Goal: Task Accomplishment & Management: Manage account settings

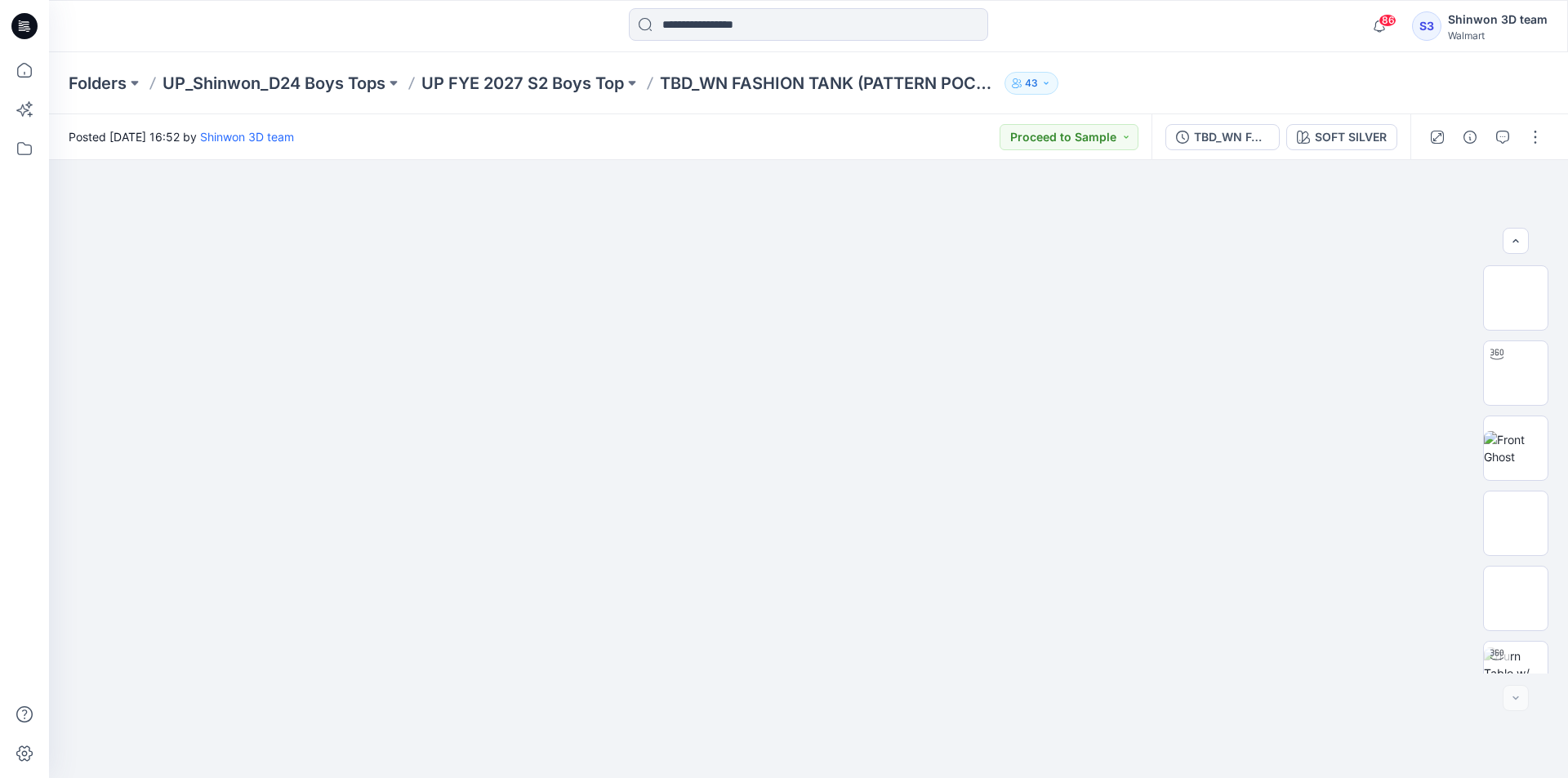
scroll to position [784, 0]
click at [1096, 86] on div "Folders UP_Shinwon_D24 Boys Tops UP FYE 2027 S2 Boys Top TBD_WN FASHION TANK (P…" at bounding box center [744, 84] width 1352 height 23
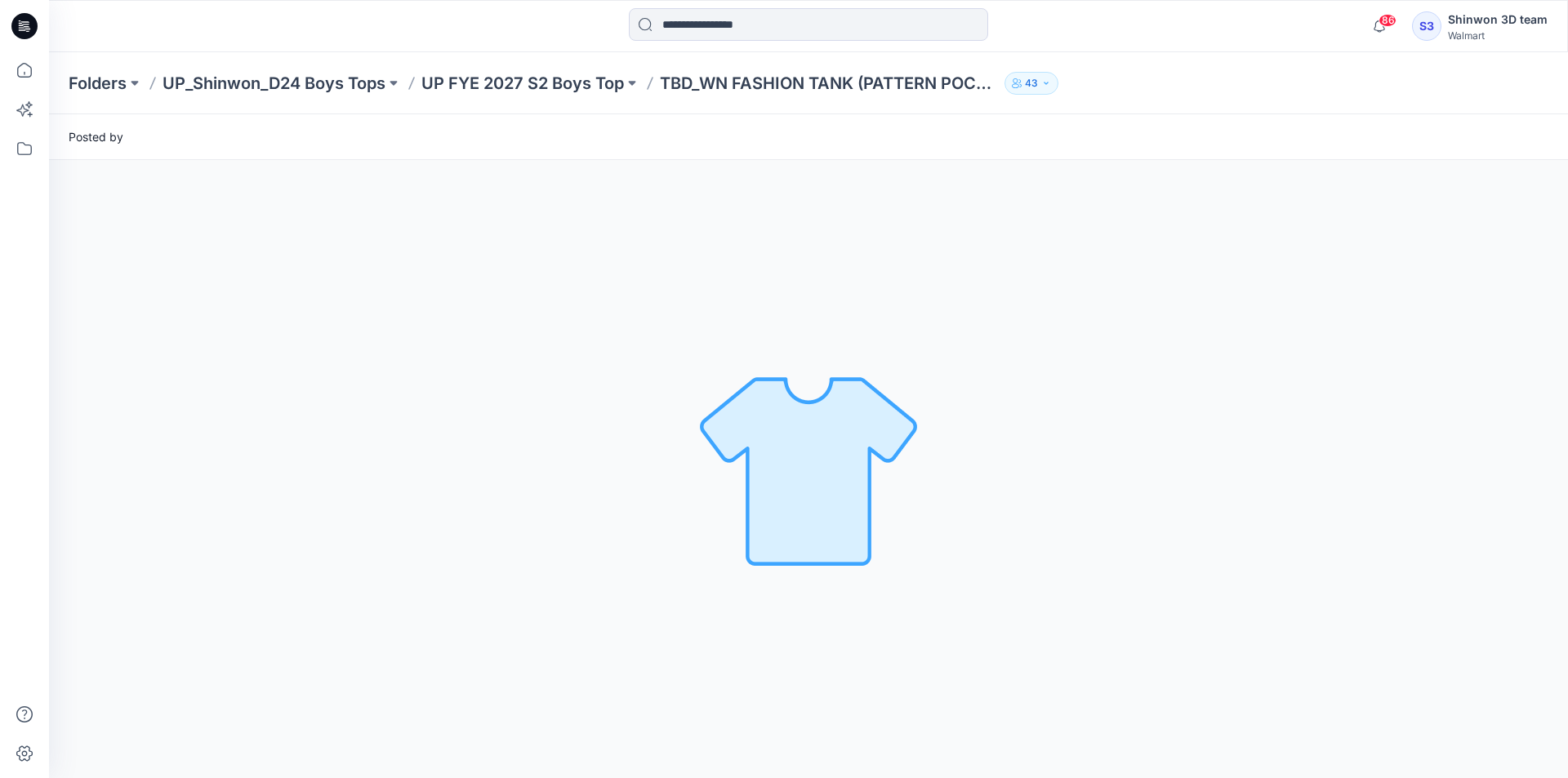
scroll to position [0, 0]
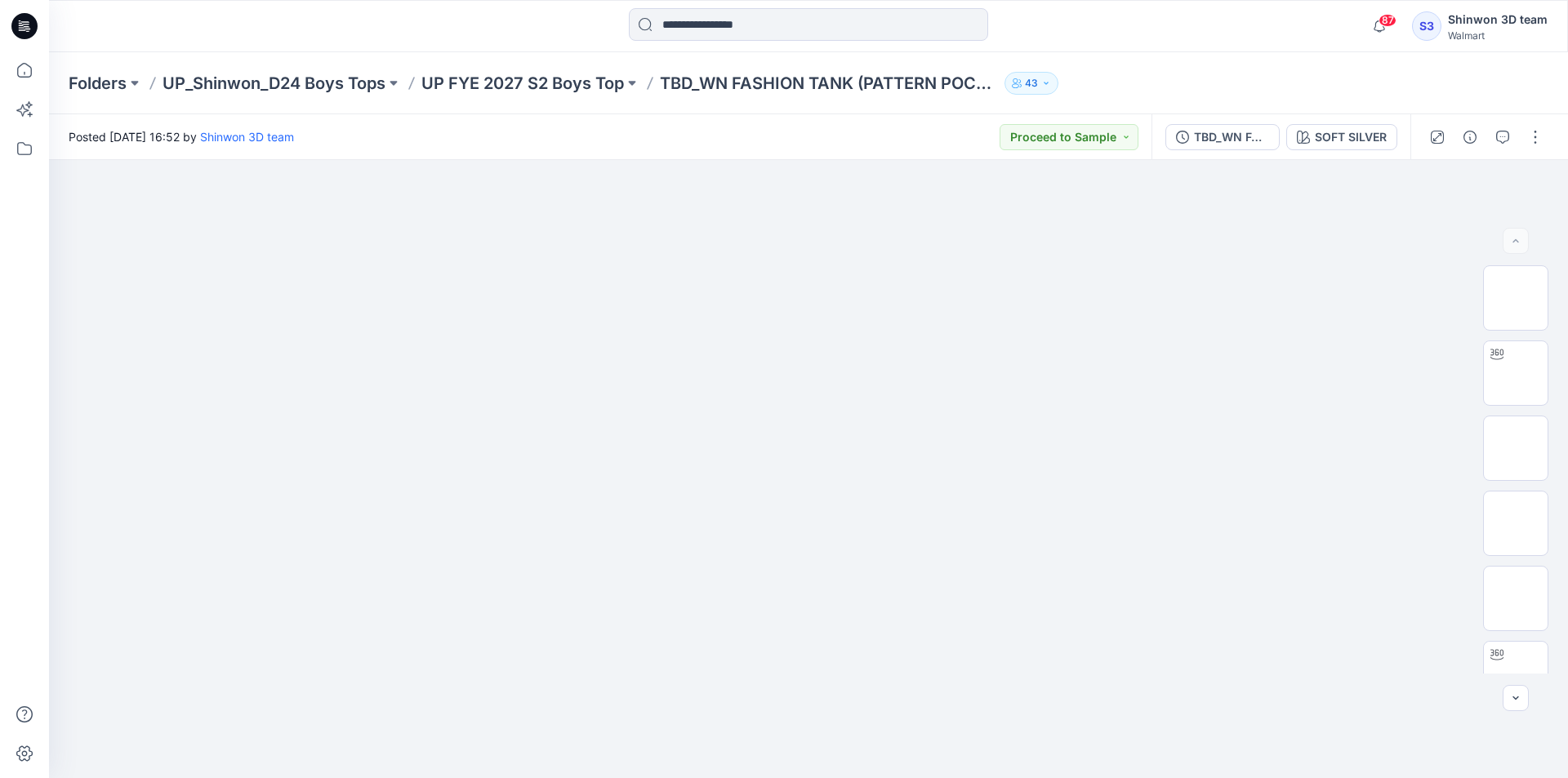
drag, startPoint x: 1528, startPoint y: 144, endPoint x: 1549, endPoint y: 152, distance: 22.5
click at [1534, 147] on button "button" at bounding box center [1535, 138] width 26 height 26
click at [1466, 226] on button "Edit" at bounding box center [1466, 220] width 150 height 30
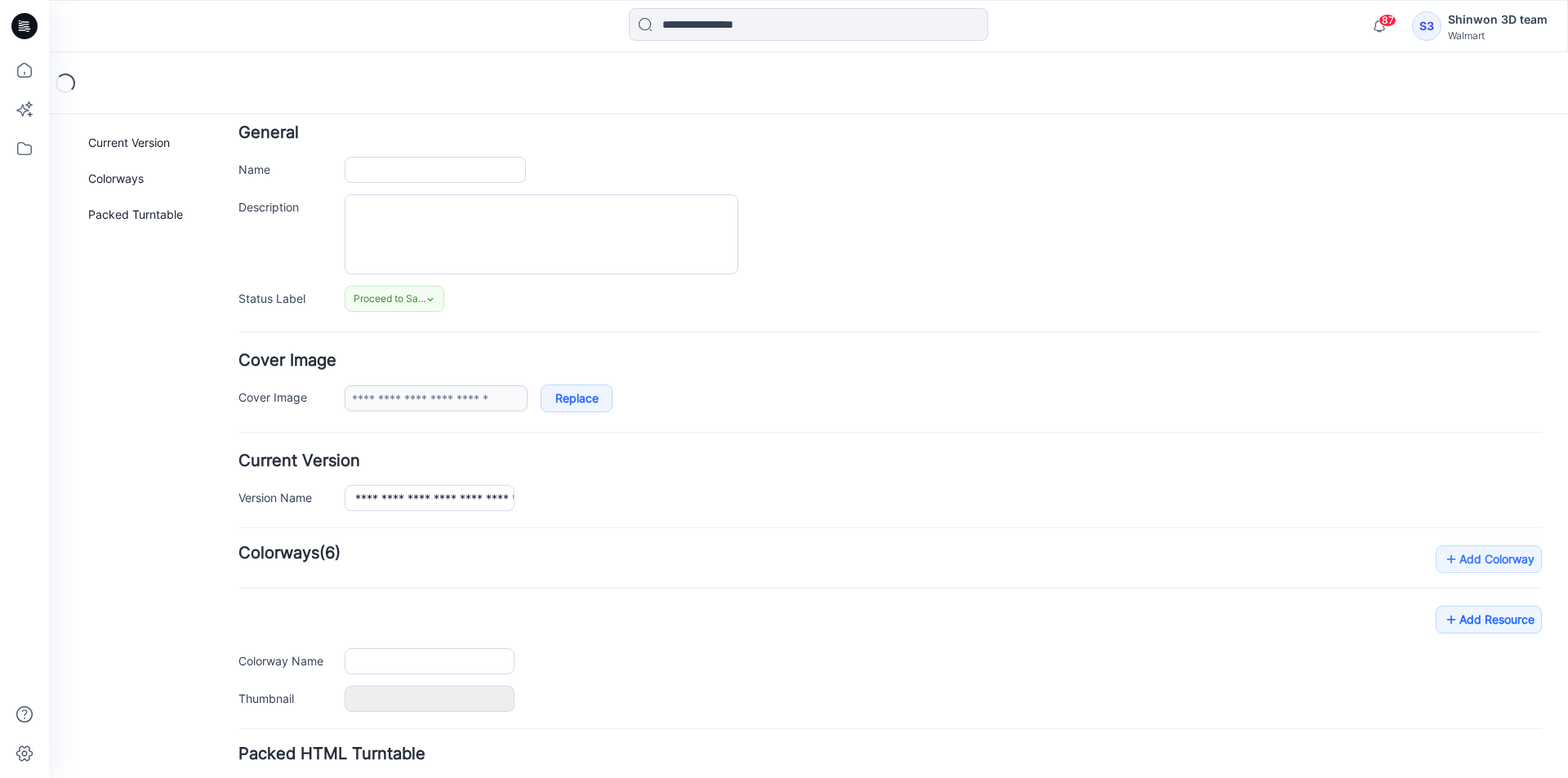
type input "**********"
type textarea "**********"
type input "**********"
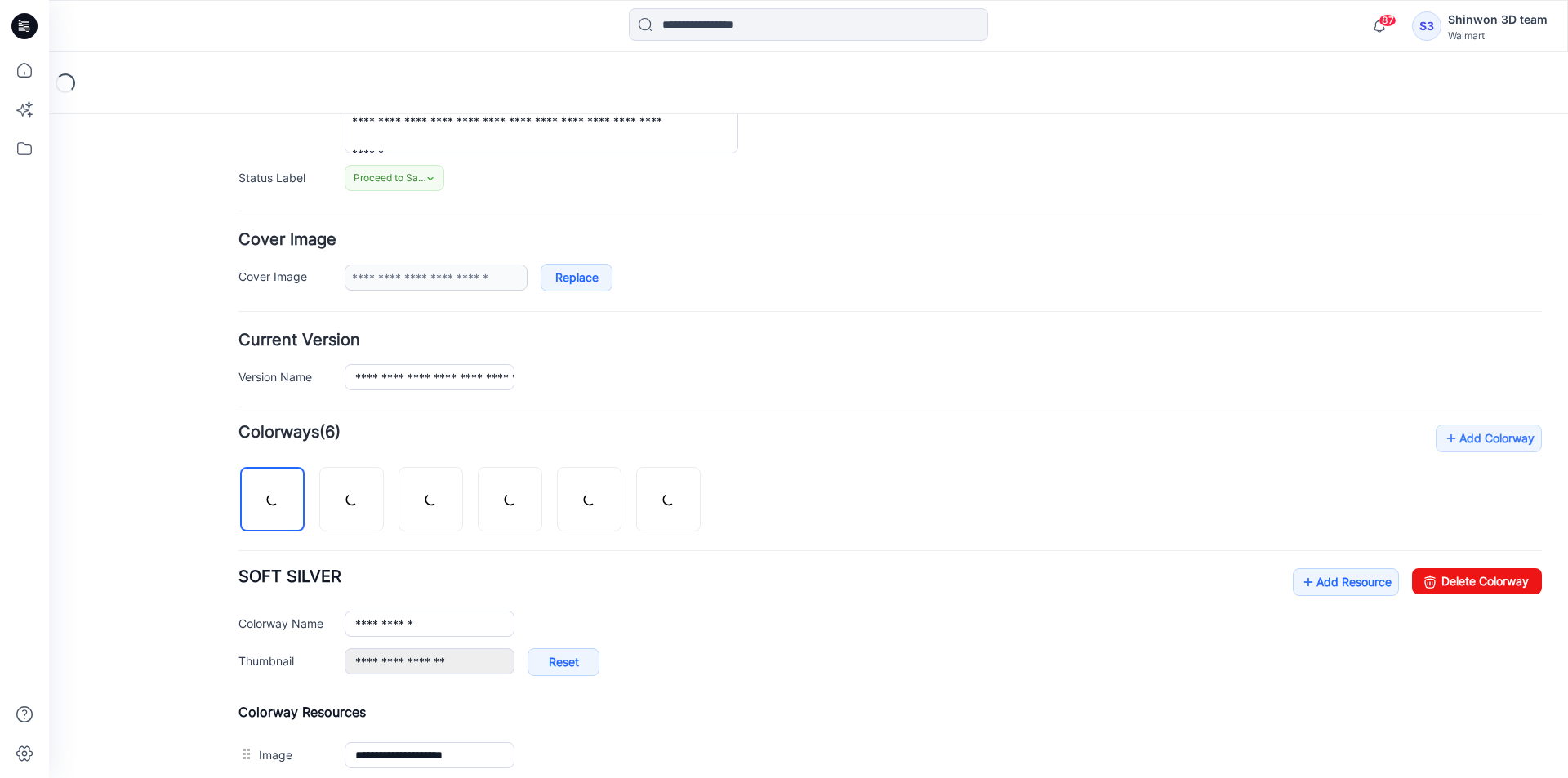
scroll to position [445, 0]
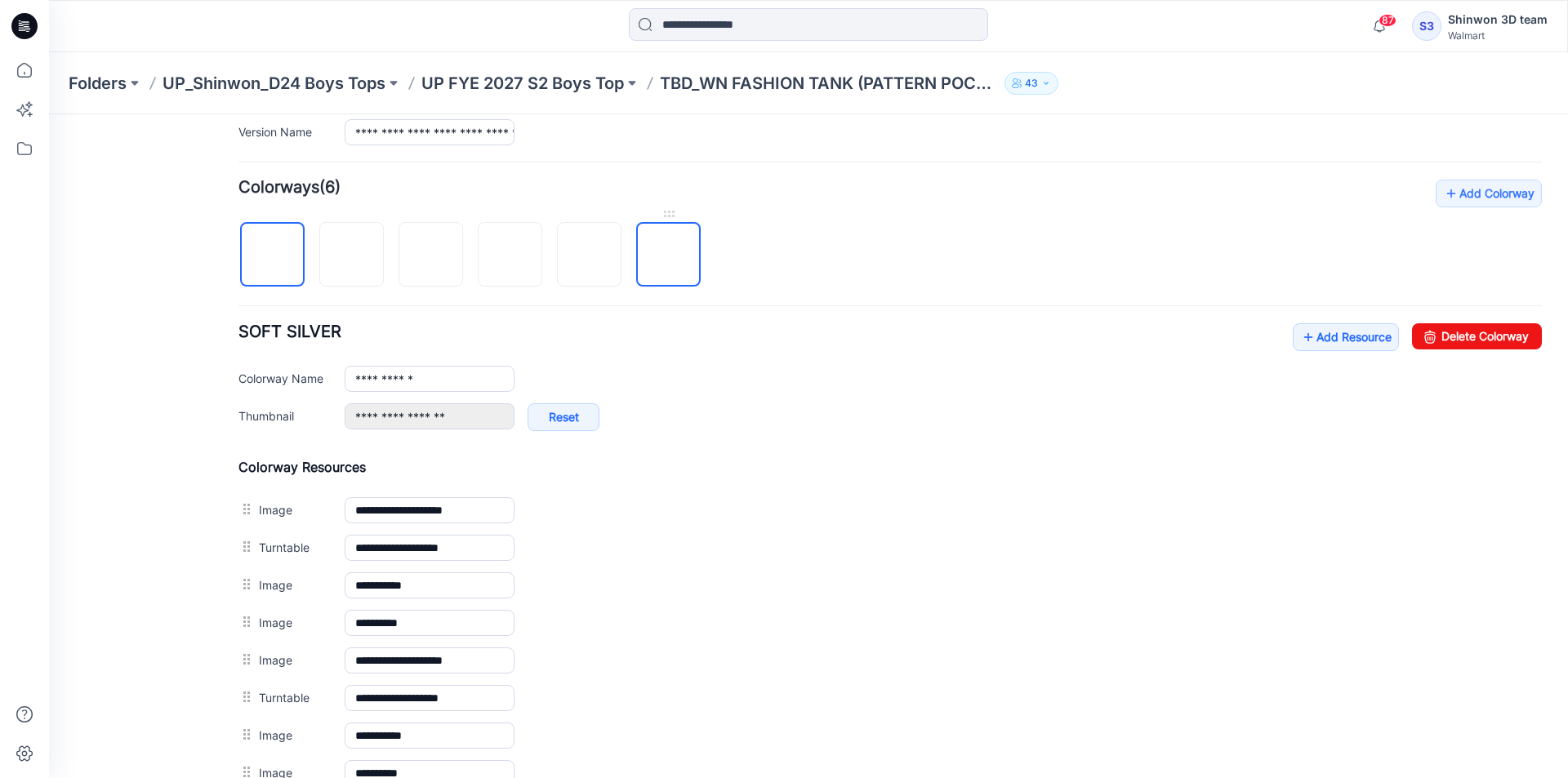
click at [669, 256] on img at bounding box center [669, 256] width 0 height 0
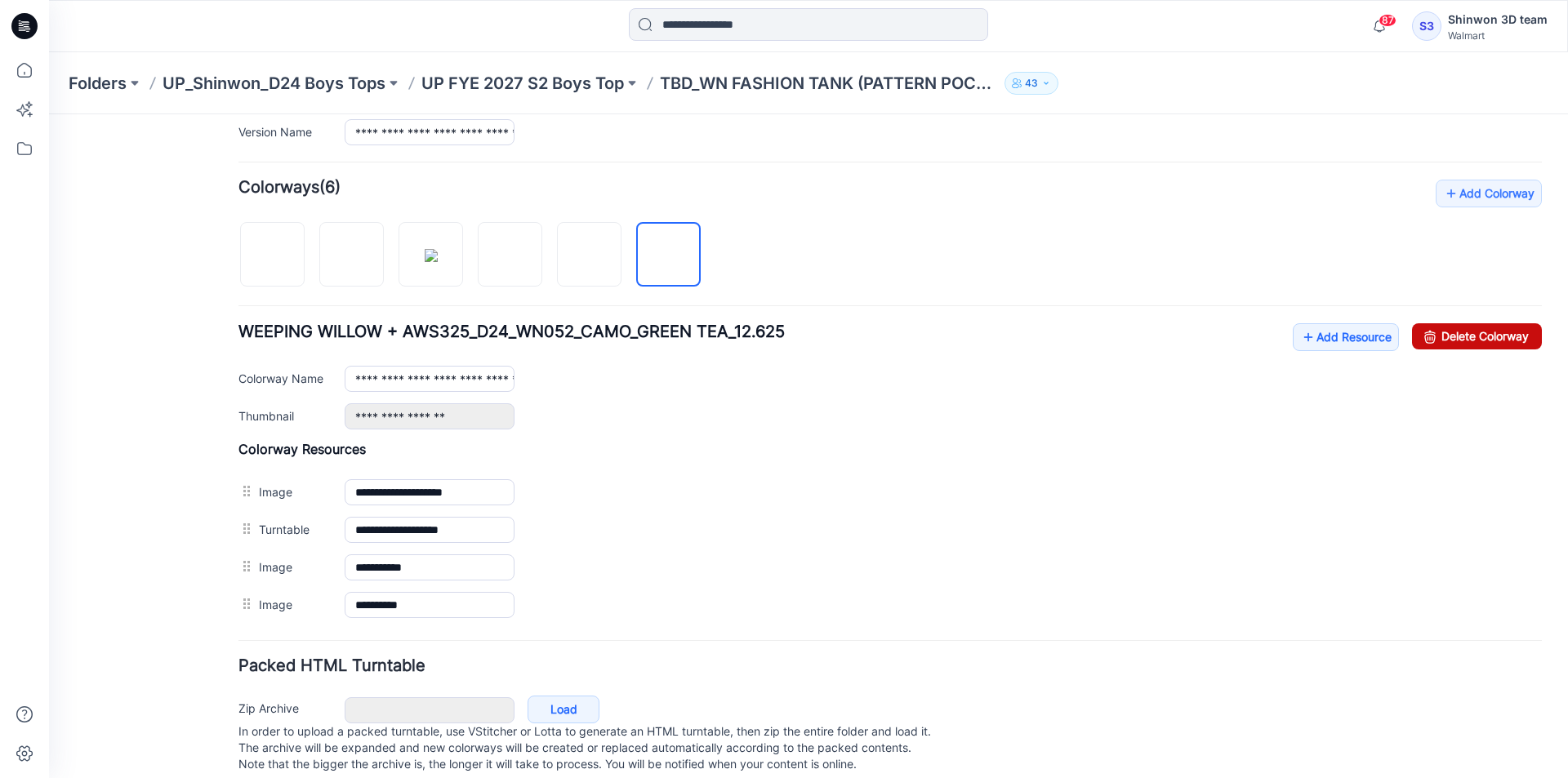
click at [1499, 338] on link "Delete Colorway" at bounding box center [1476, 337] width 130 height 26
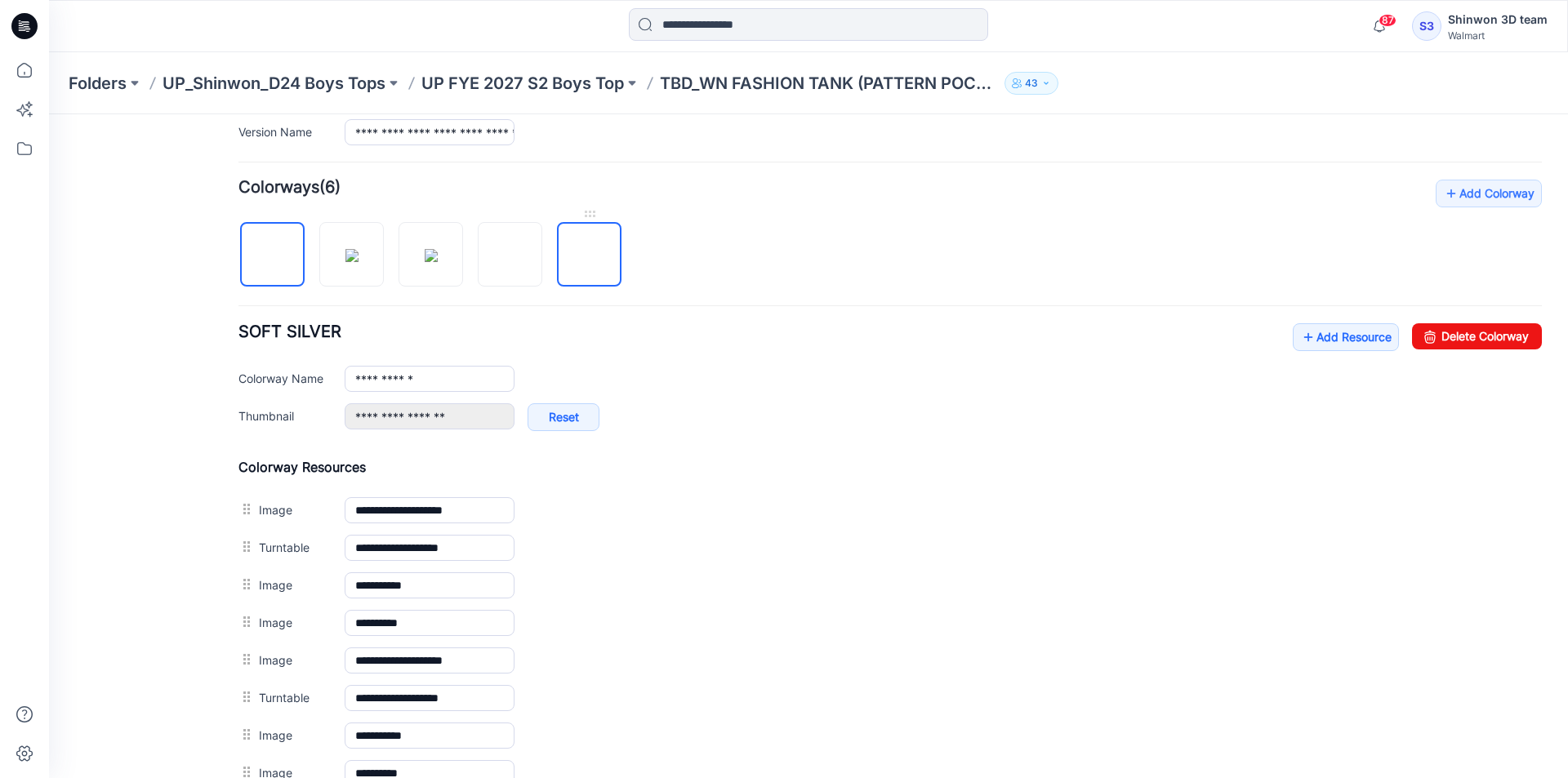
click at [590, 256] on img at bounding box center [590, 256] width 0 height 0
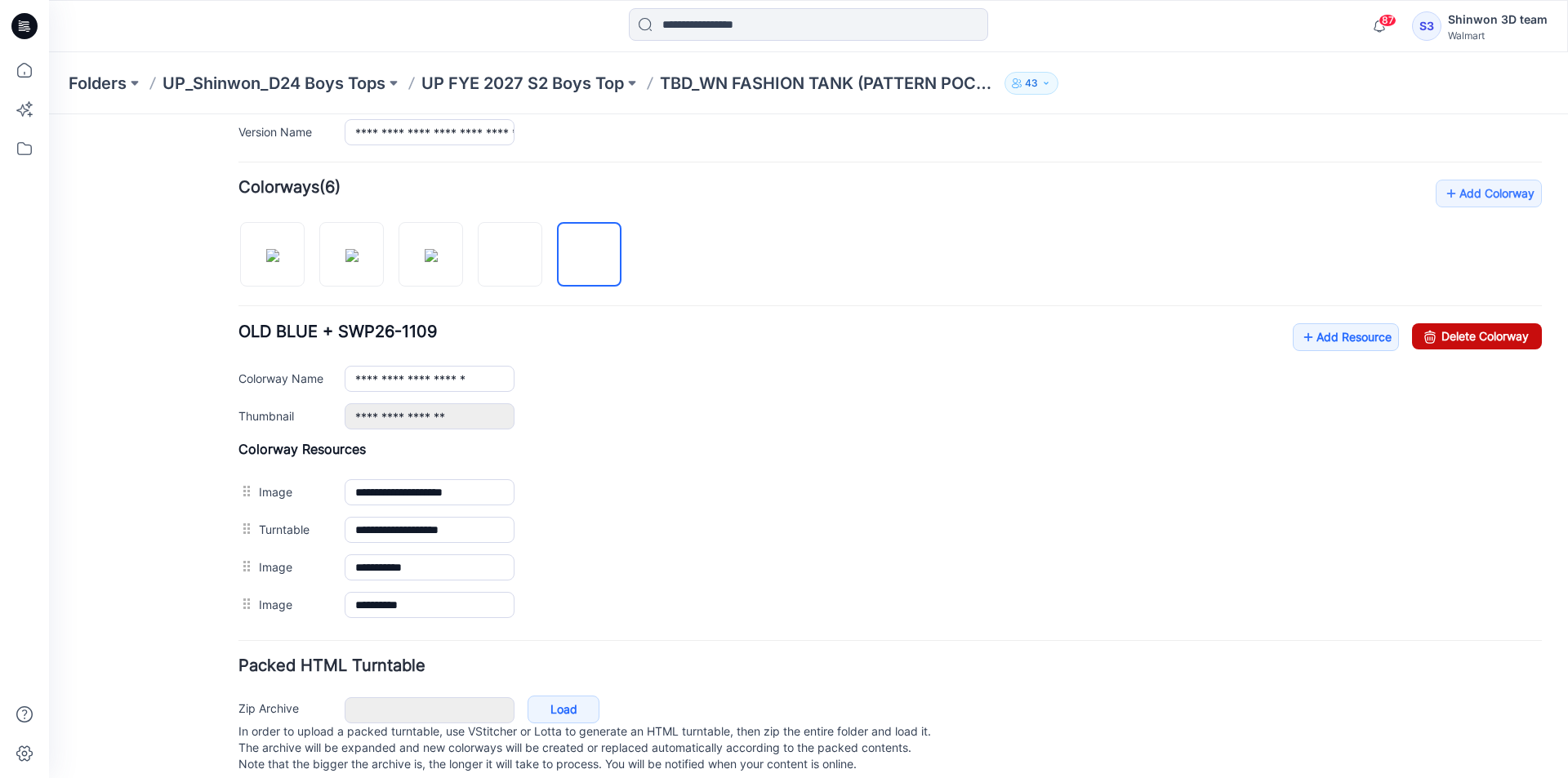
click at [1471, 331] on link "Delete Colorway" at bounding box center [1476, 337] width 130 height 26
type input "**********"
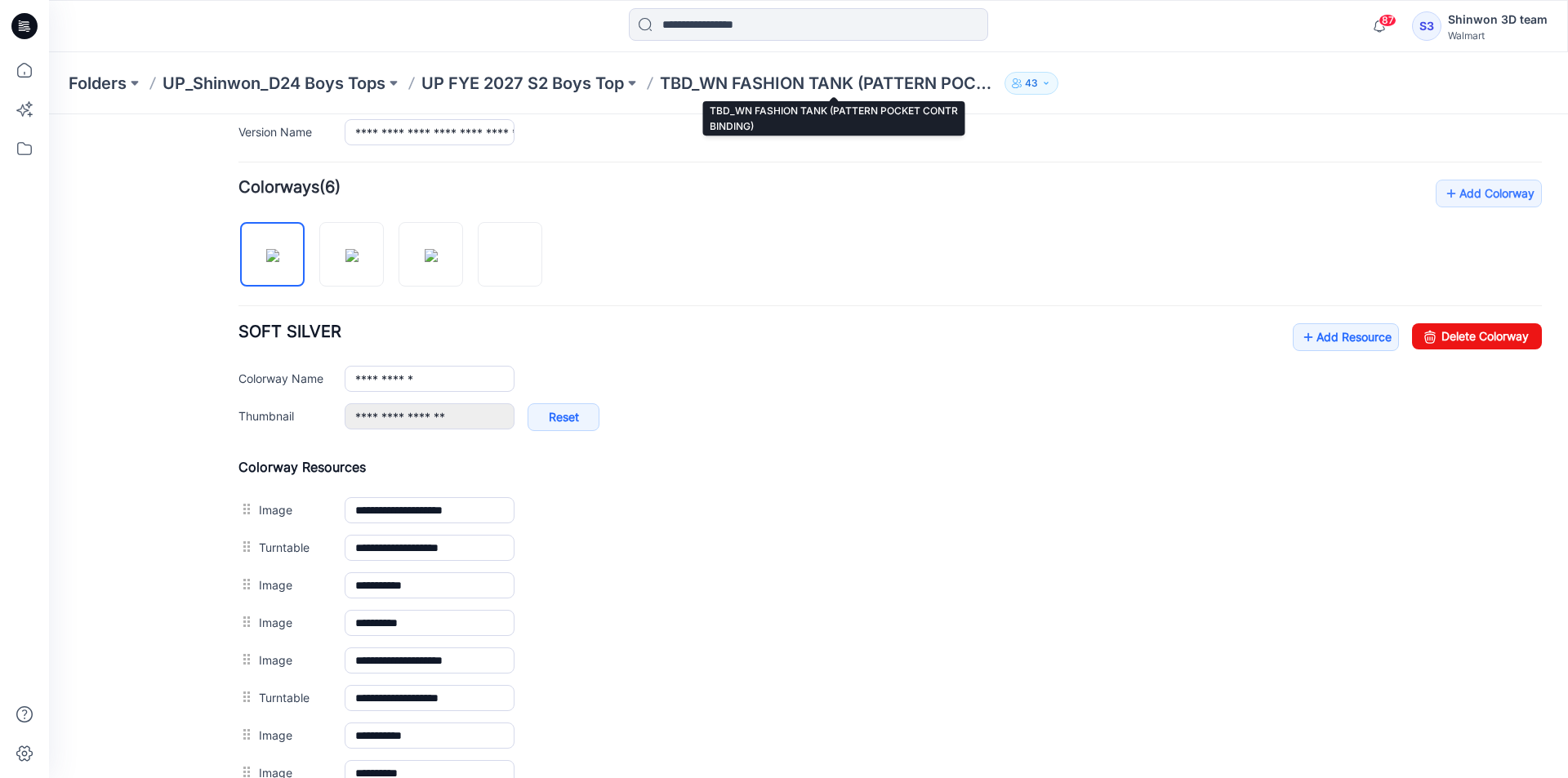
click at [712, 86] on p "TBD_WN FASHION TANK (PATTERN POCKET CONTR BINDING)" at bounding box center [829, 84] width 338 height 23
click at [544, 81] on p "UP FYE 2027 S2 Boys Top" at bounding box center [522, 84] width 202 height 23
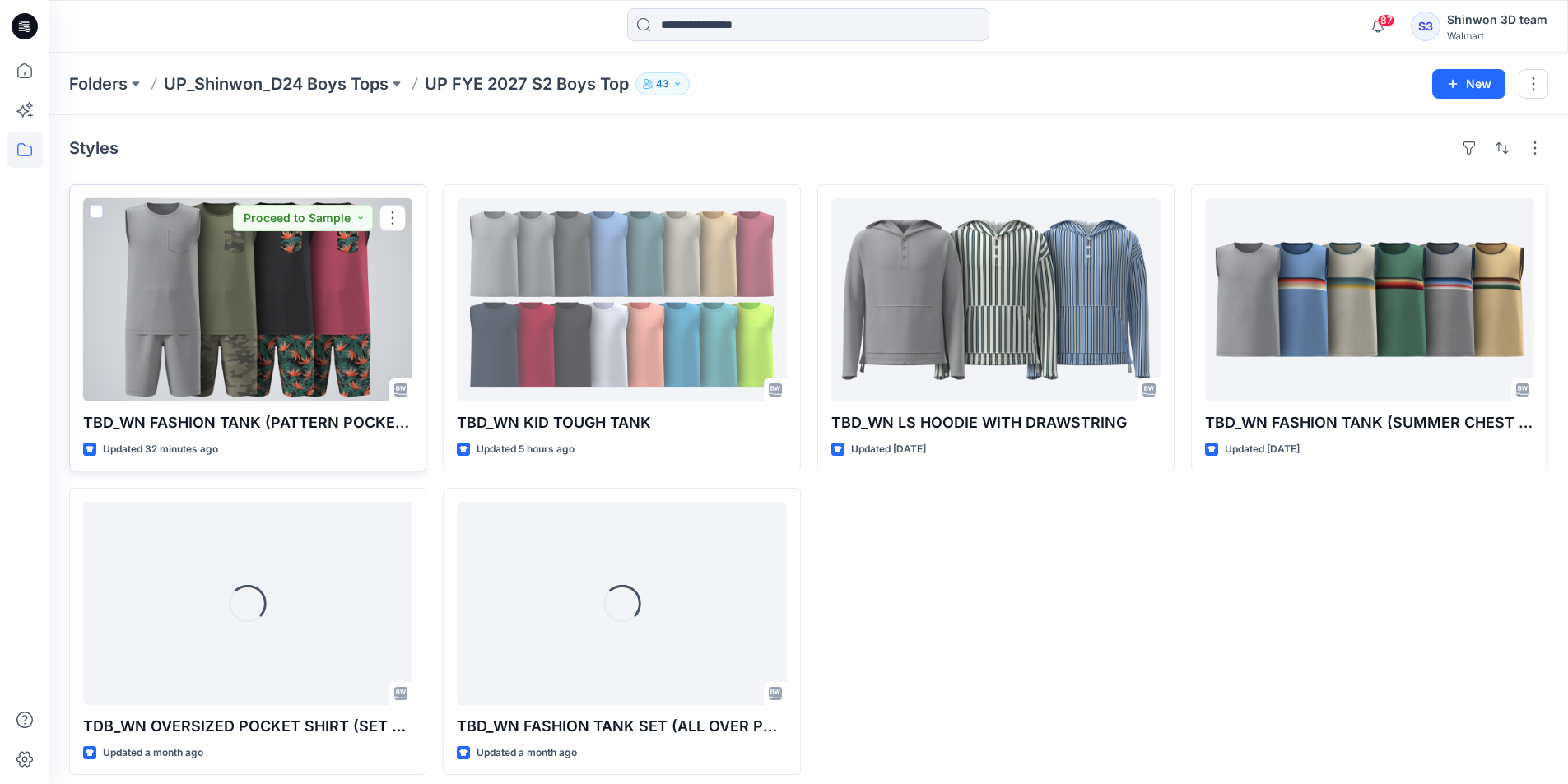
click at [328, 304] on div at bounding box center [248, 300] width 329 height 203
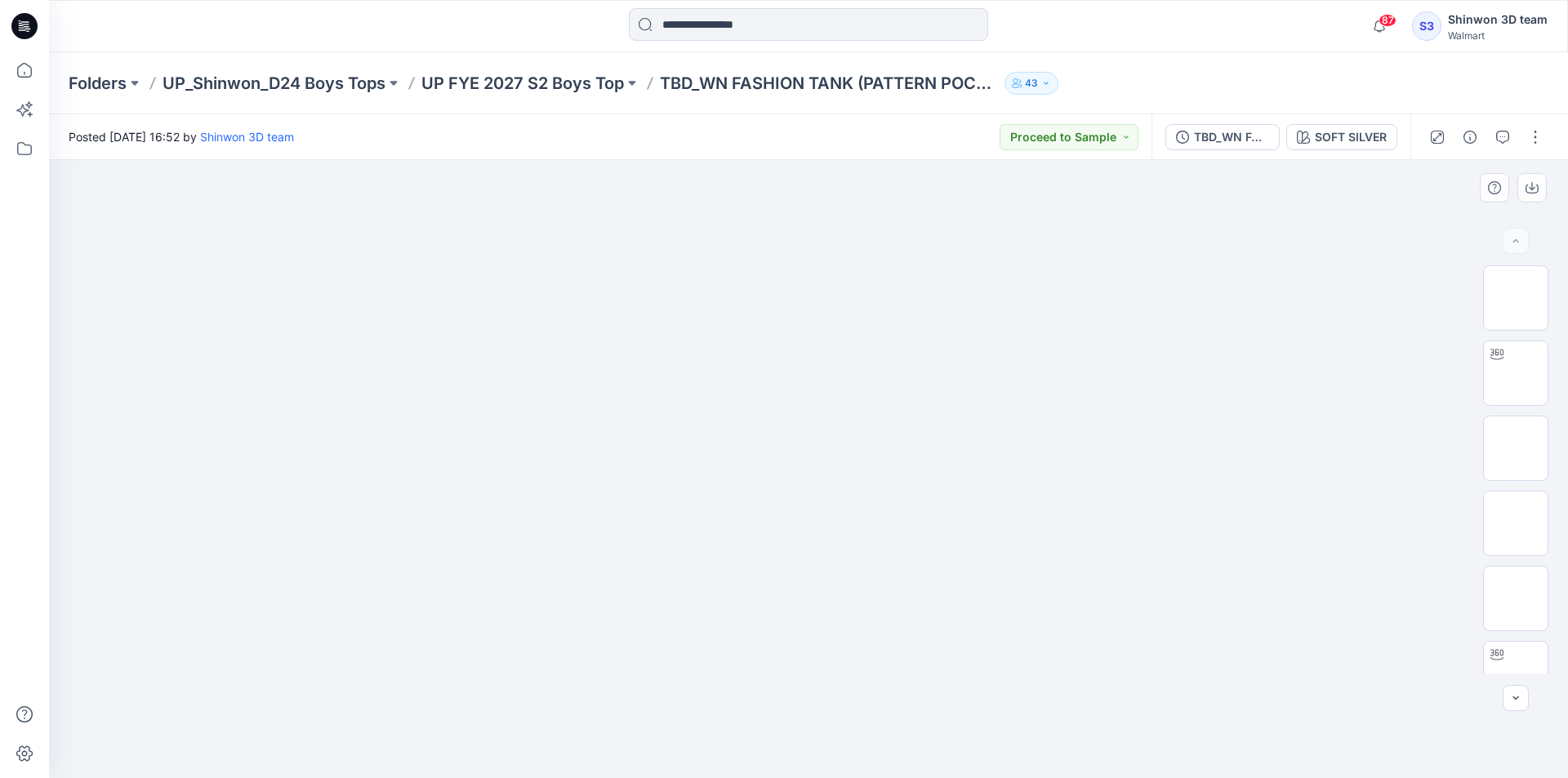
click at [419, 224] on img at bounding box center [808, 224] width 816 height 0
click at [606, 79] on p "UP FYE 2027 S2 Boys Top" at bounding box center [522, 84] width 202 height 23
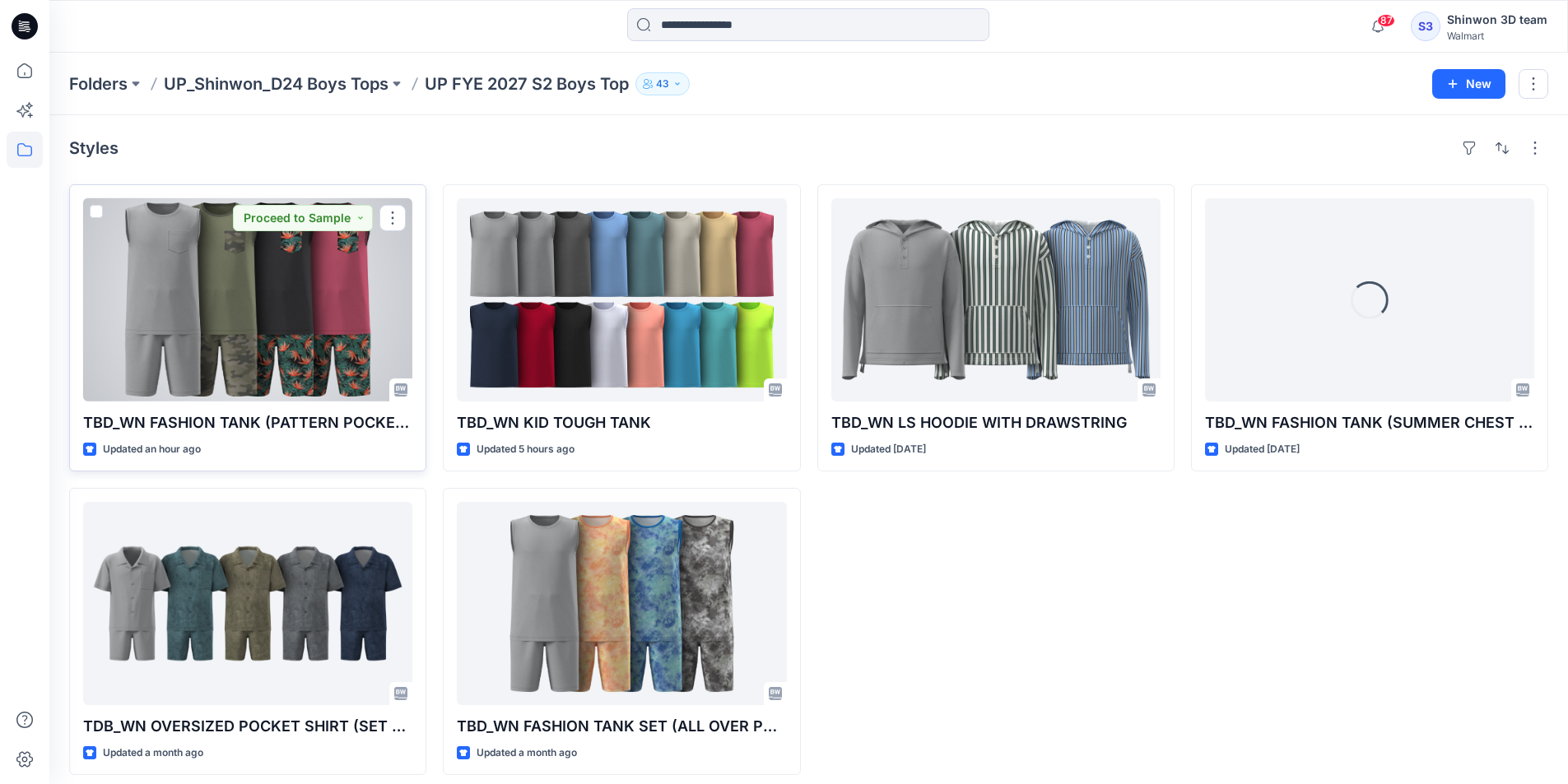
click at [347, 311] on div at bounding box center [248, 300] width 329 height 203
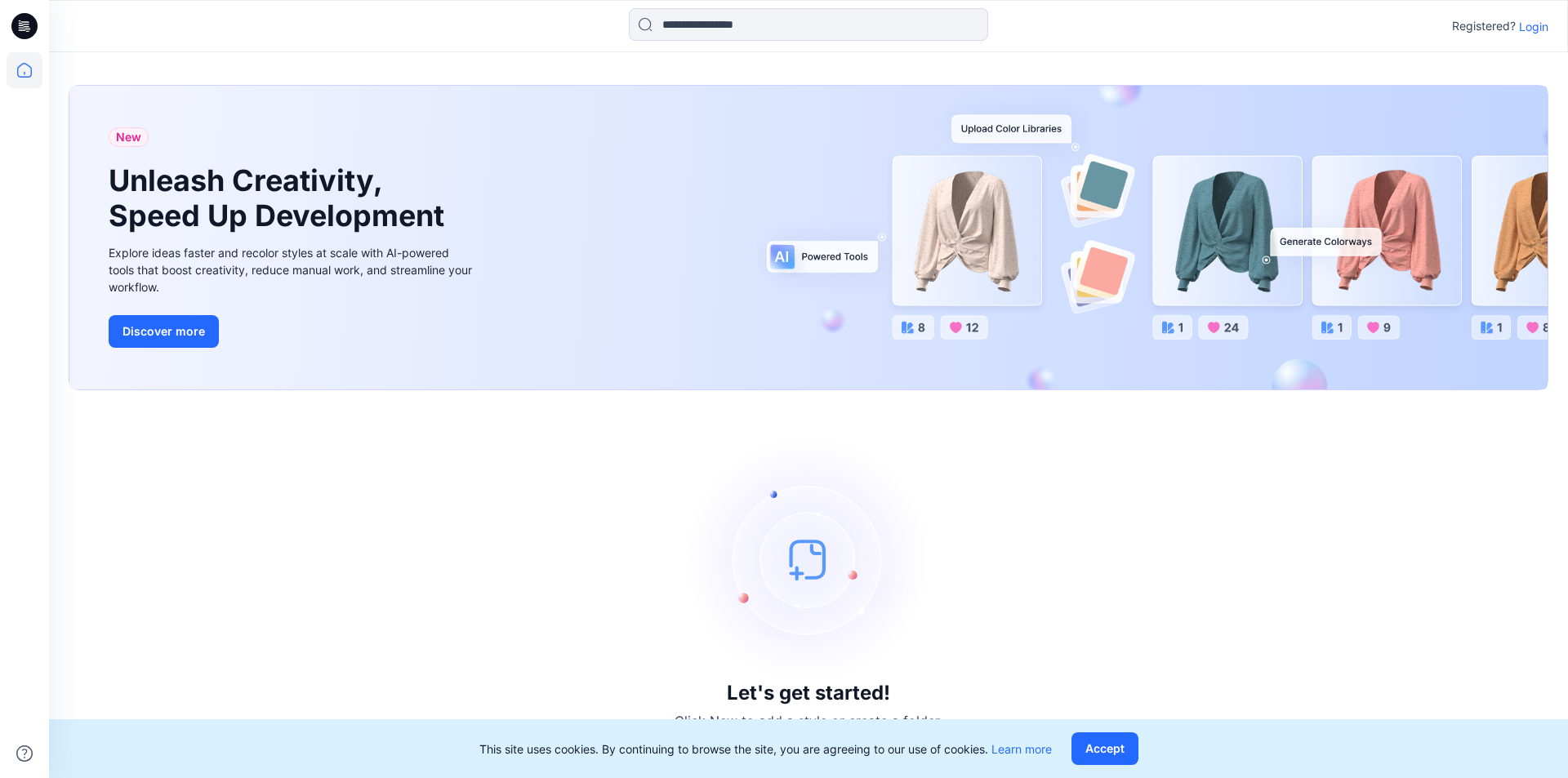
click at [1533, 31] on p "Login" at bounding box center [1534, 26] width 29 height 17
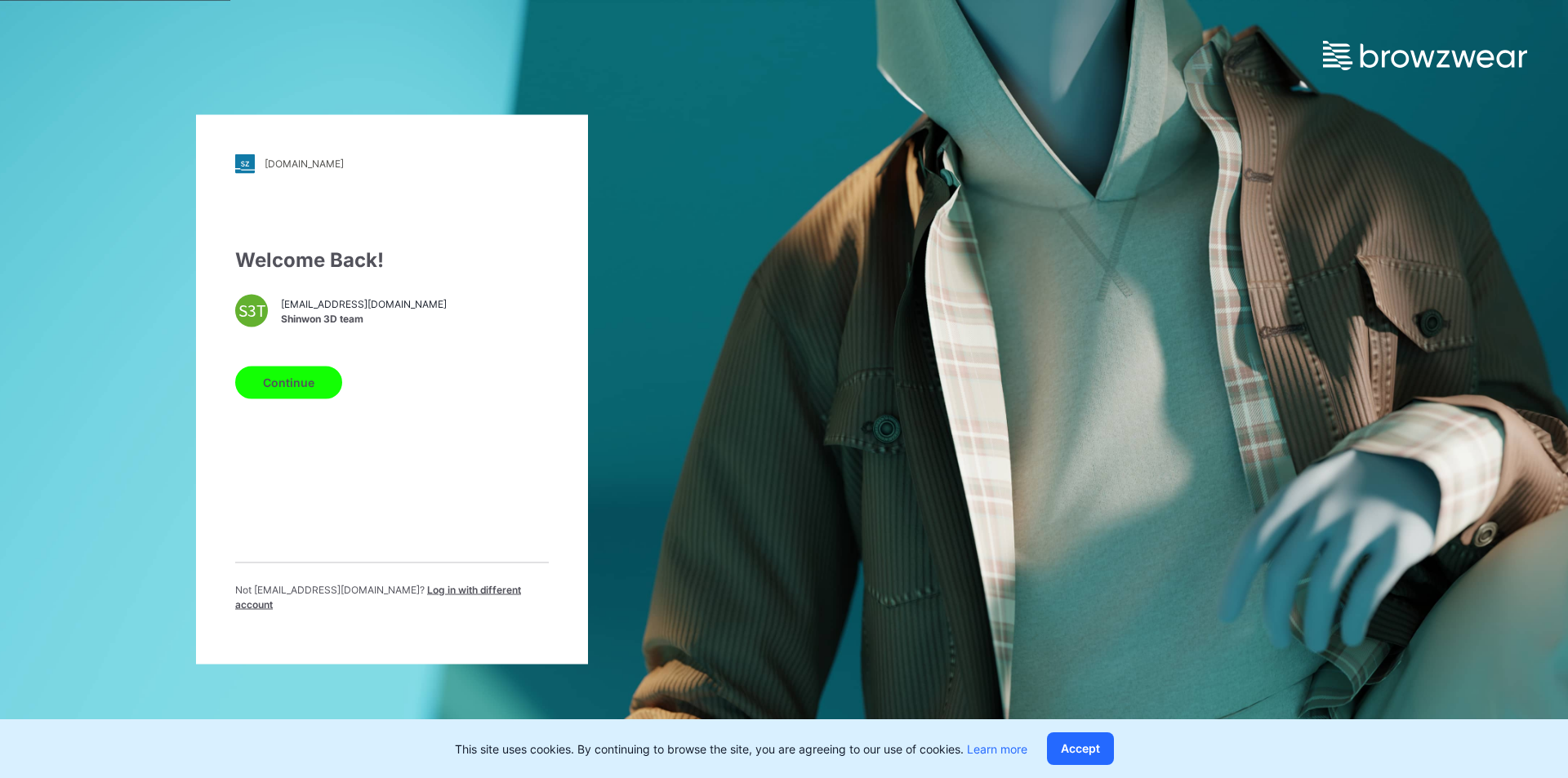
click at [305, 380] on button "Continue" at bounding box center [288, 382] width 107 height 33
click at [315, 388] on button "Continue" at bounding box center [288, 382] width 107 height 33
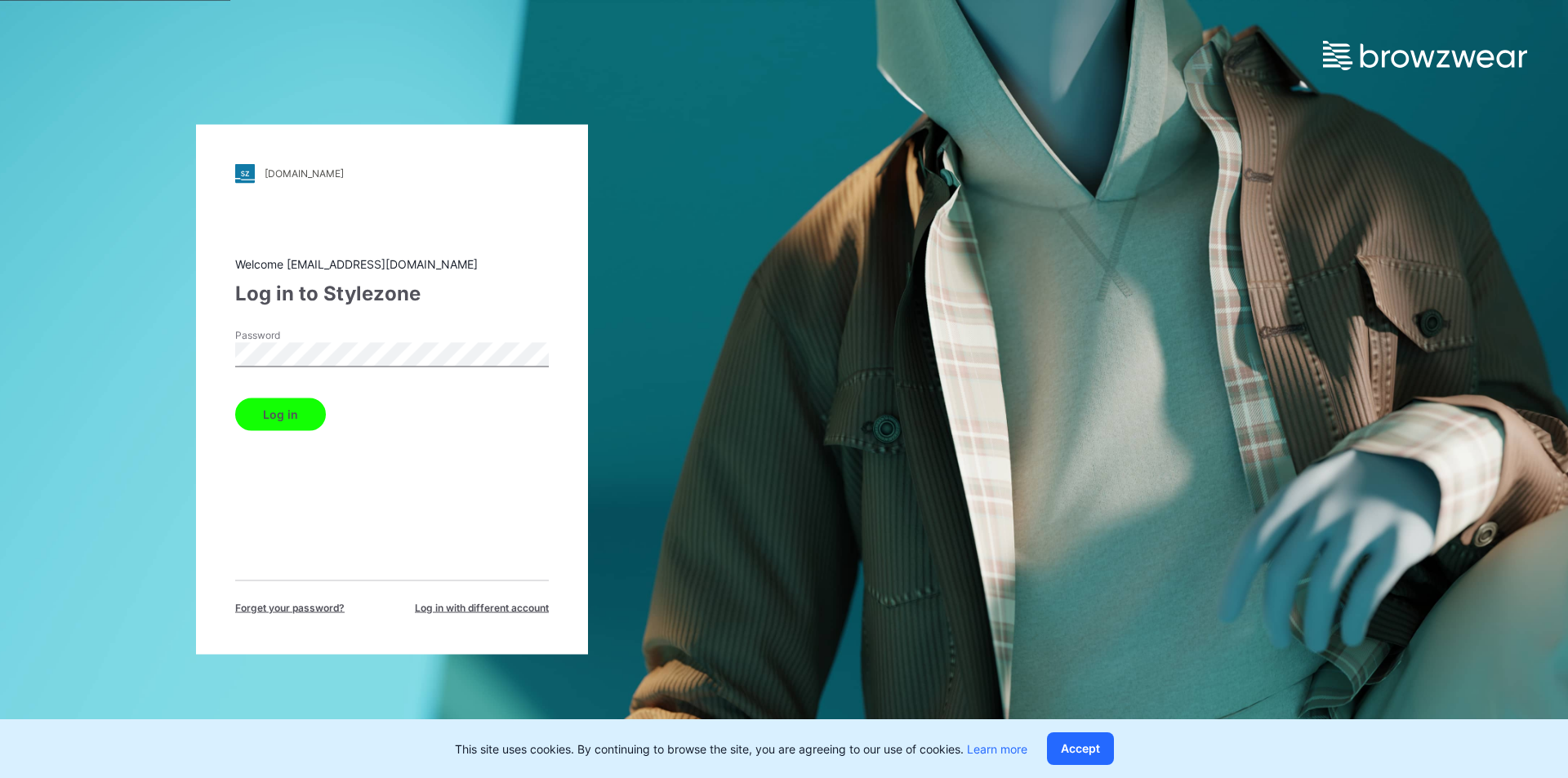
click at [288, 409] on button "Log in" at bounding box center [280, 414] width 91 height 33
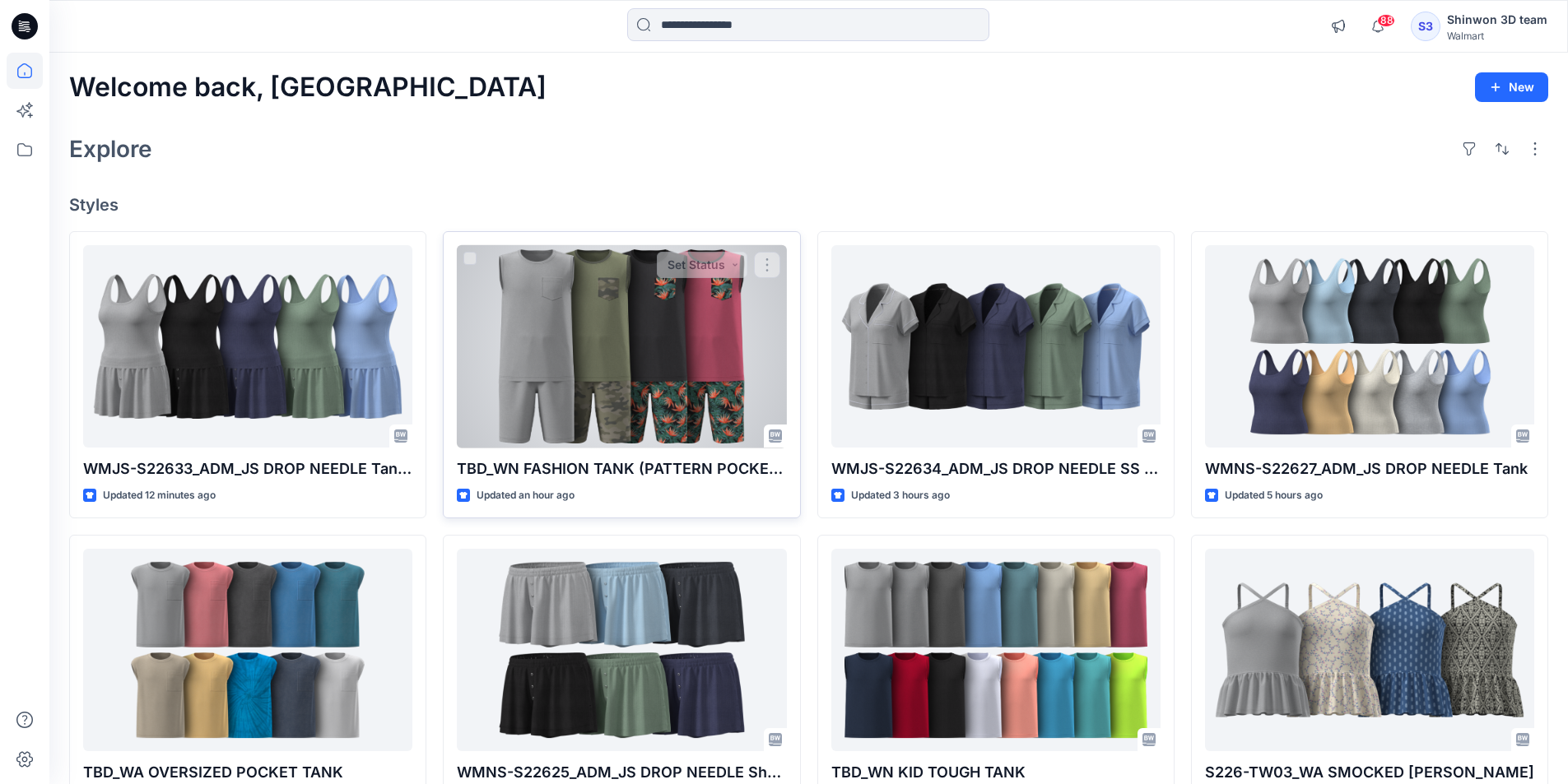
click at [548, 326] on div at bounding box center [621, 347] width 329 height 203
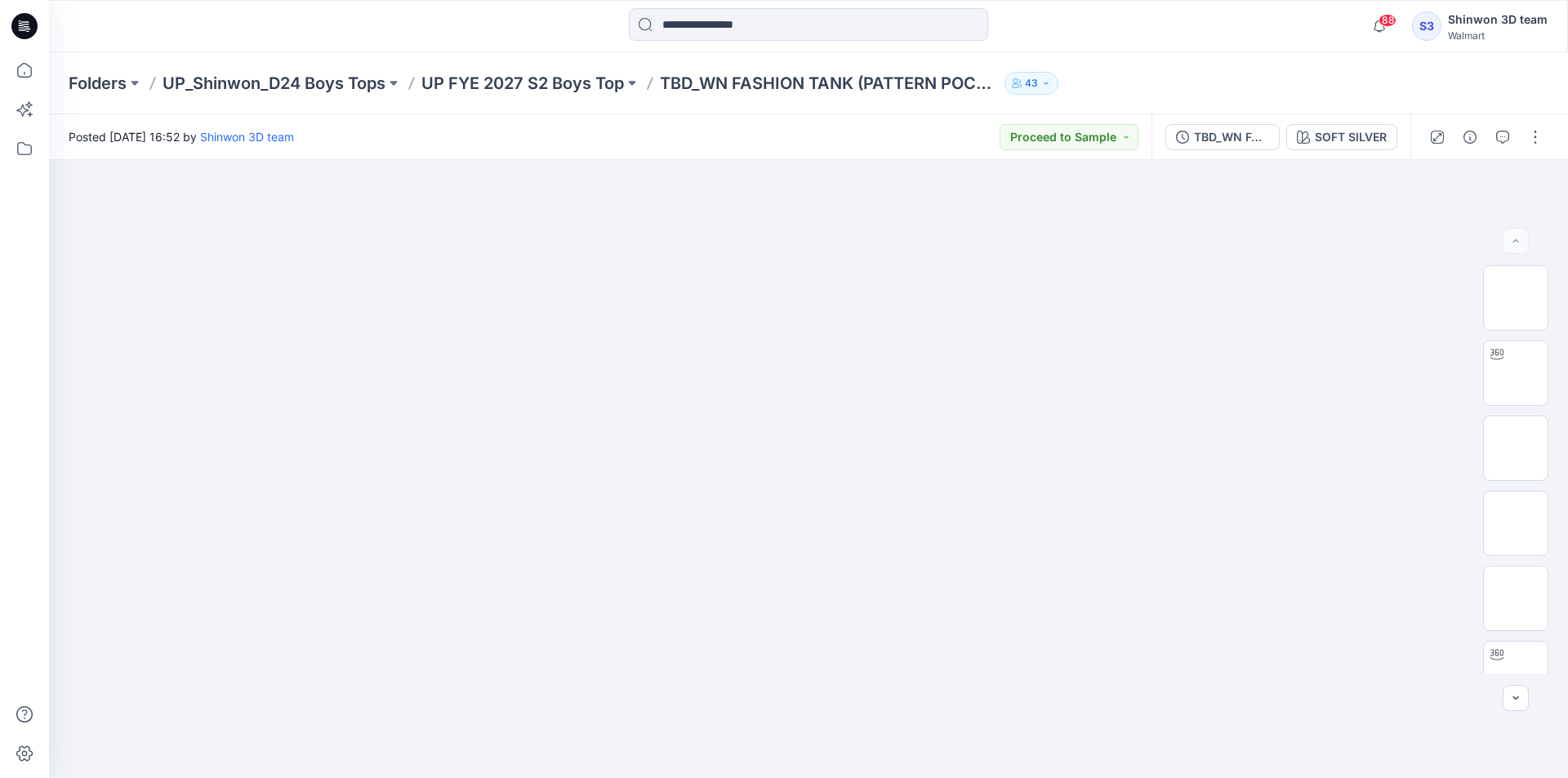
click at [1186, 85] on div "Folders UP_Shinwon_D24 Boys Tops UP FYE 2027 S2 Boys Top TBD_WN FASHION TANK (P…" at bounding box center [744, 84] width 1352 height 23
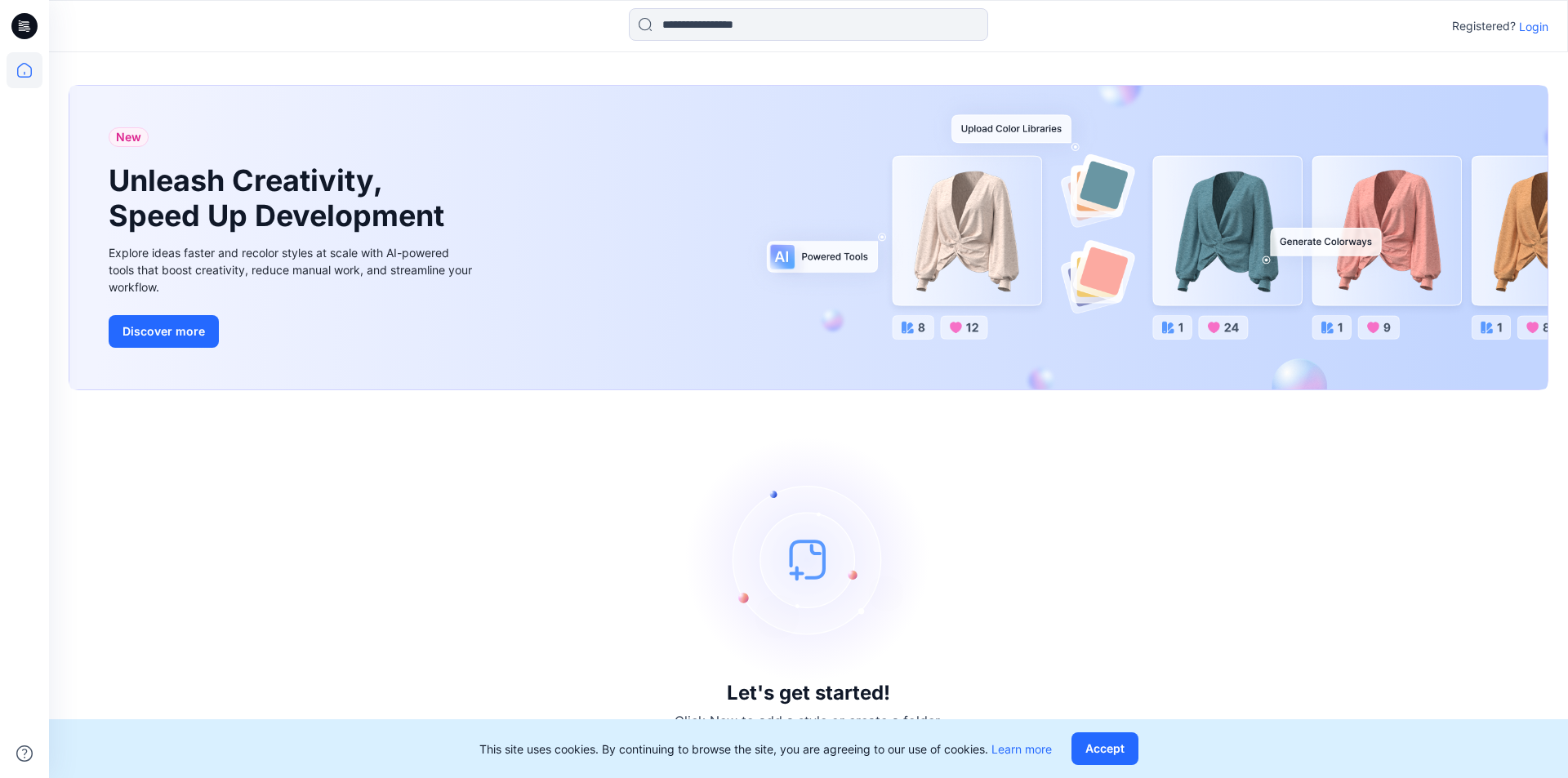
click at [1544, 25] on p "Login" at bounding box center [1534, 26] width 29 height 17
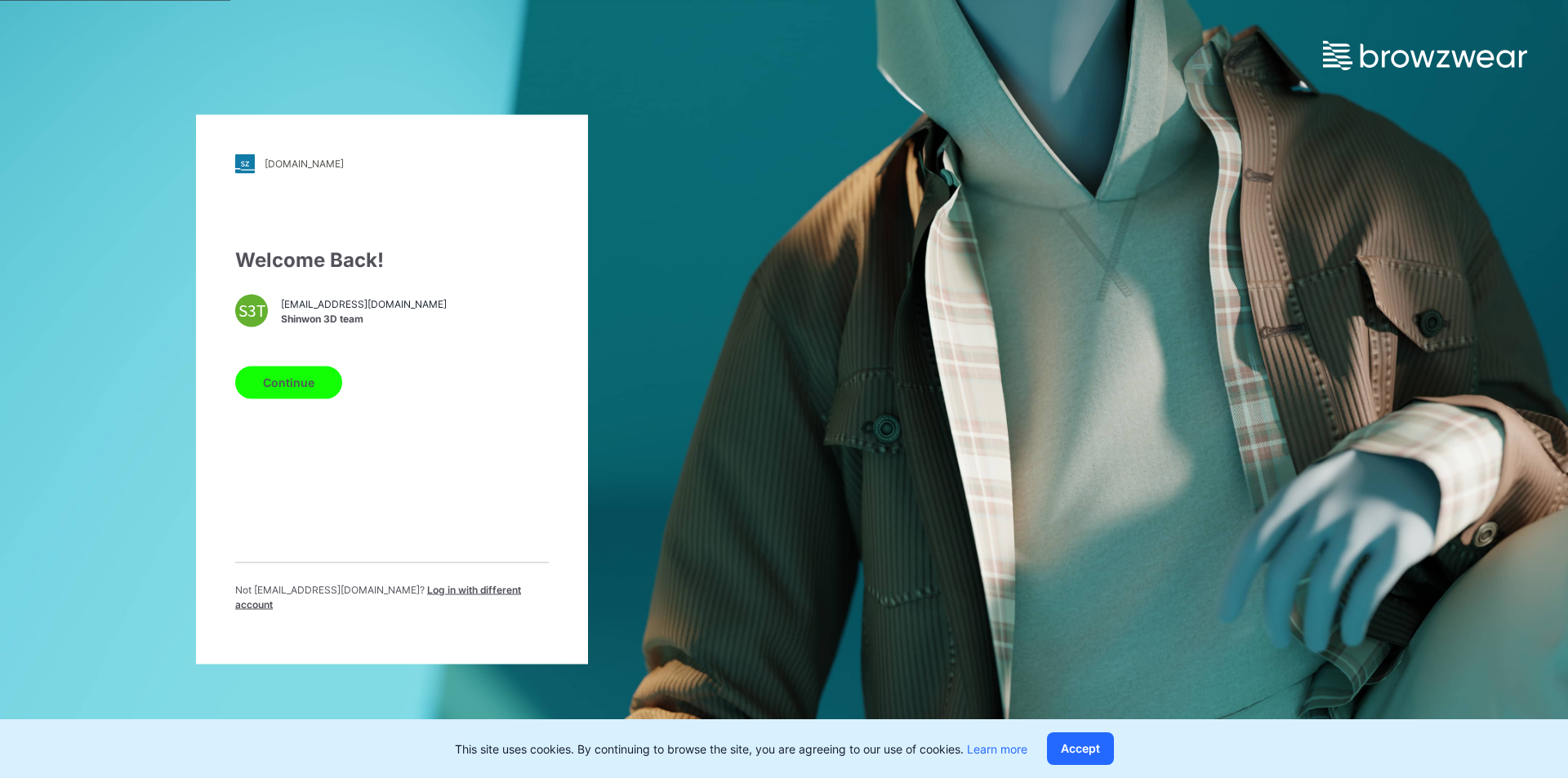
click at [323, 376] on button "Continue" at bounding box center [288, 382] width 107 height 33
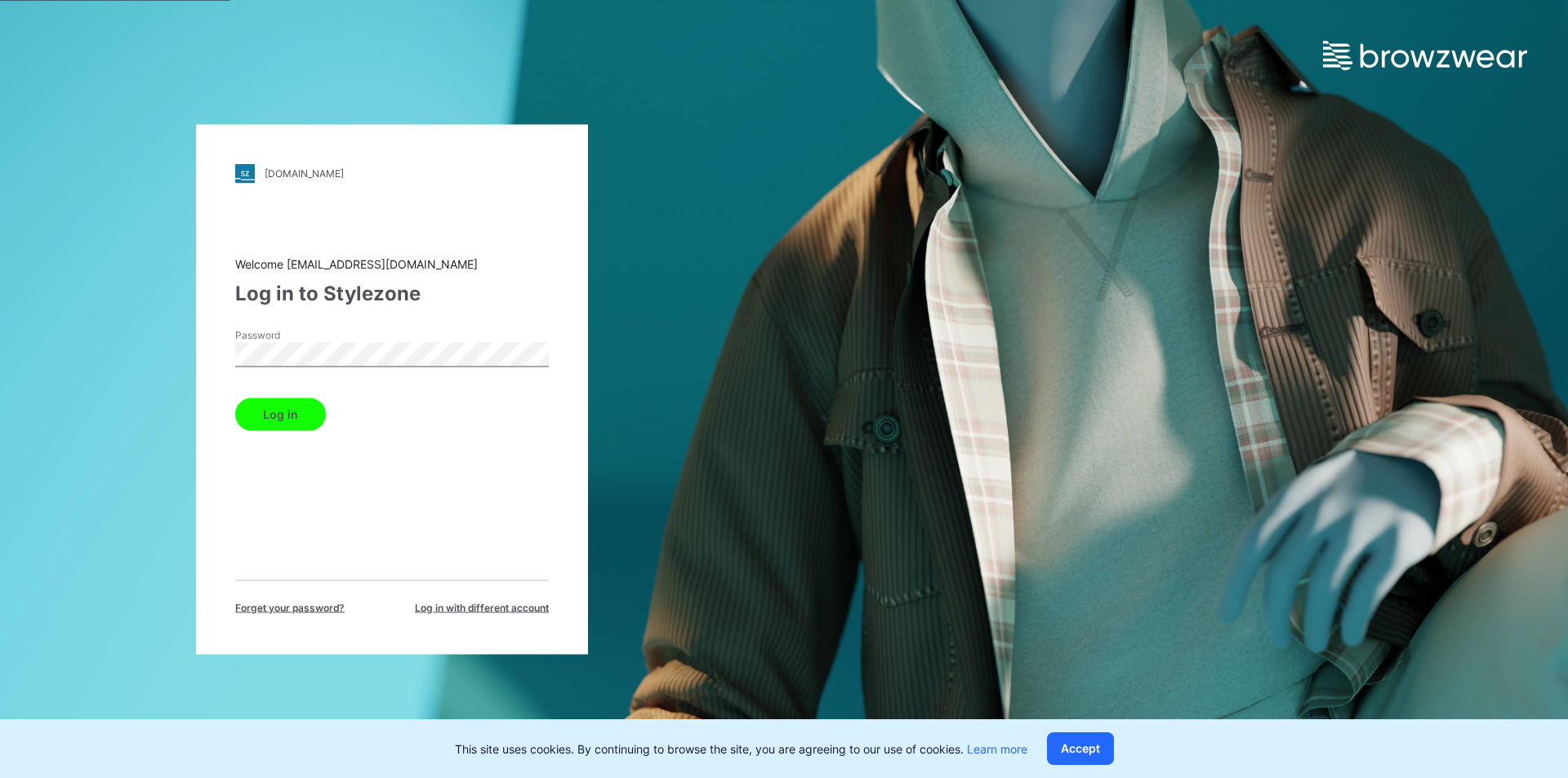
click at [297, 407] on button "Log in" at bounding box center [280, 414] width 91 height 33
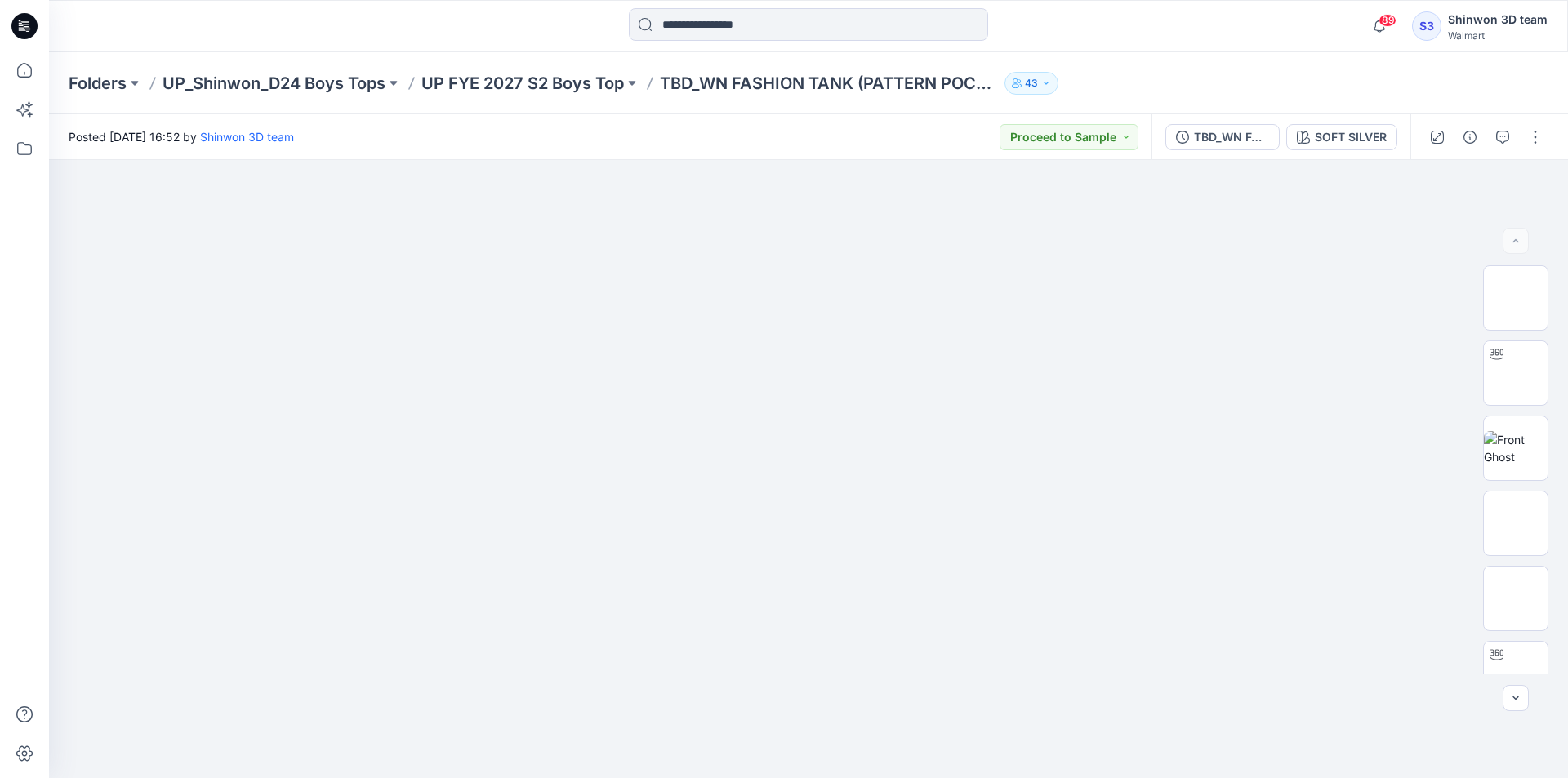
click at [1405, 47] on div "89 Notifications Your style TBD_WN FASHION TANK (PATTERN POCKET CONTR BINDING) …" at bounding box center [808, 26] width 1519 height 52
click at [1516, 641] on img at bounding box center [1516, 641] width 0 height 0
click at [1516, 553] on img at bounding box center [1516, 553] width 0 height 0
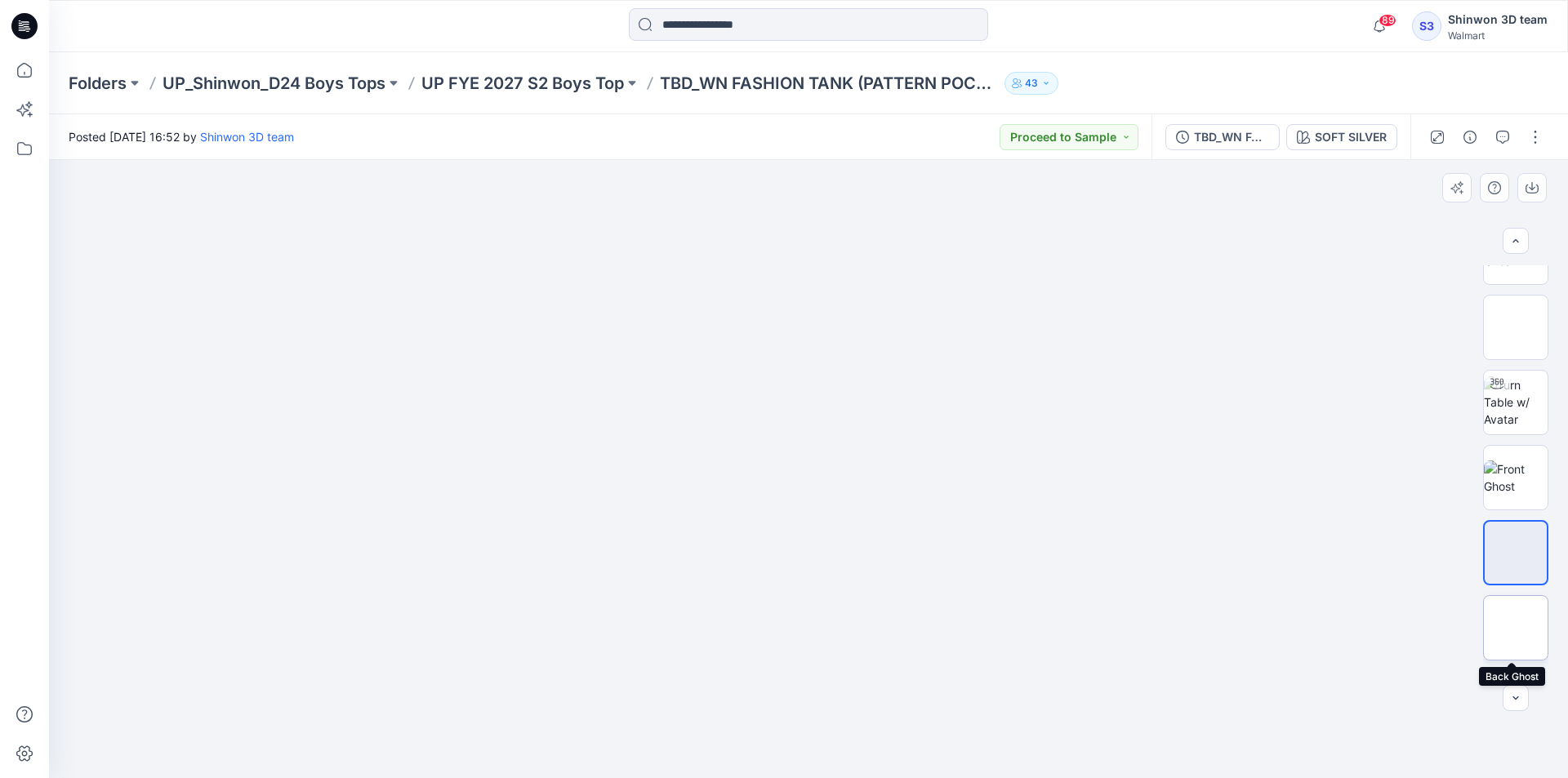
click at [1516, 628] on img at bounding box center [1516, 628] width 0 height 0
click at [1475, 572] on div at bounding box center [1516, 469] width 105 height 409
click at [1516, 553] on img at bounding box center [1516, 553] width 0 height 0
click at [607, 83] on p "UP FYE 2027 S2 Boys Top" at bounding box center [522, 84] width 202 height 23
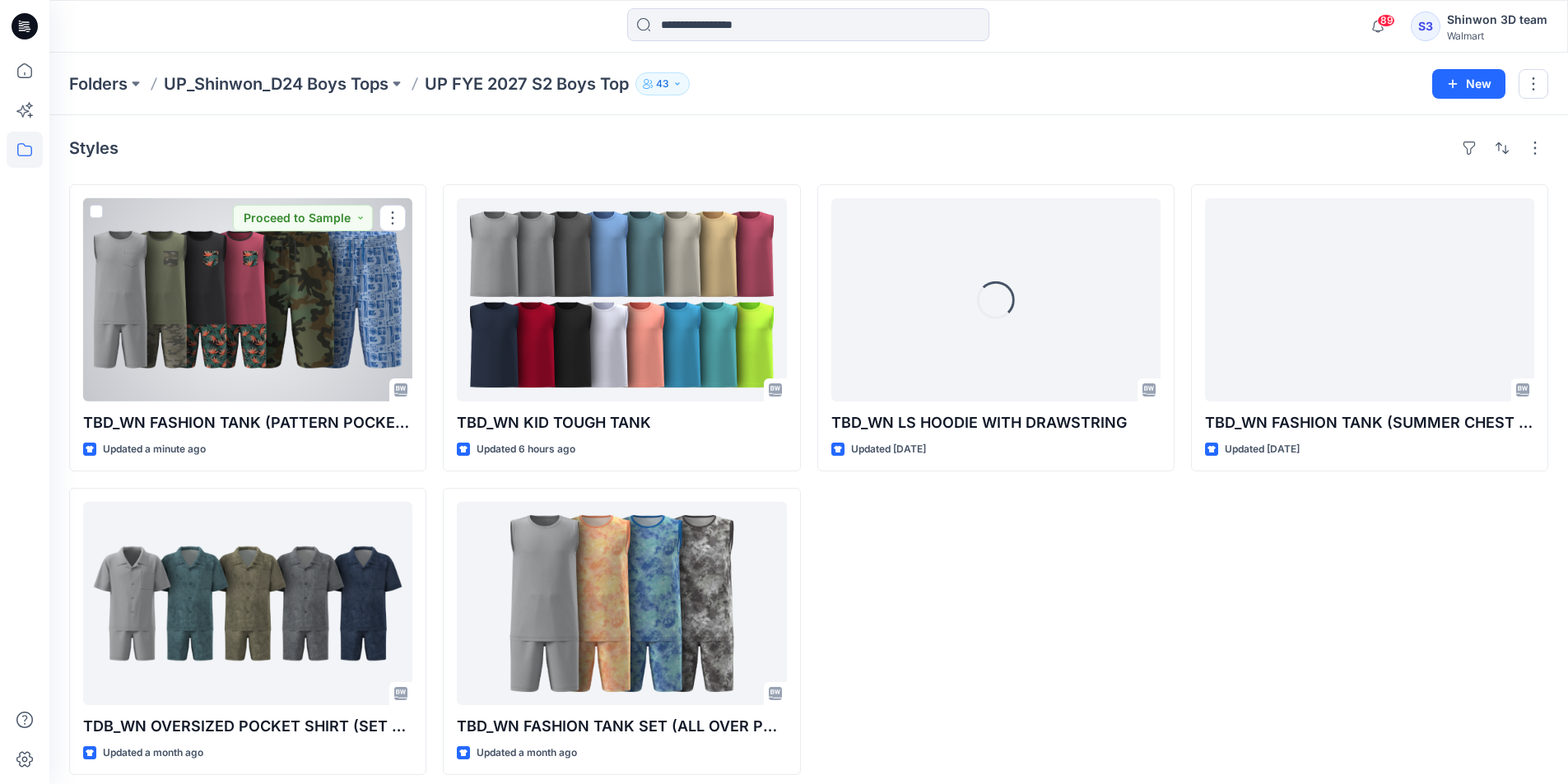
click at [352, 314] on div at bounding box center [248, 300] width 329 height 203
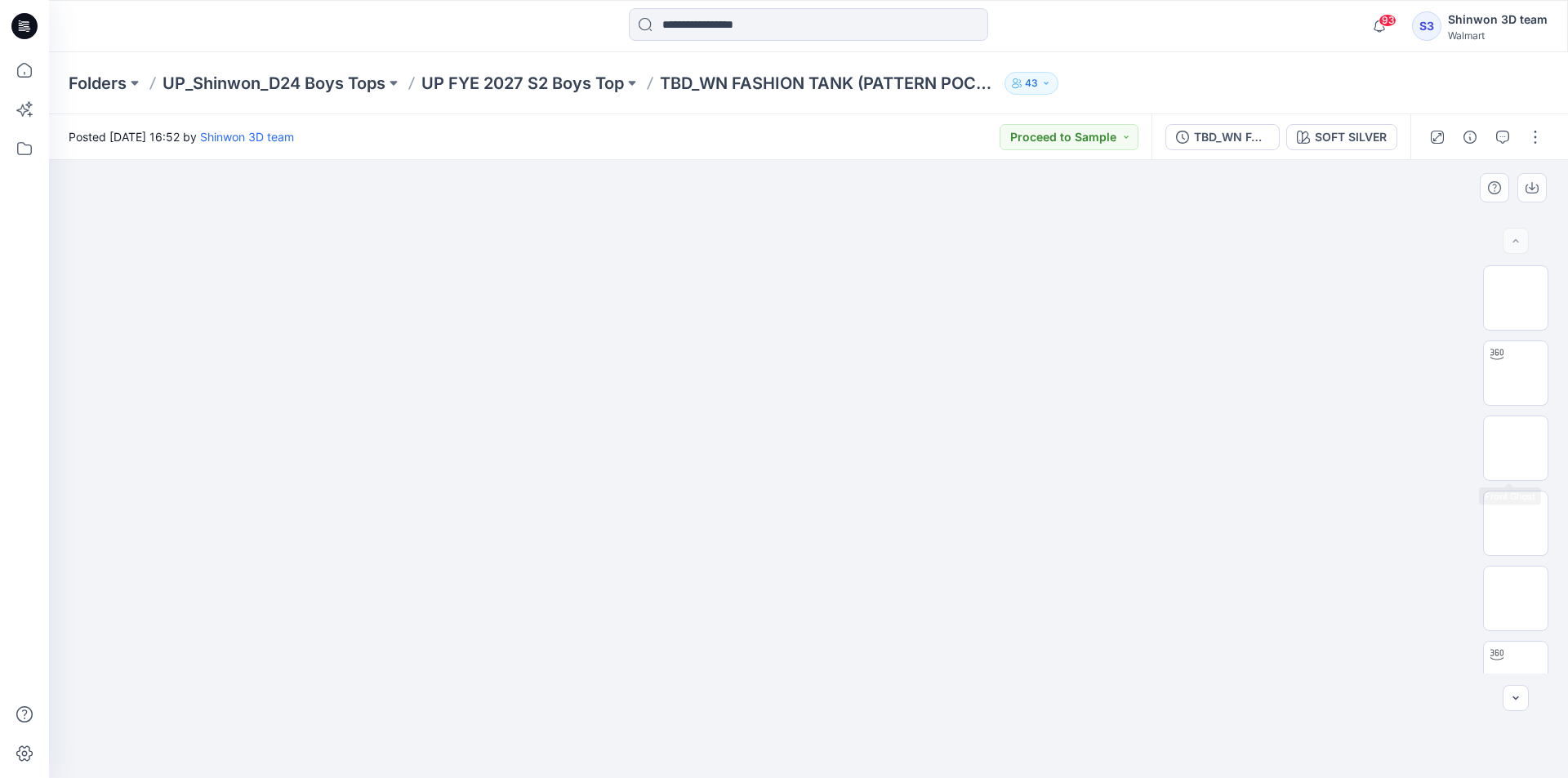
scroll to position [784, 0]
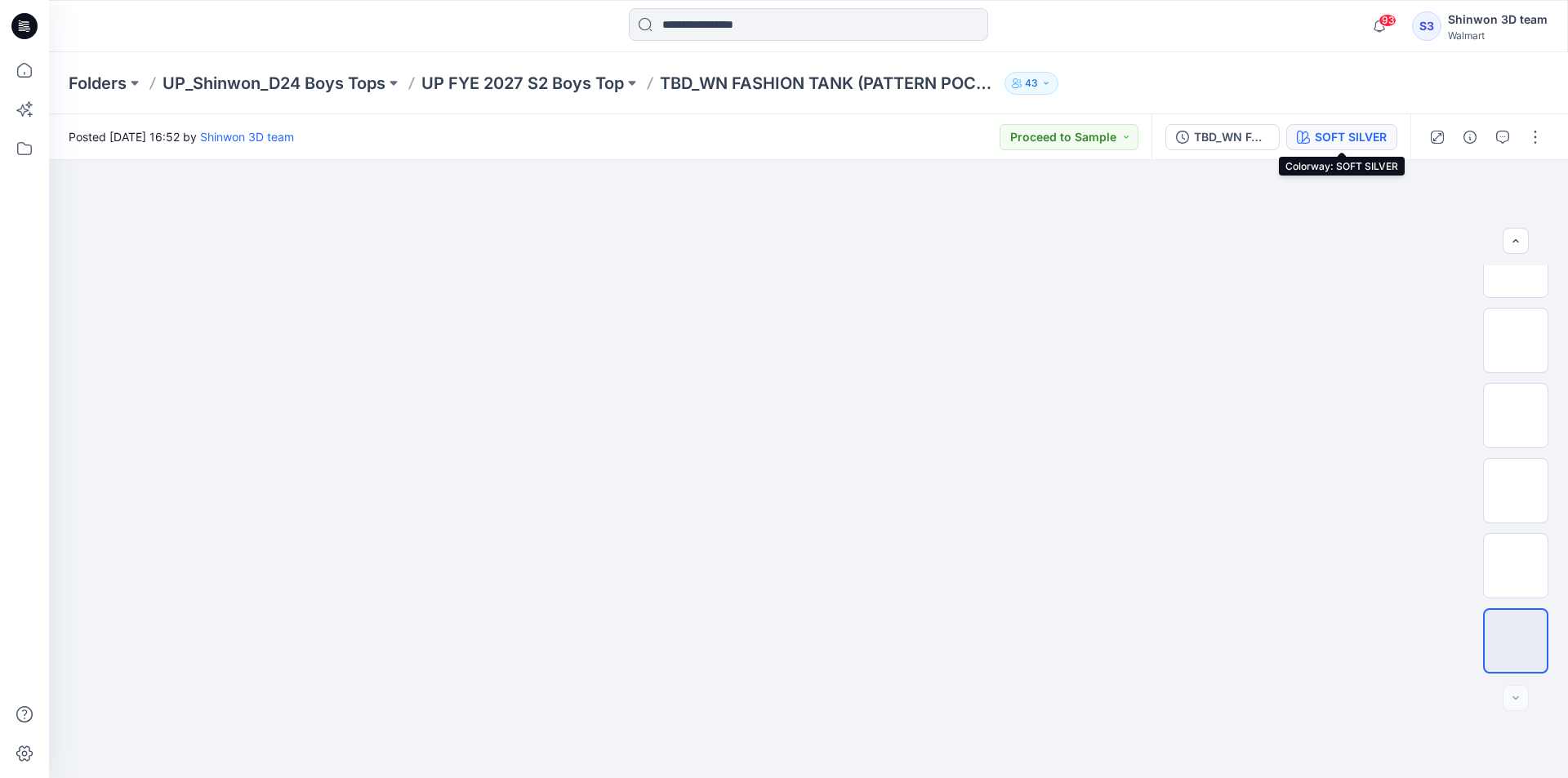
click at [1302, 135] on icon "button" at bounding box center [1304, 138] width 13 height 13
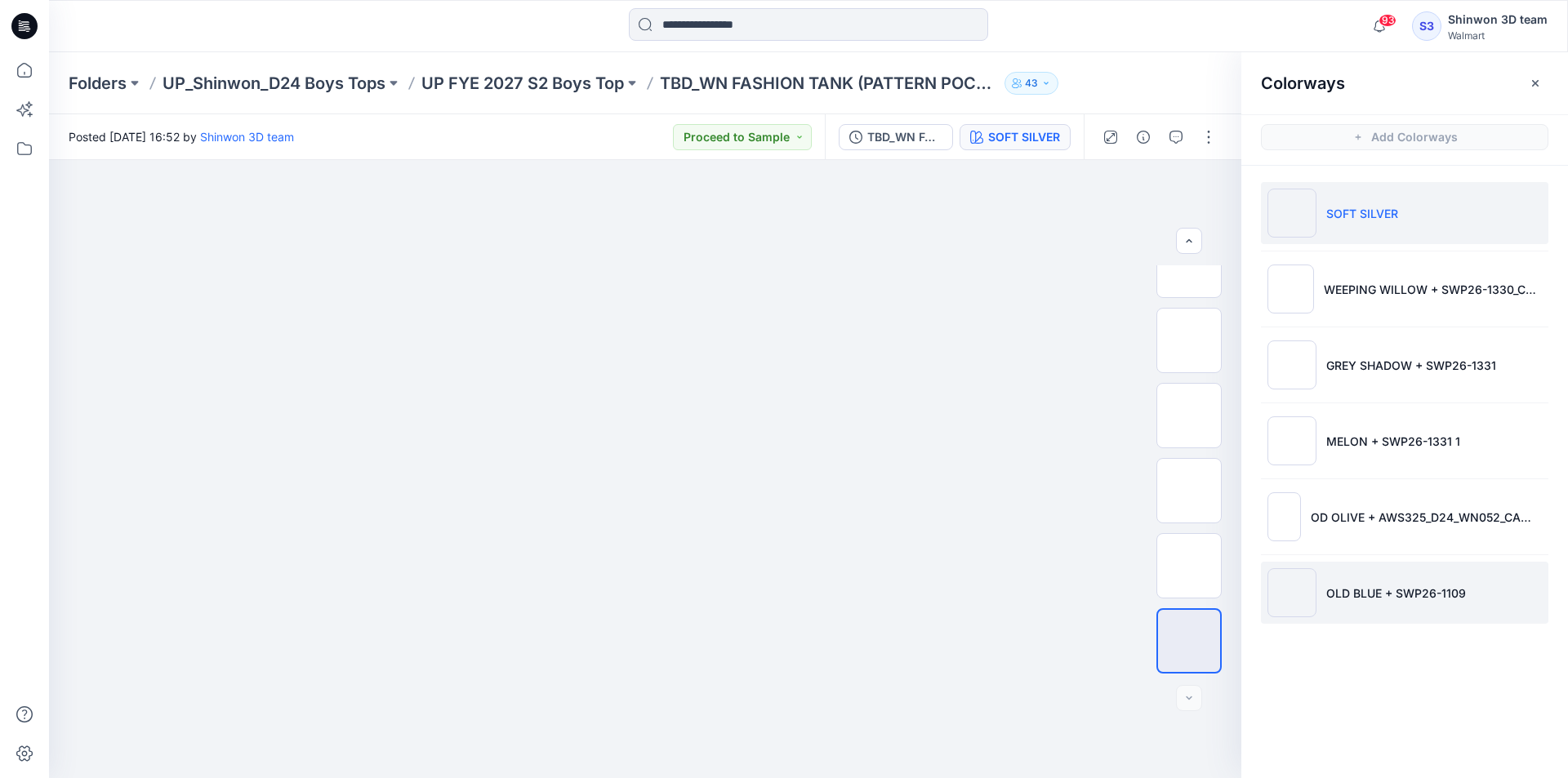
click at [1352, 588] on p "OLD BLUE + SWP26-1109" at bounding box center [1396, 593] width 140 height 17
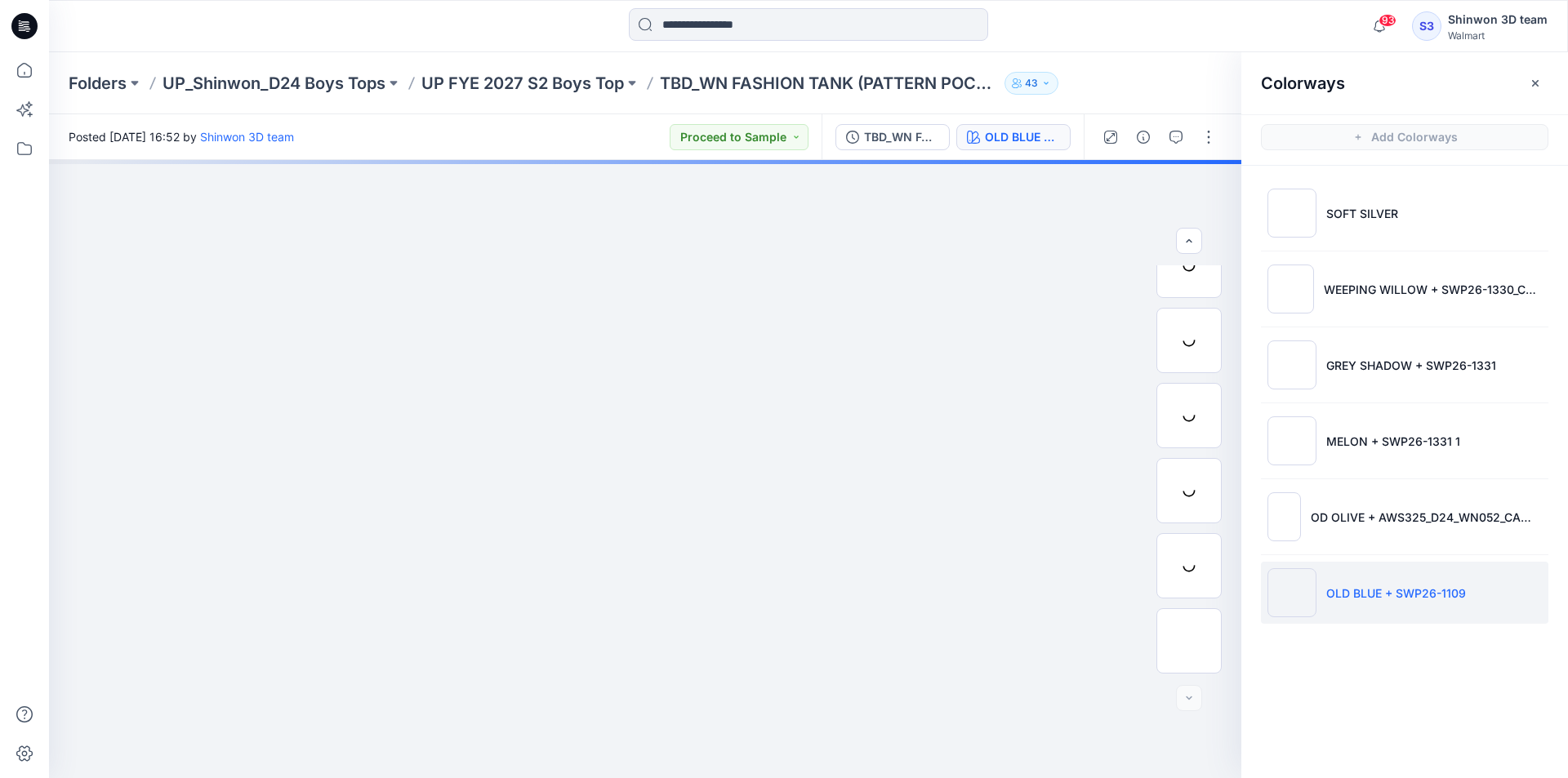
scroll to position [634, 0]
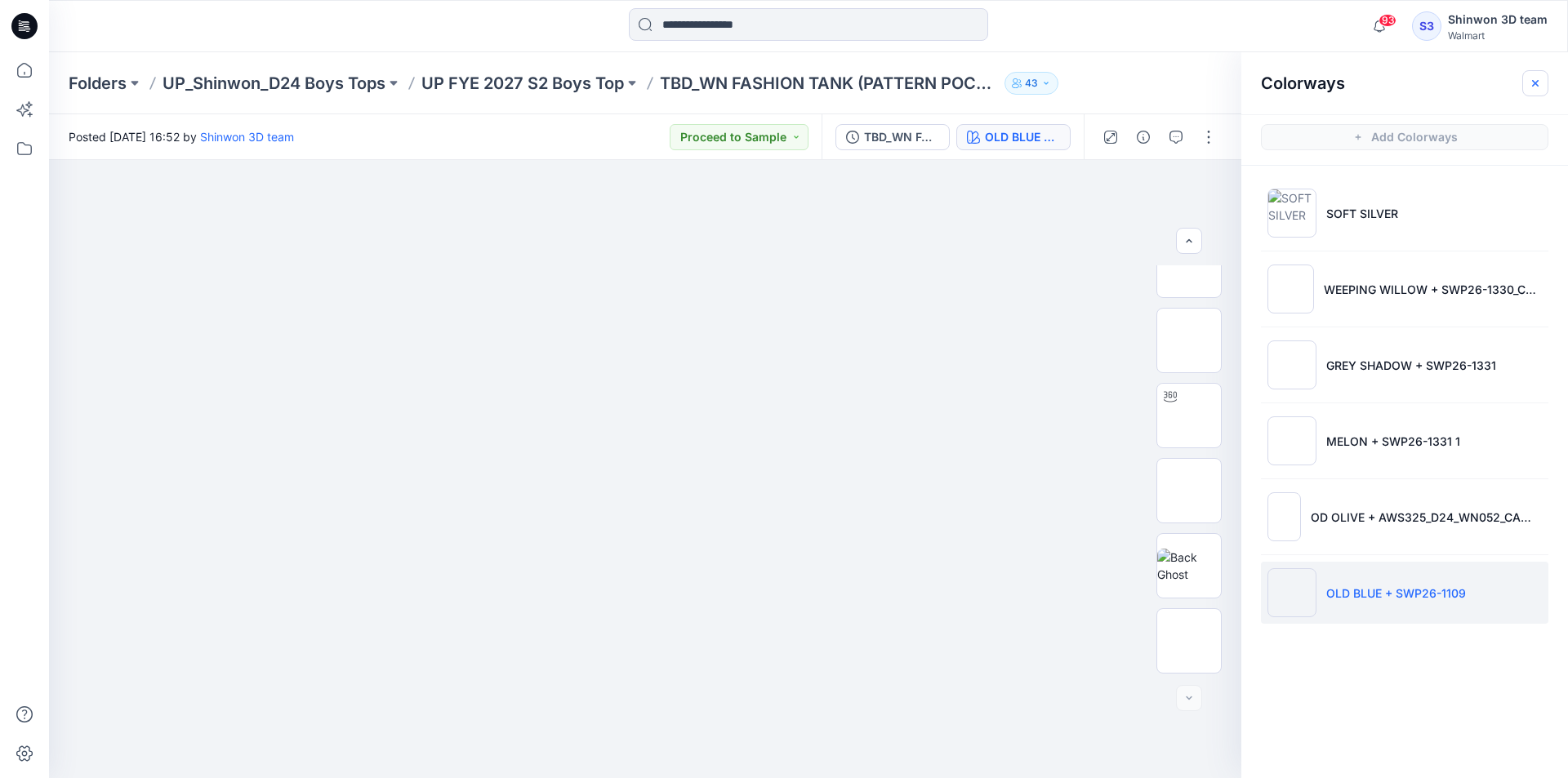
click at [1530, 79] on icon "button" at bounding box center [1535, 84] width 13 height 13
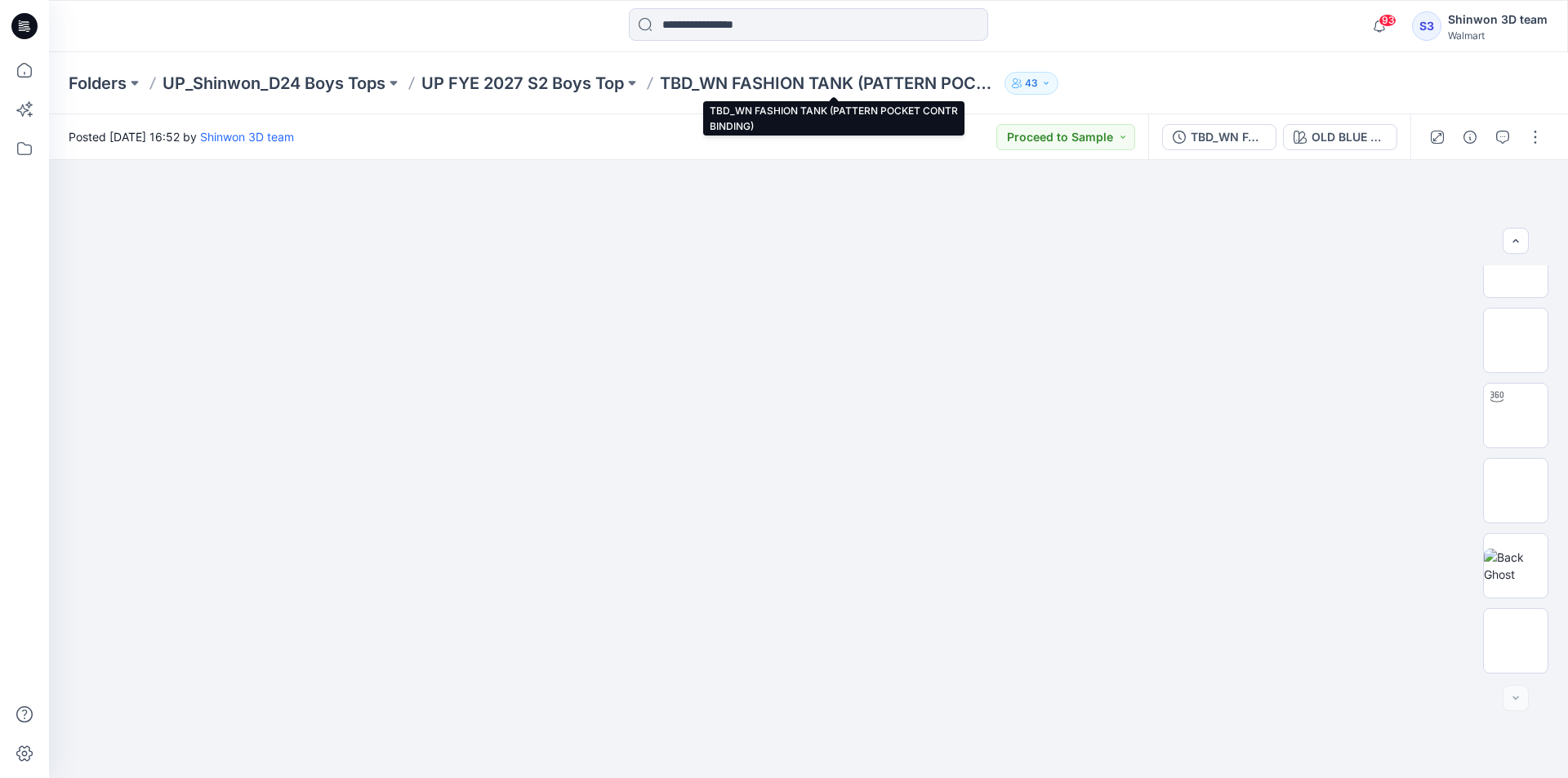
click at [742, 83] on p "TBD_WN FASHION TANK (PATTERN POCKET CONTR BINDING)" at bounding box center [829, 84] width 338 height 23
click at [612, 73] on p "UP FYE 2027 S2 Boys Top" at bounding box center [522, 84] width 202 height 23
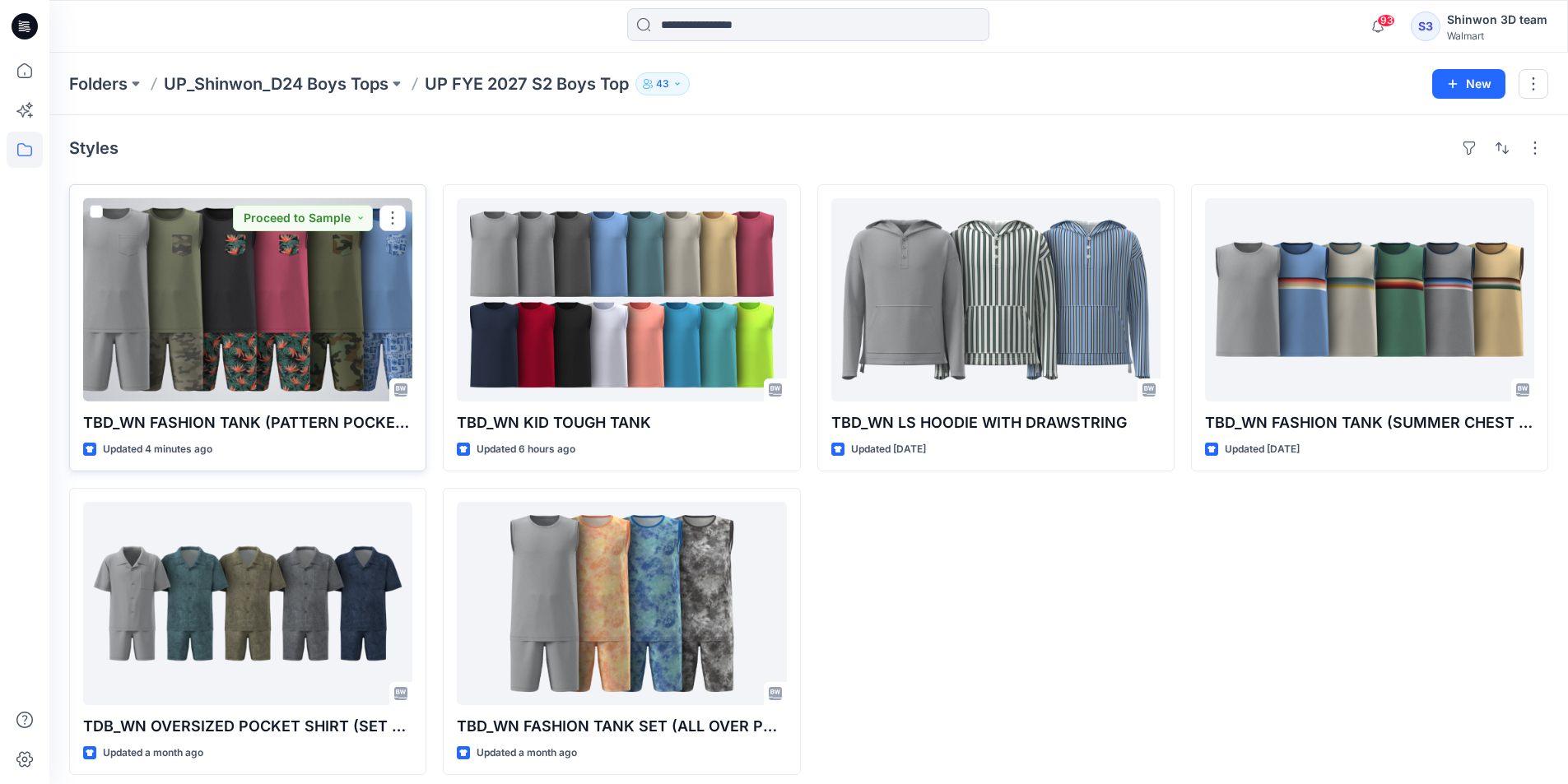
click at [336, 321] on div at bounding box center [248, 300] width 329 height 203
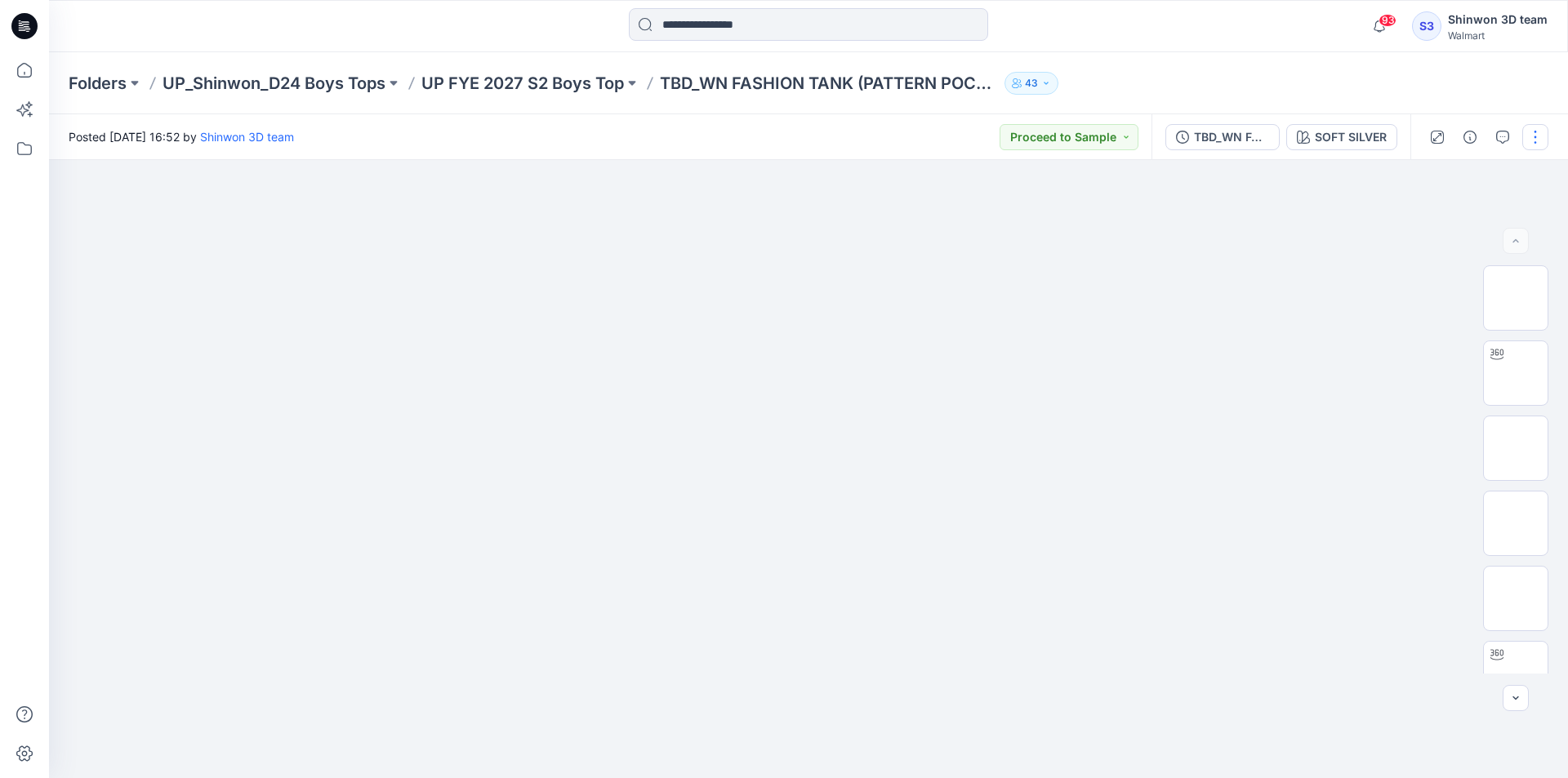
click at [1540, 140] on button "button" at bounding box center [1535, 138] width 26 height 26
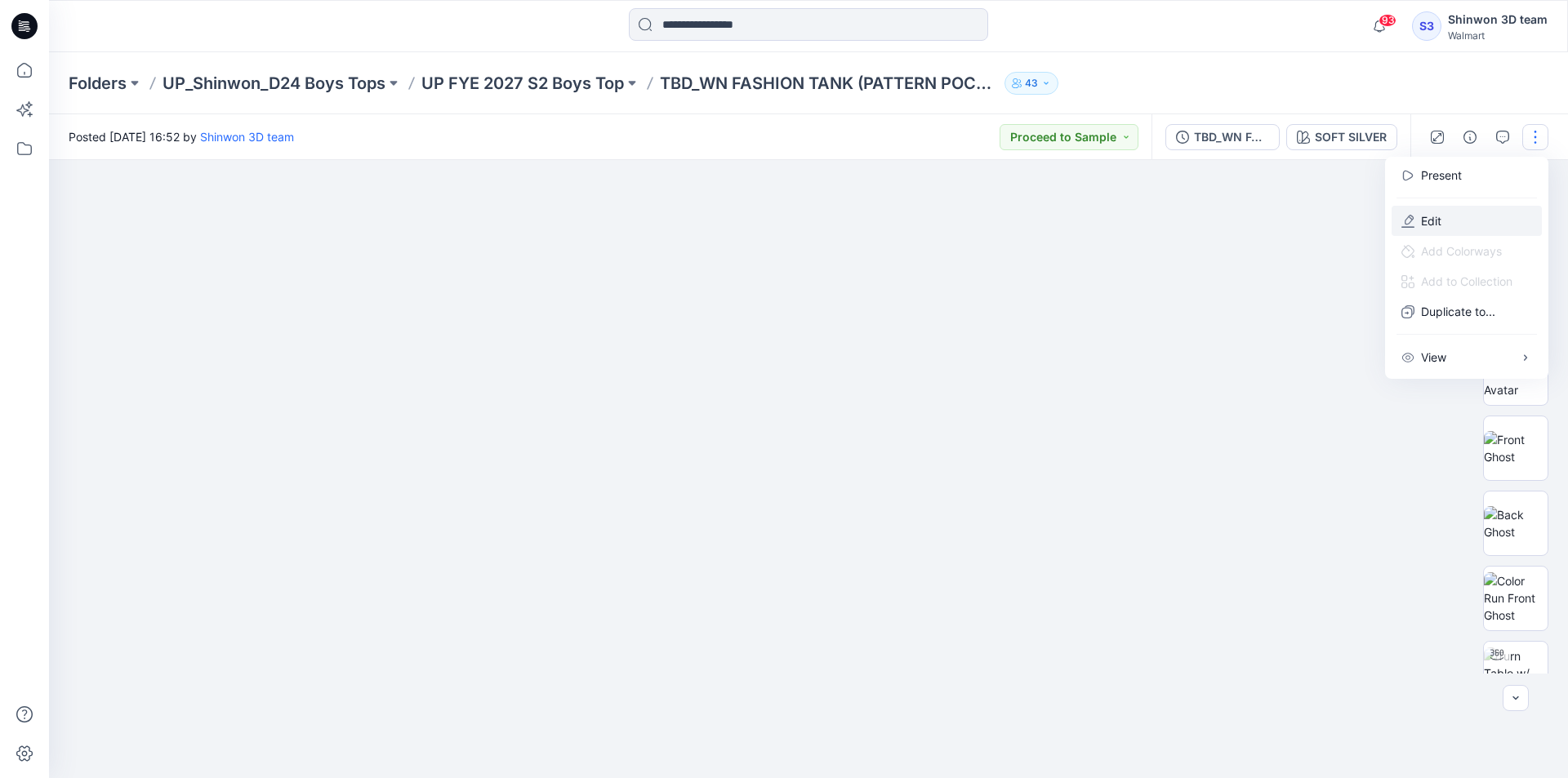
click at [1479, 220] on button "Edit" at bounding box center [1466, 220] width 150 height 30
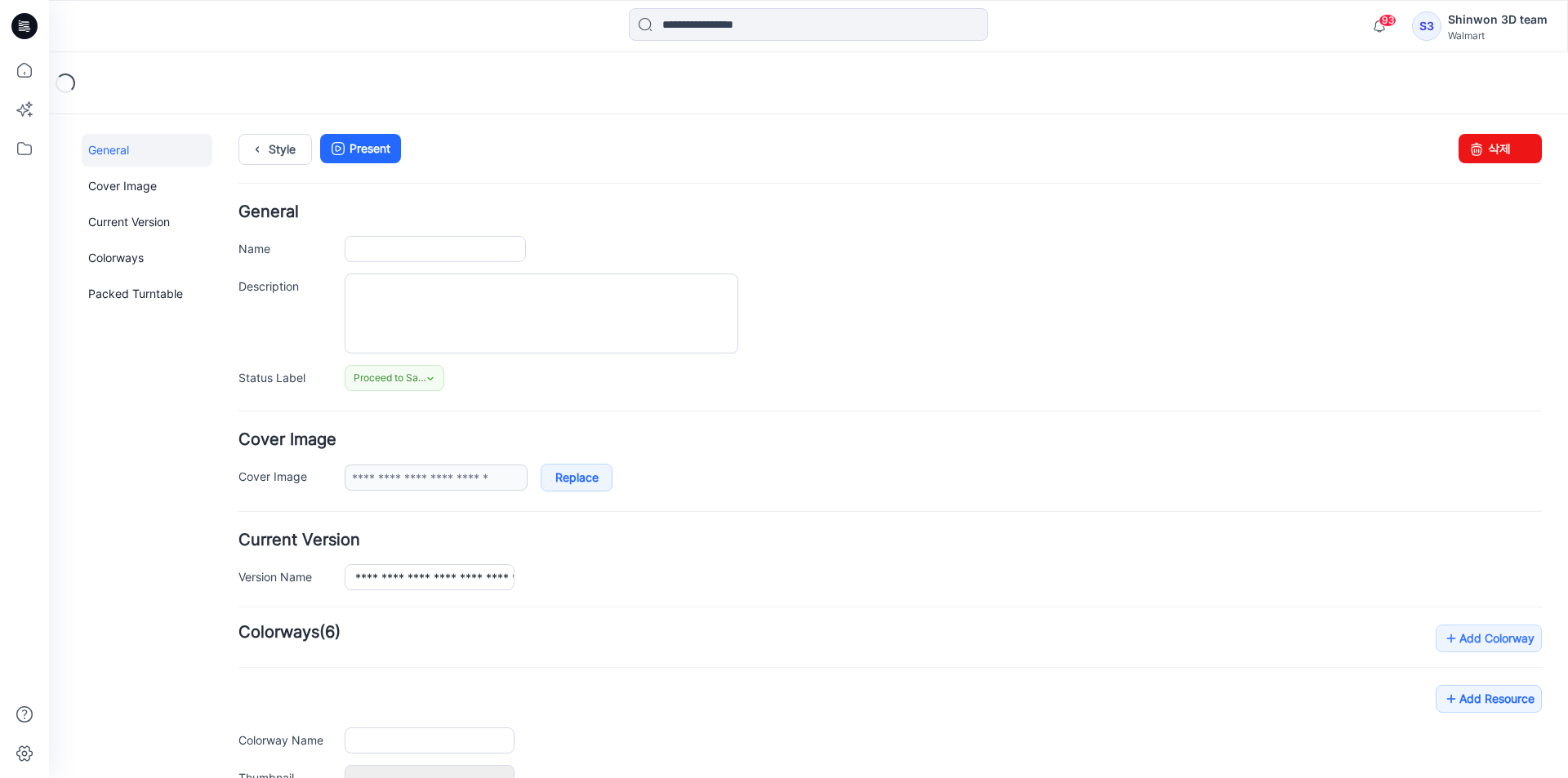
type input "**********"
type textarea "**********"
type input "**********"
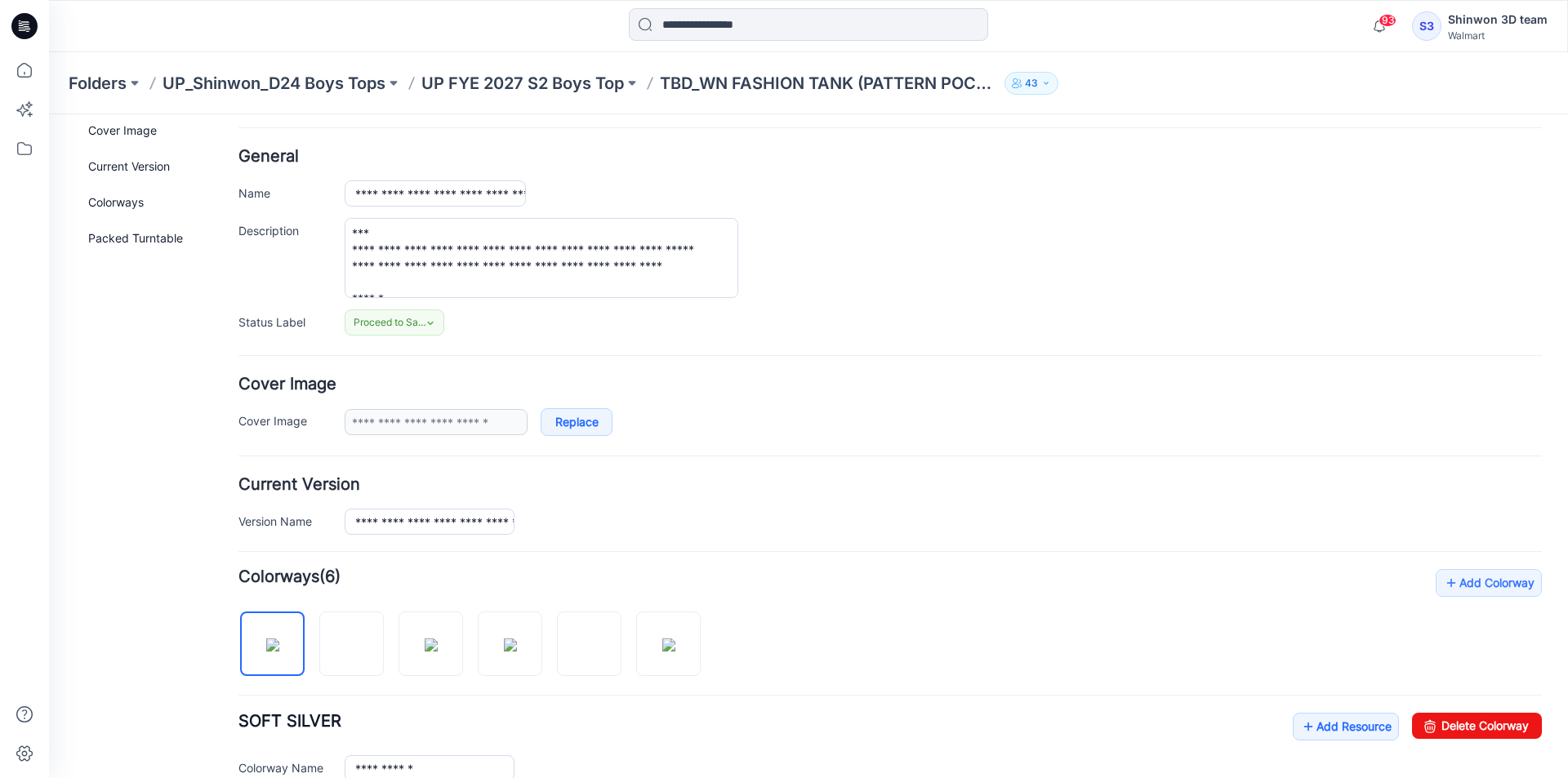
scroll to position [245, 0]
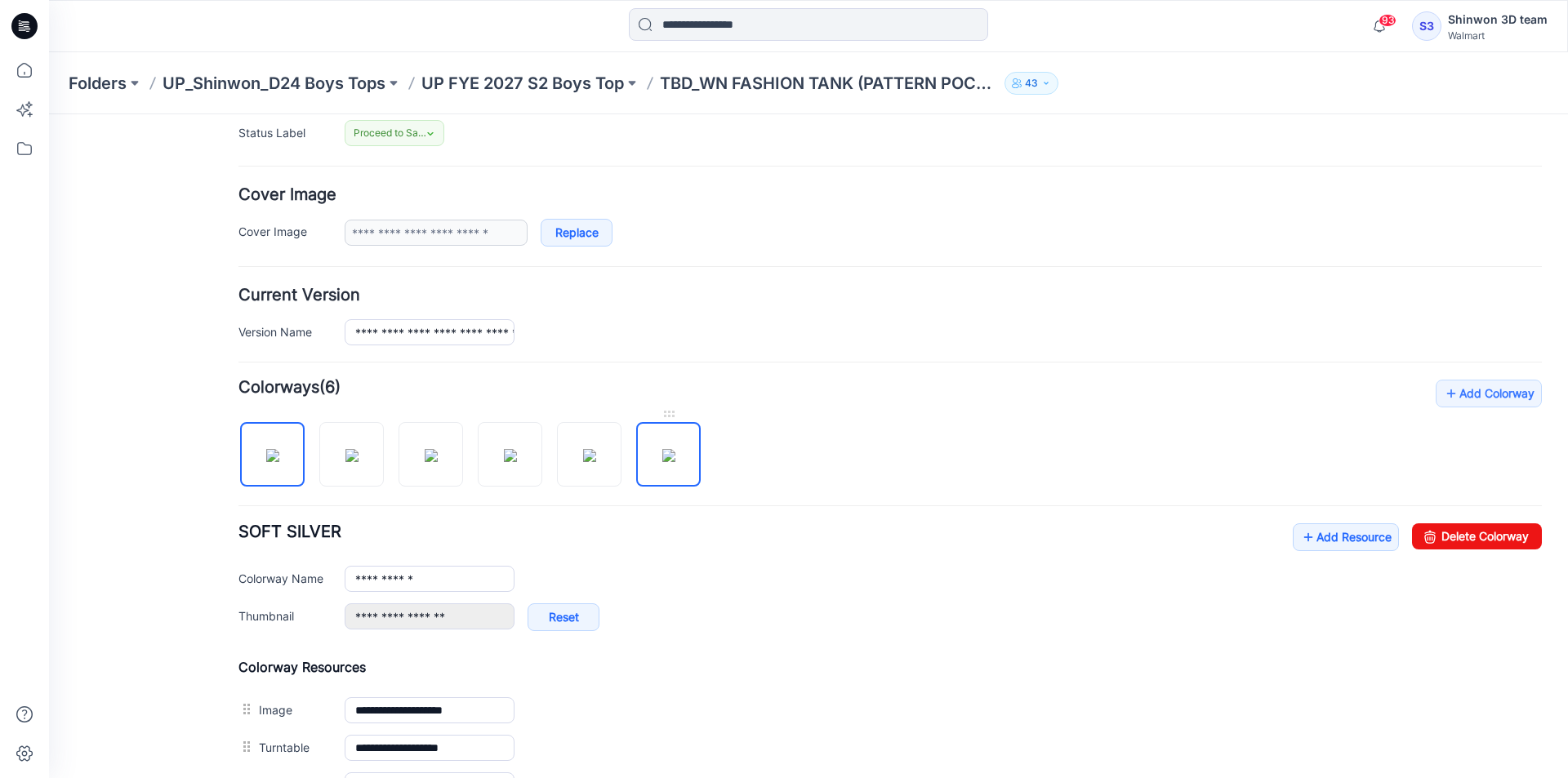
click at [676, 449] on img at bounding box center [669, 455] width 13 height 13
type input "**********"
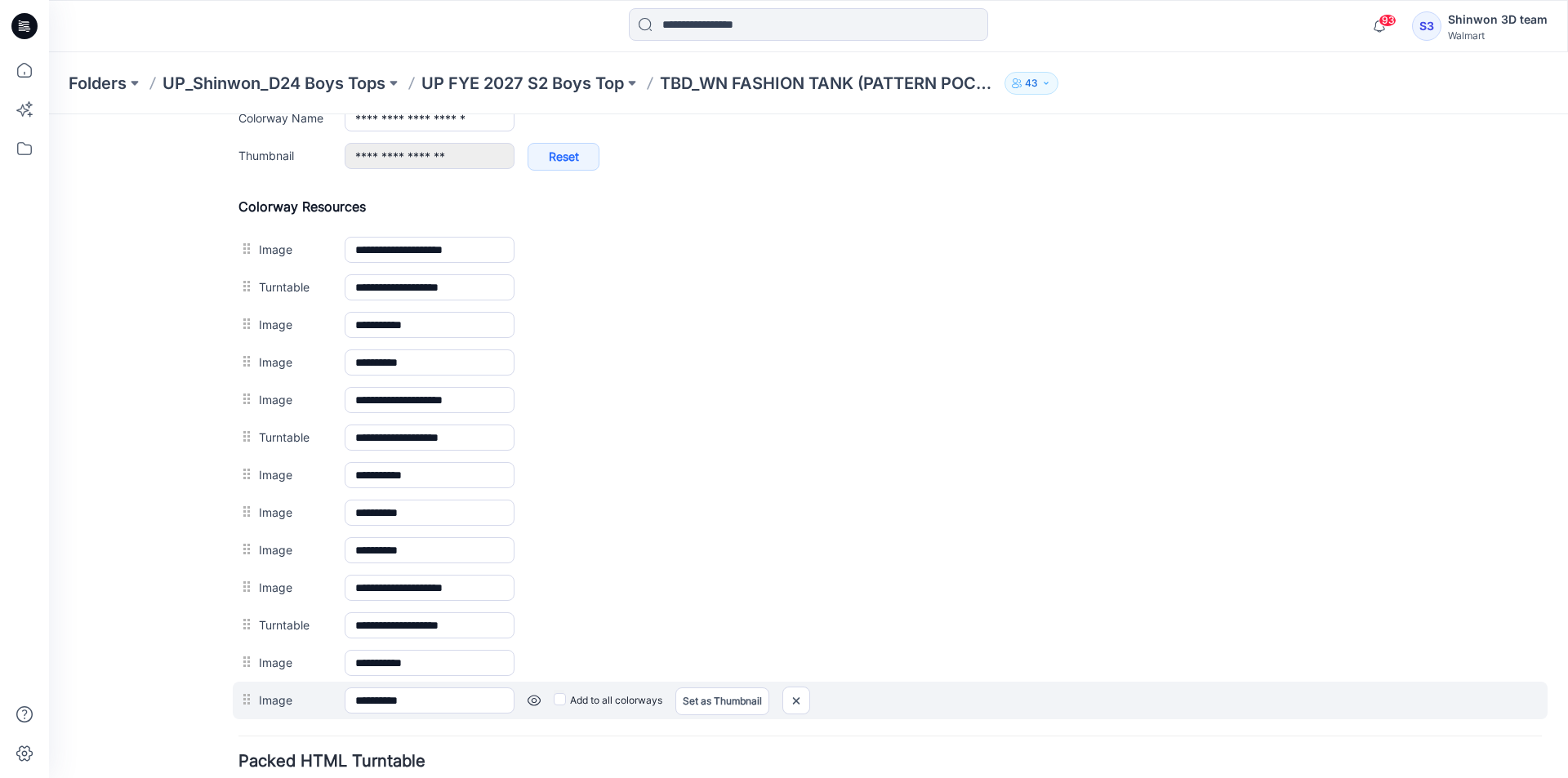
scroll to position [735, 0]
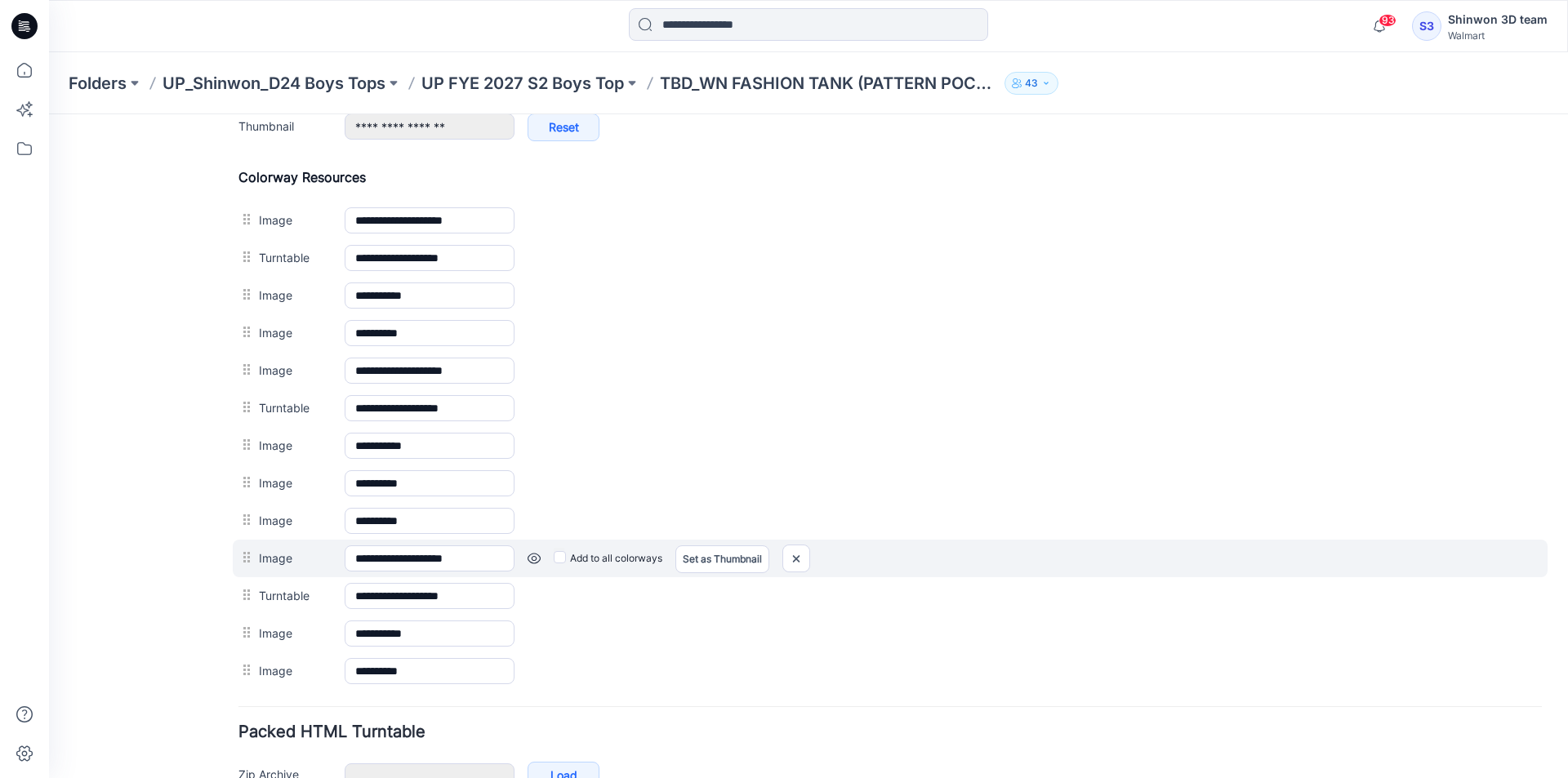
click at [535, 562] on link at bounding box center [534, 559] width 13 height 13
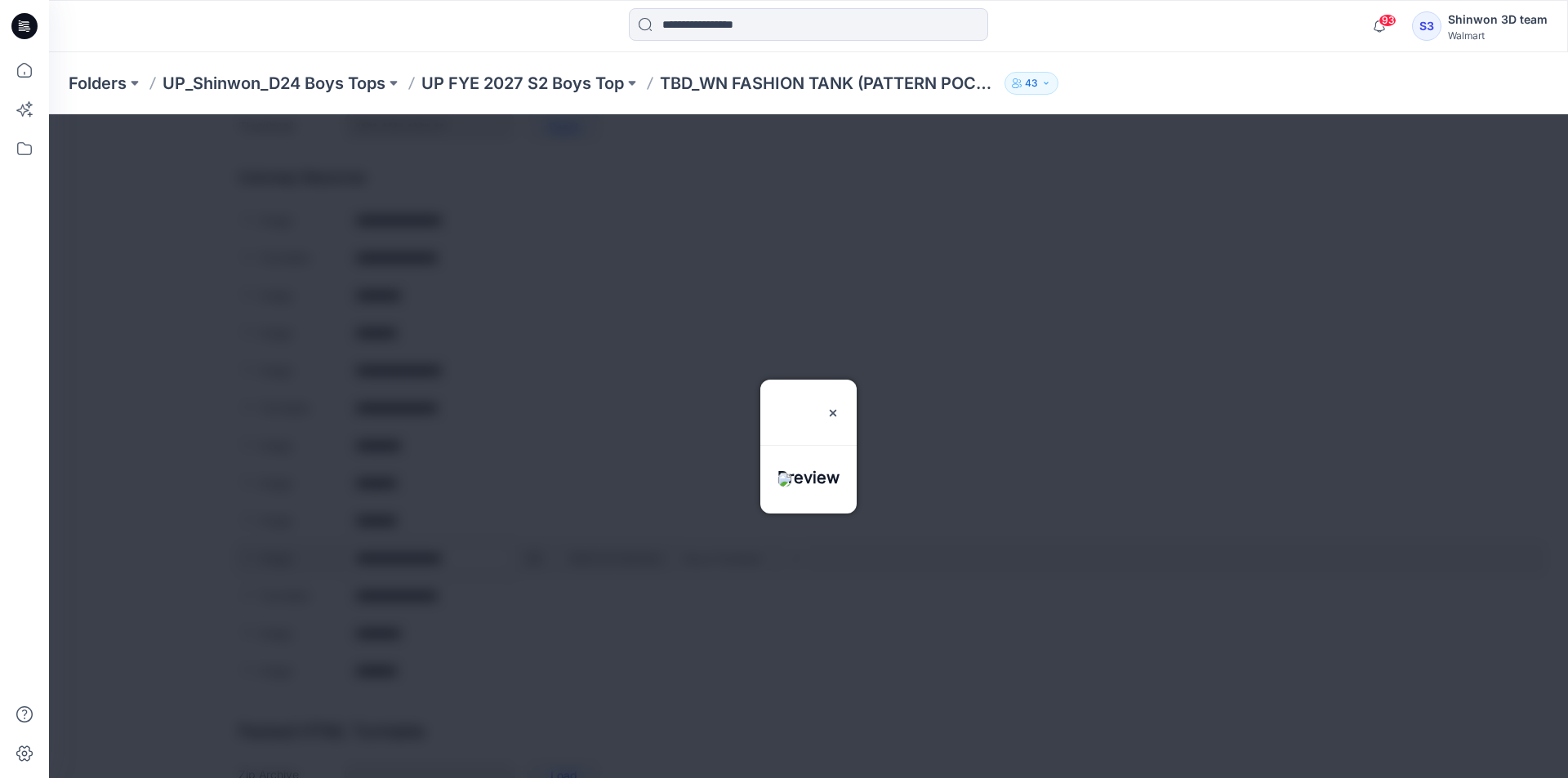
click at [536, 560] on div at bounding box center [808, 446] width 1519 height 664
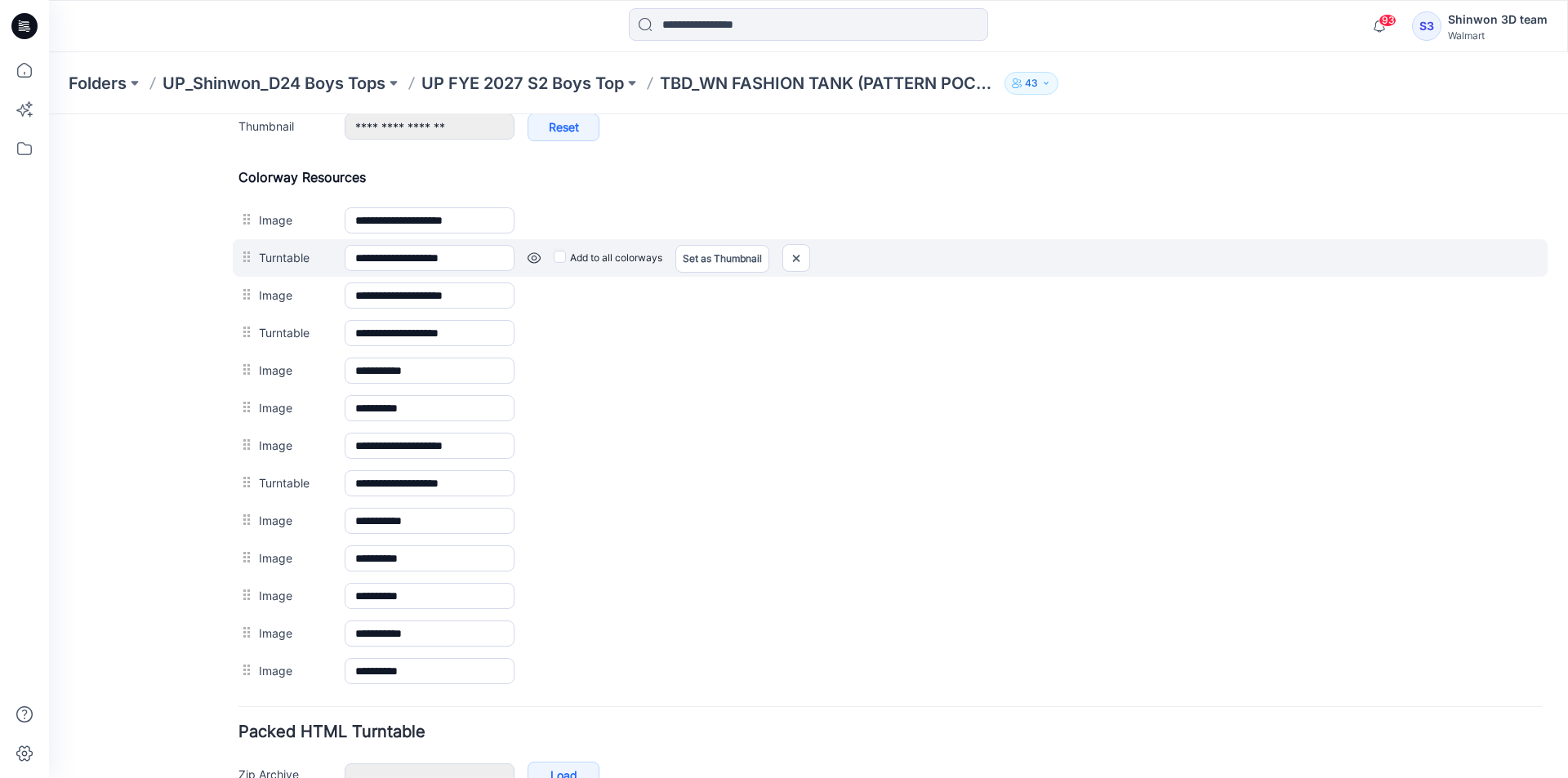
click at [534, 260] on link at bounding box center [534, 258] width 13 height 13
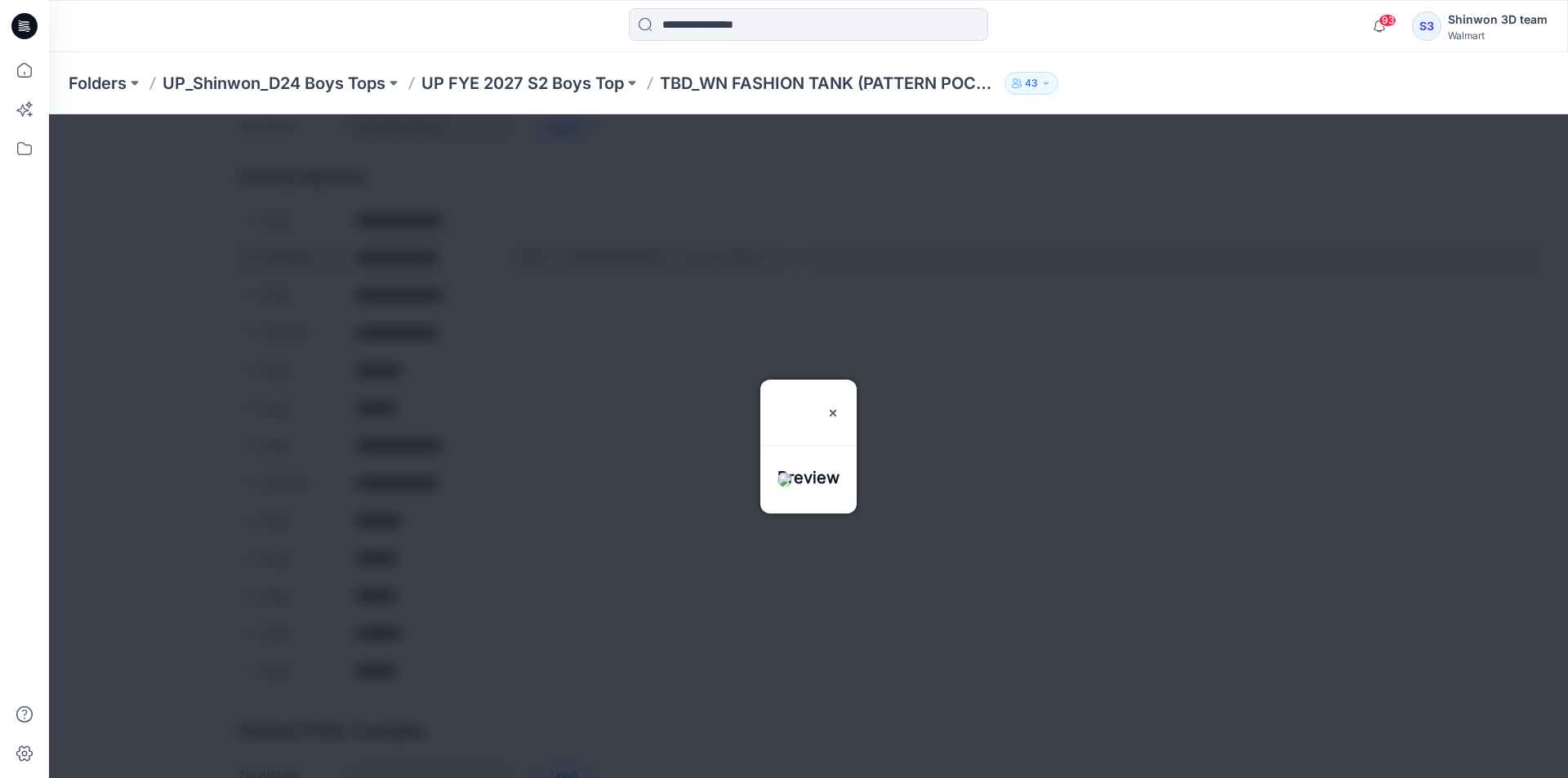
click at [534, 260] on div at bounding box center [808, 446] width 1519 height 664
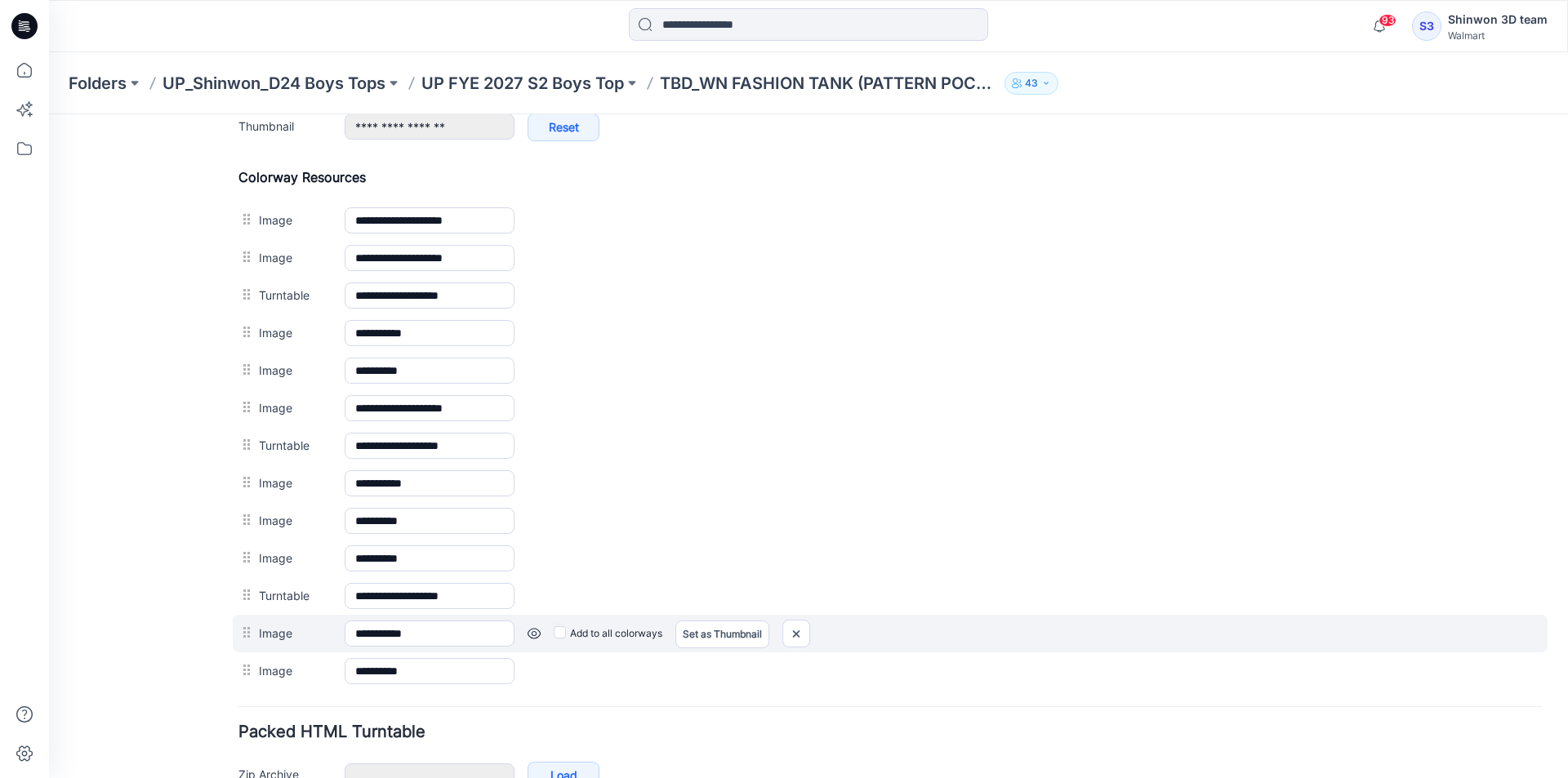
click at [532, 635] on link at bounding box center [534, 634] width 13 height 13
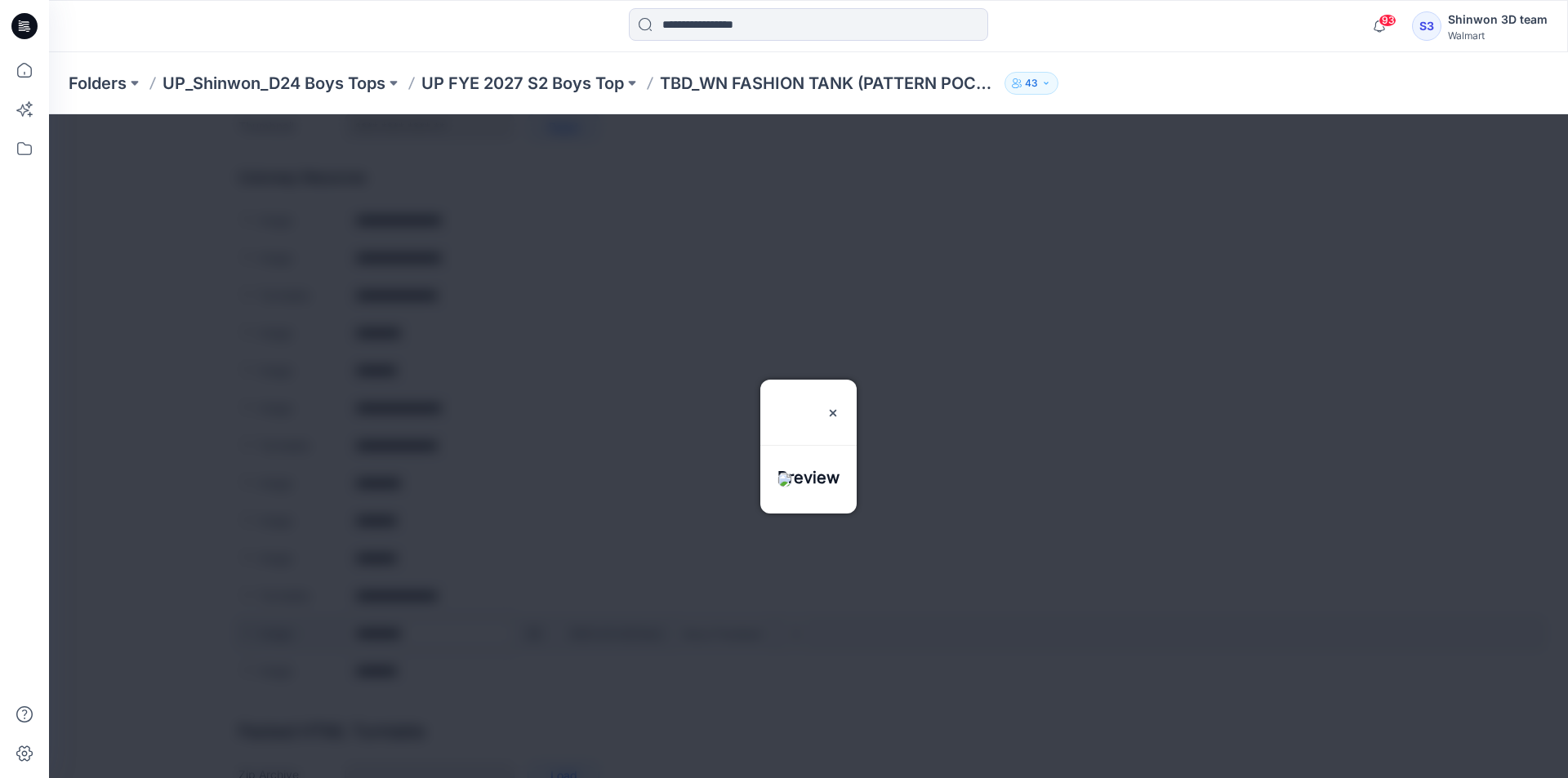
click at [532, 635] on div at bounding box center [808, 446] width 1519 height 664
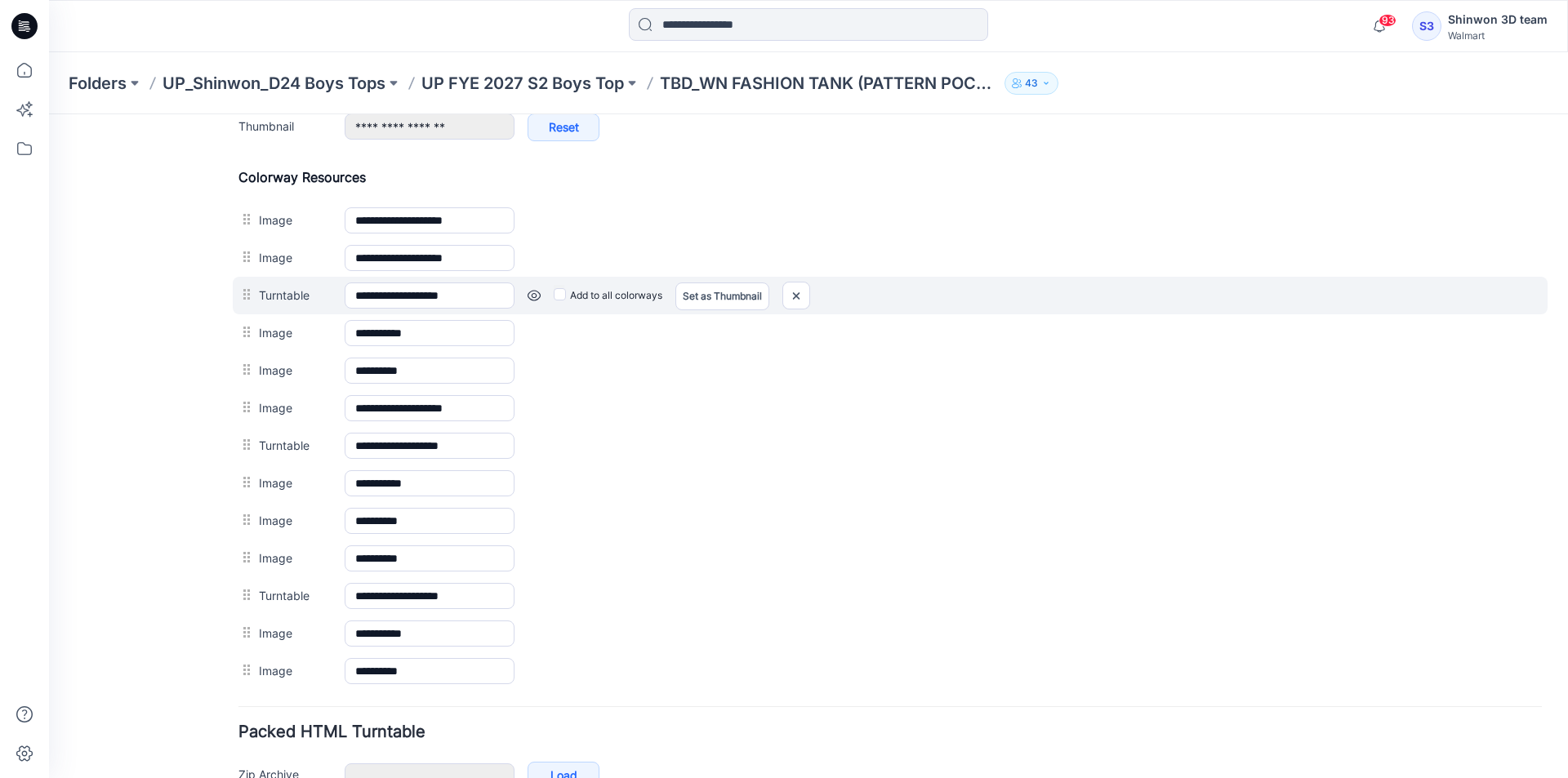
click at [530, 292] on link at bounding box center [534, 296] width 13 height 13
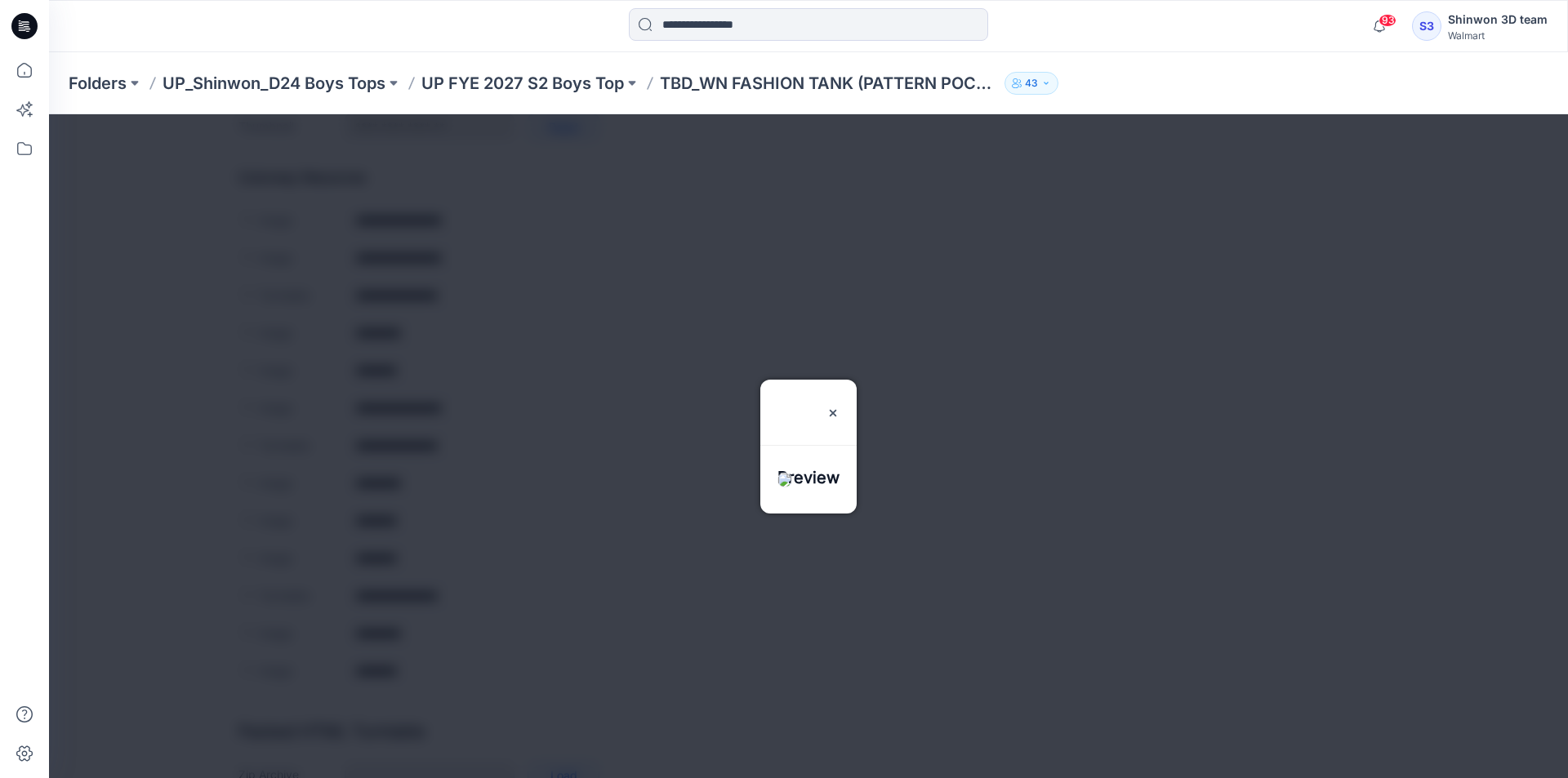
click at [531, 292] on div at bounding box center [808, 446] width 1519 height 664
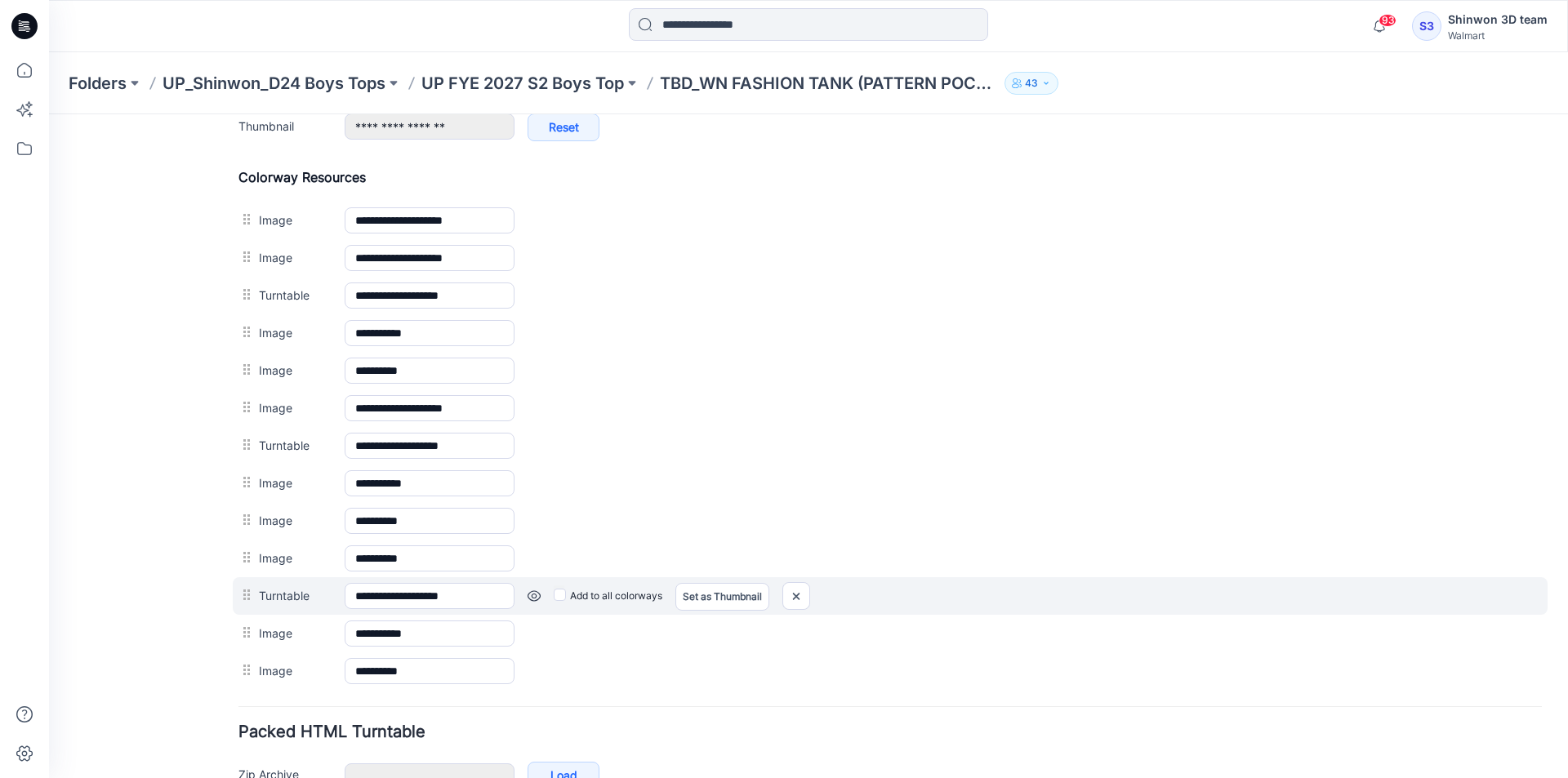
click at [534, 596] on link at bounding box center [534, 596] width 13 height 13
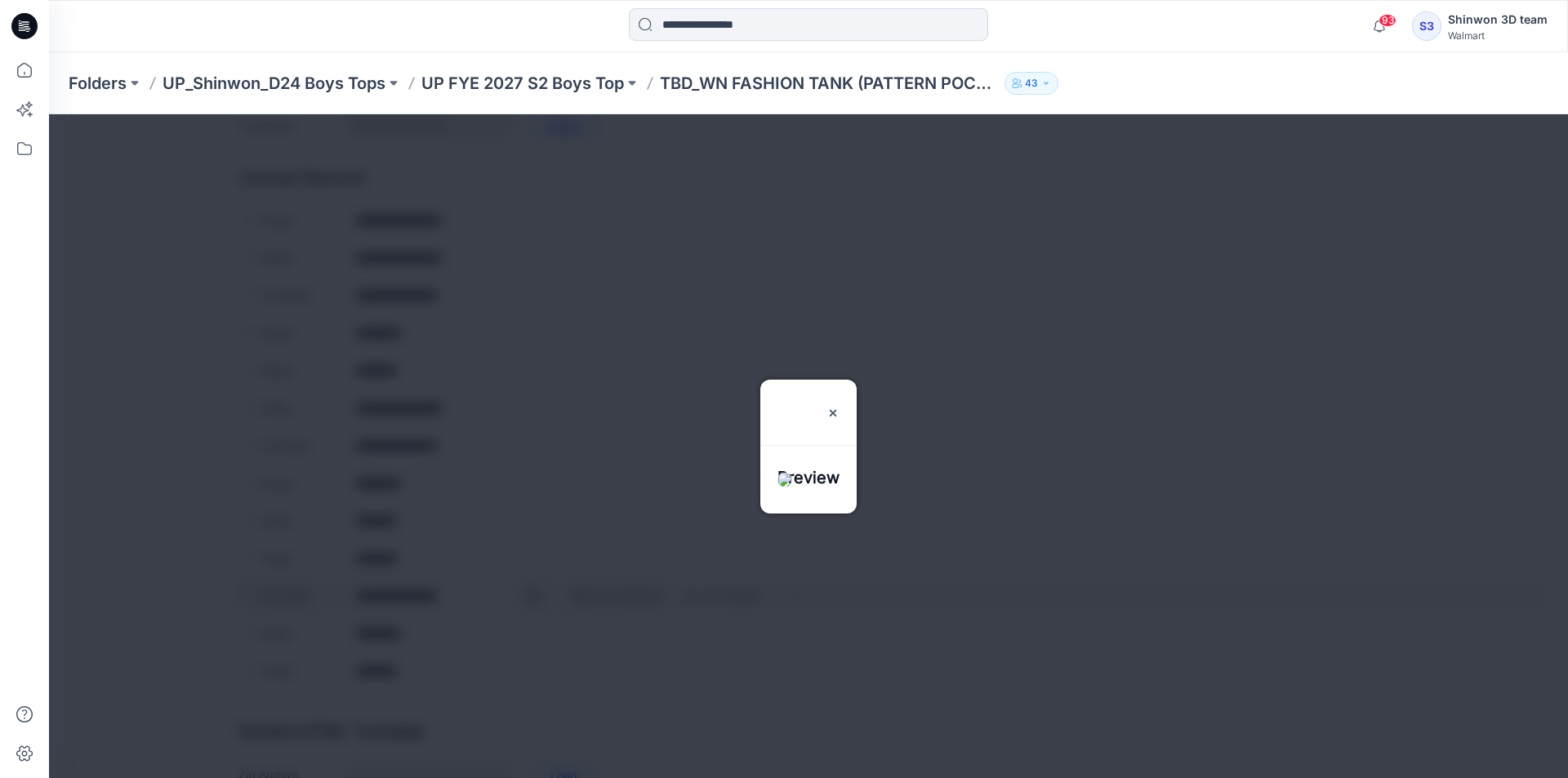
click at [534, 596] on div at bounding box center [808, 446] width 1519 height 664
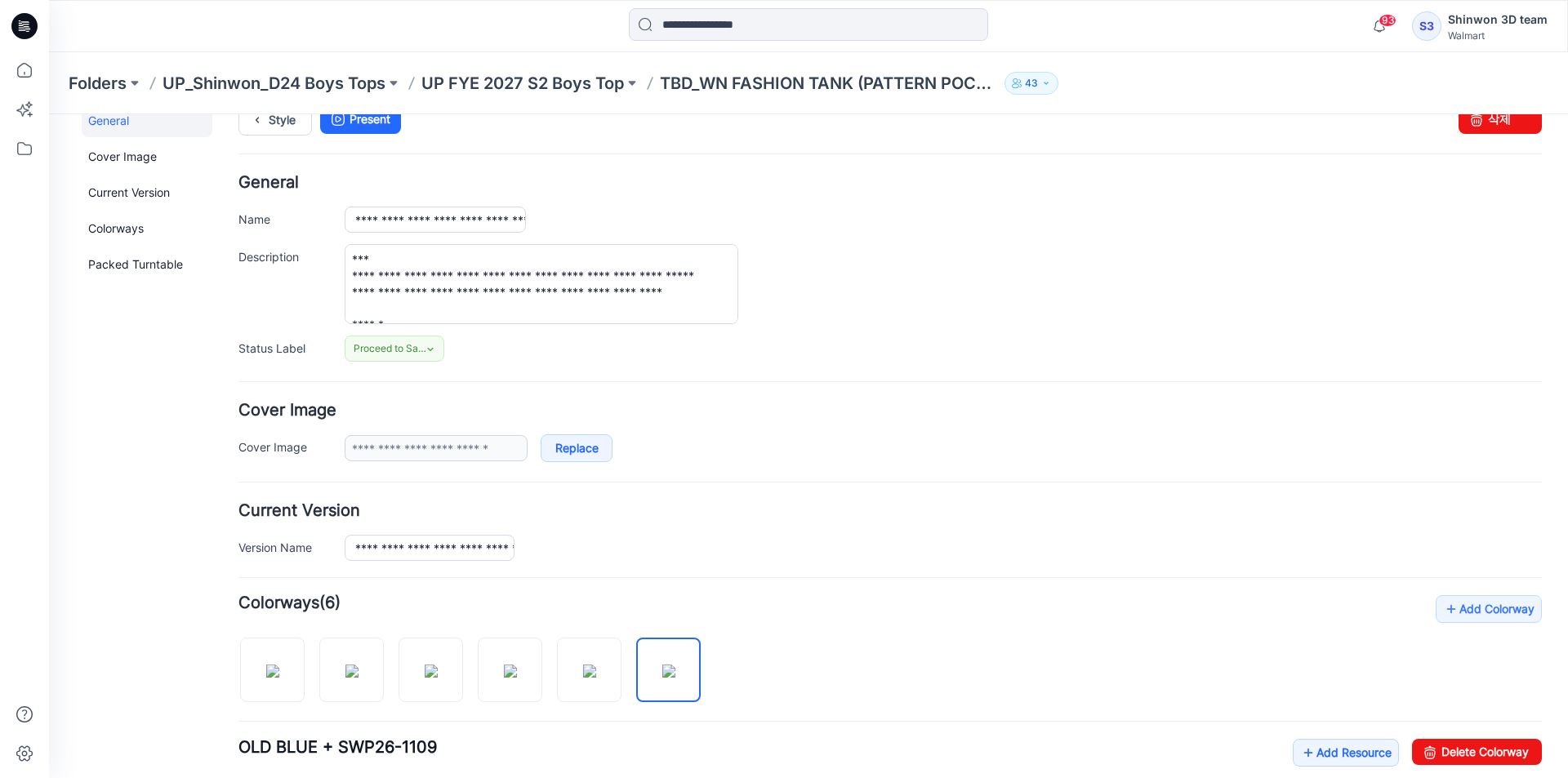
scroll to position [0, 0]
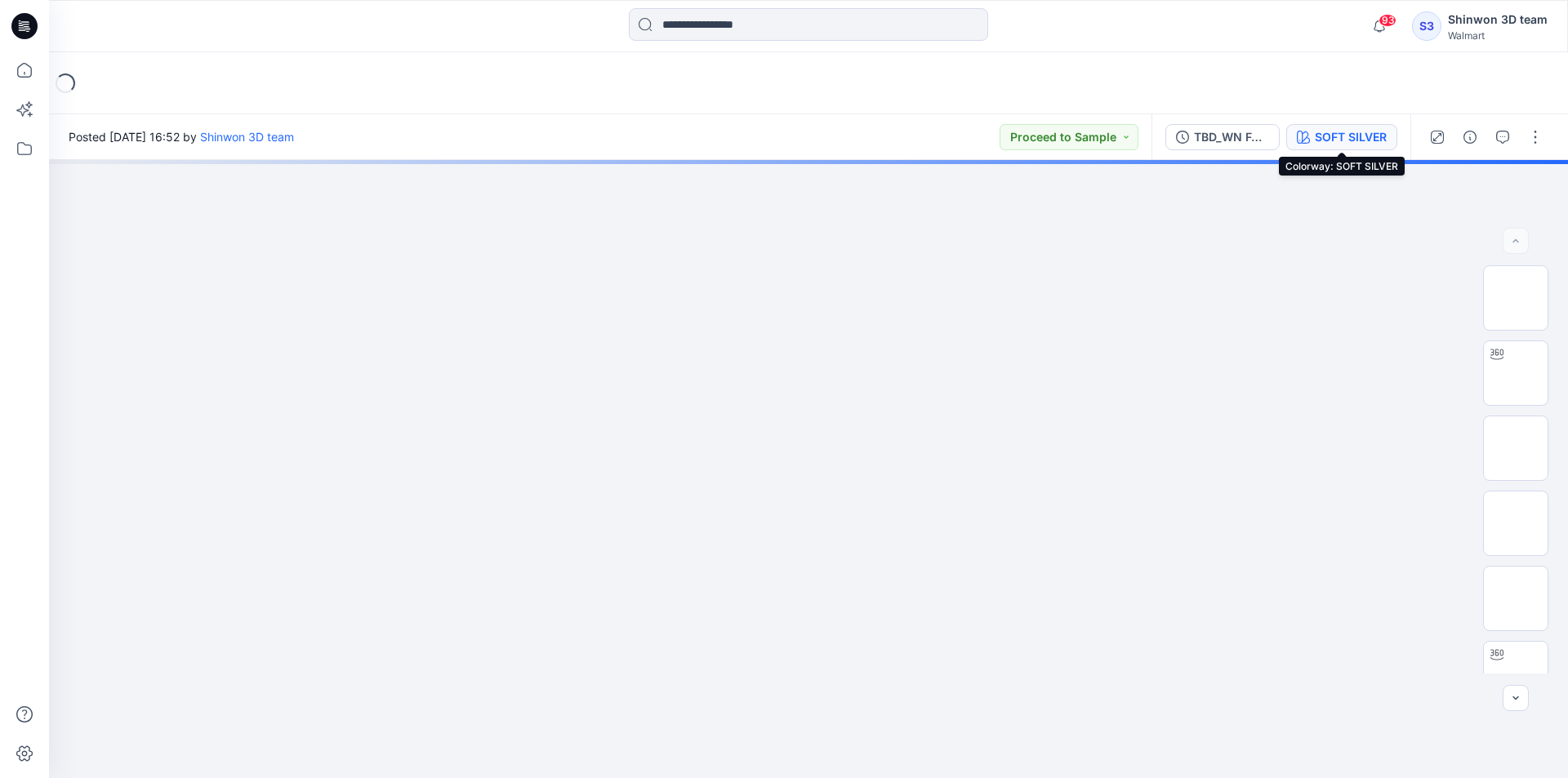
click at [1327, 147] on button "SOFT SILVER" at bounding box center [1342, 138] width 111 height 26
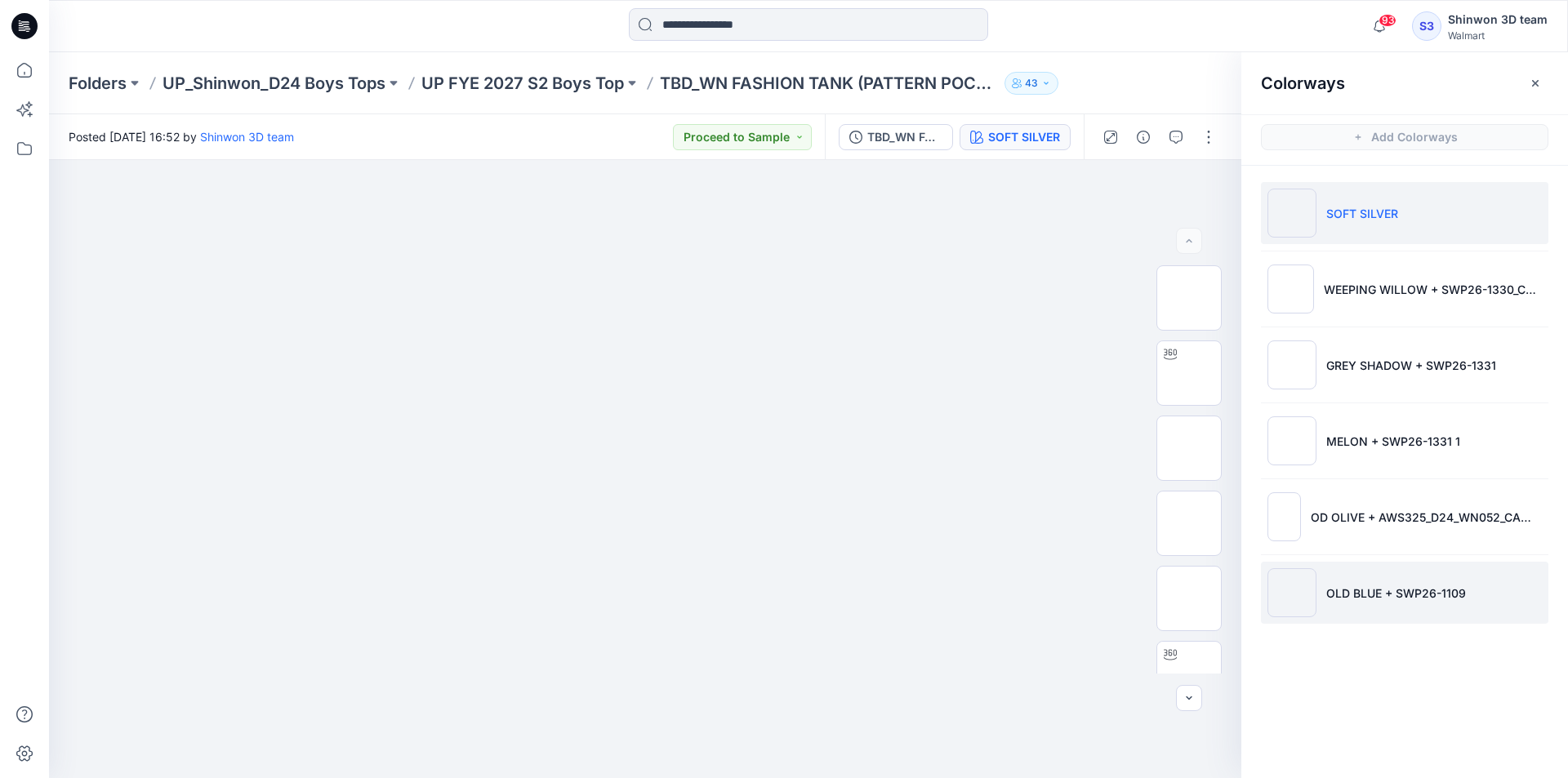
click at [1335, 586] on p "OLD BLUE + SWP26-1109" at bounding box center [1396, 593] width 140 height 17
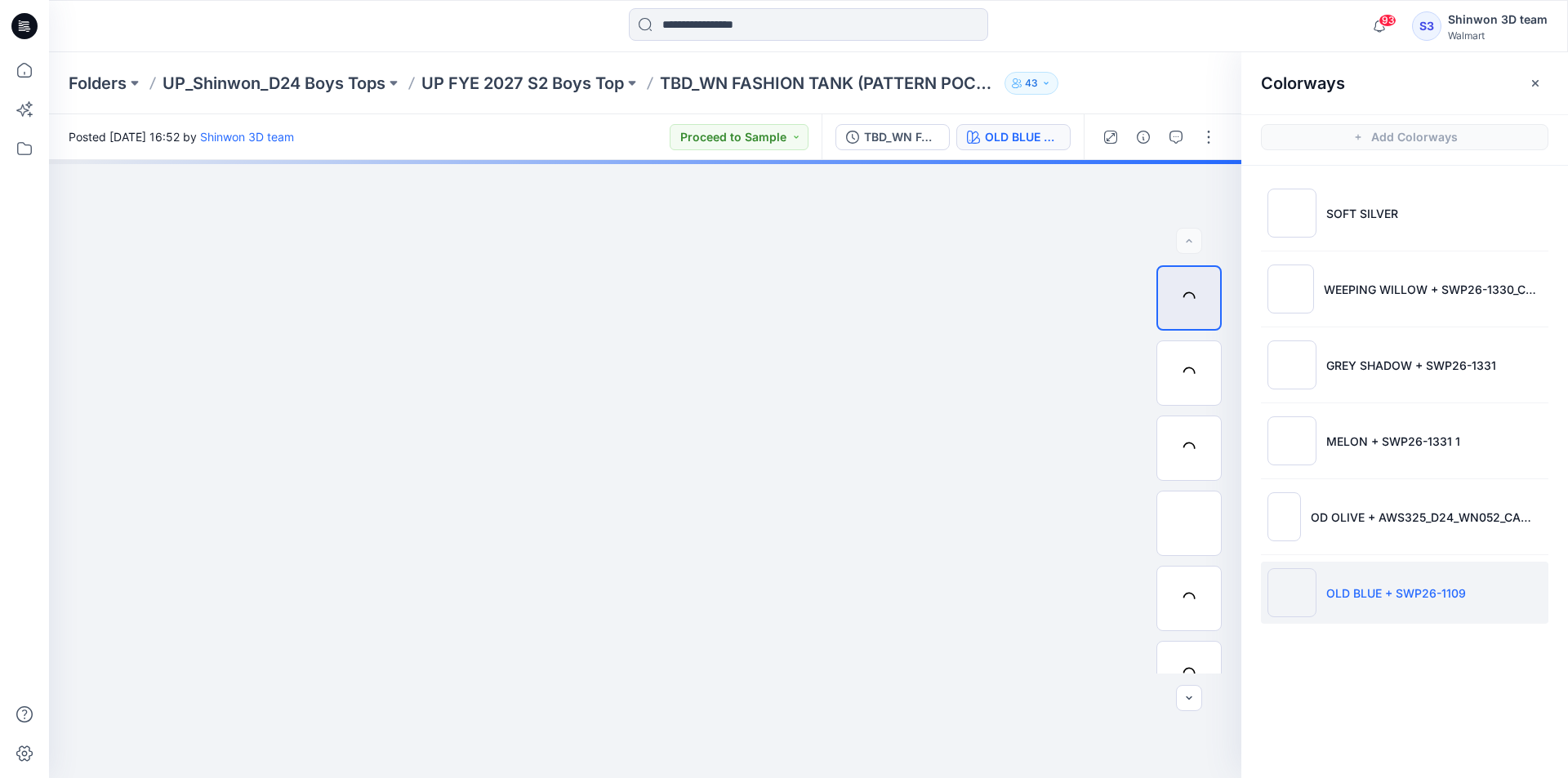
click at [1299, 585] on img at bounding box center [1292, 593] width 49 height 49
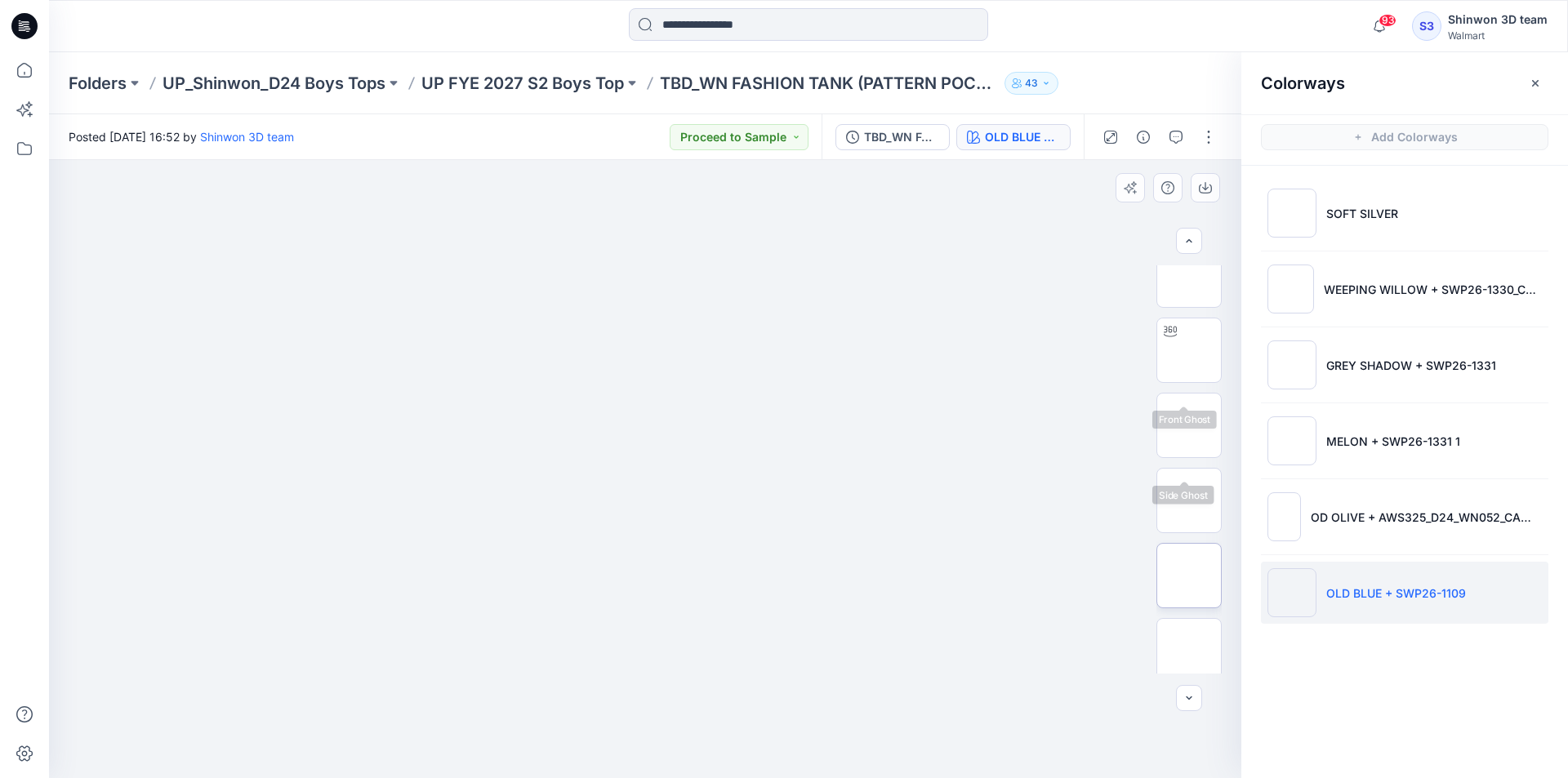
scroll to position [634, 0]
click at [1534, 75] on button "button" at bounding box center [1535, 84] width 26 height 26
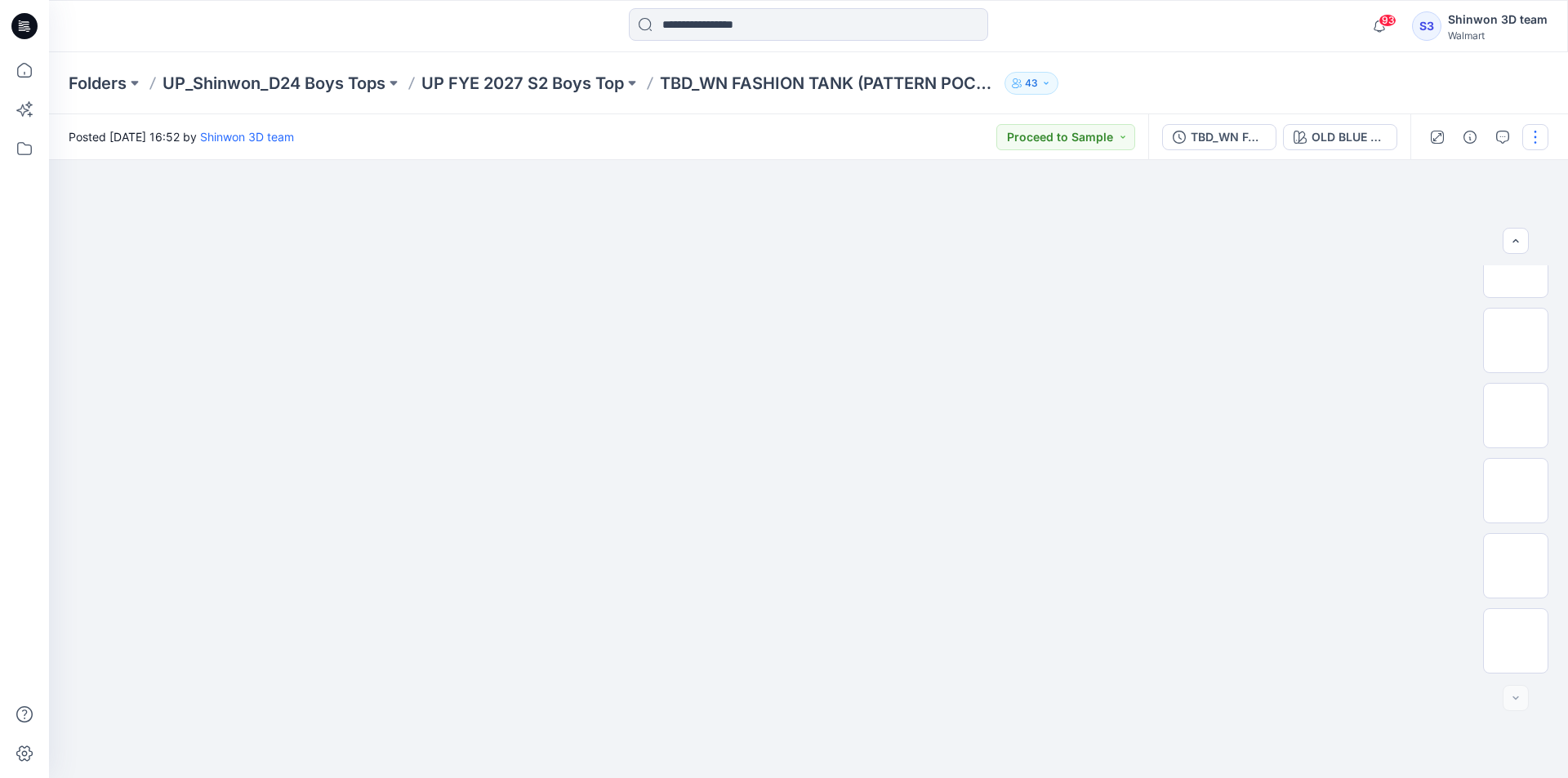
click at [1530, 133] on button "button" at bounding box center [1535, 138] width 26 height 26
click at [1458, 226] on button "Edit" at bounding box center [1466, 220] width 150 height 30
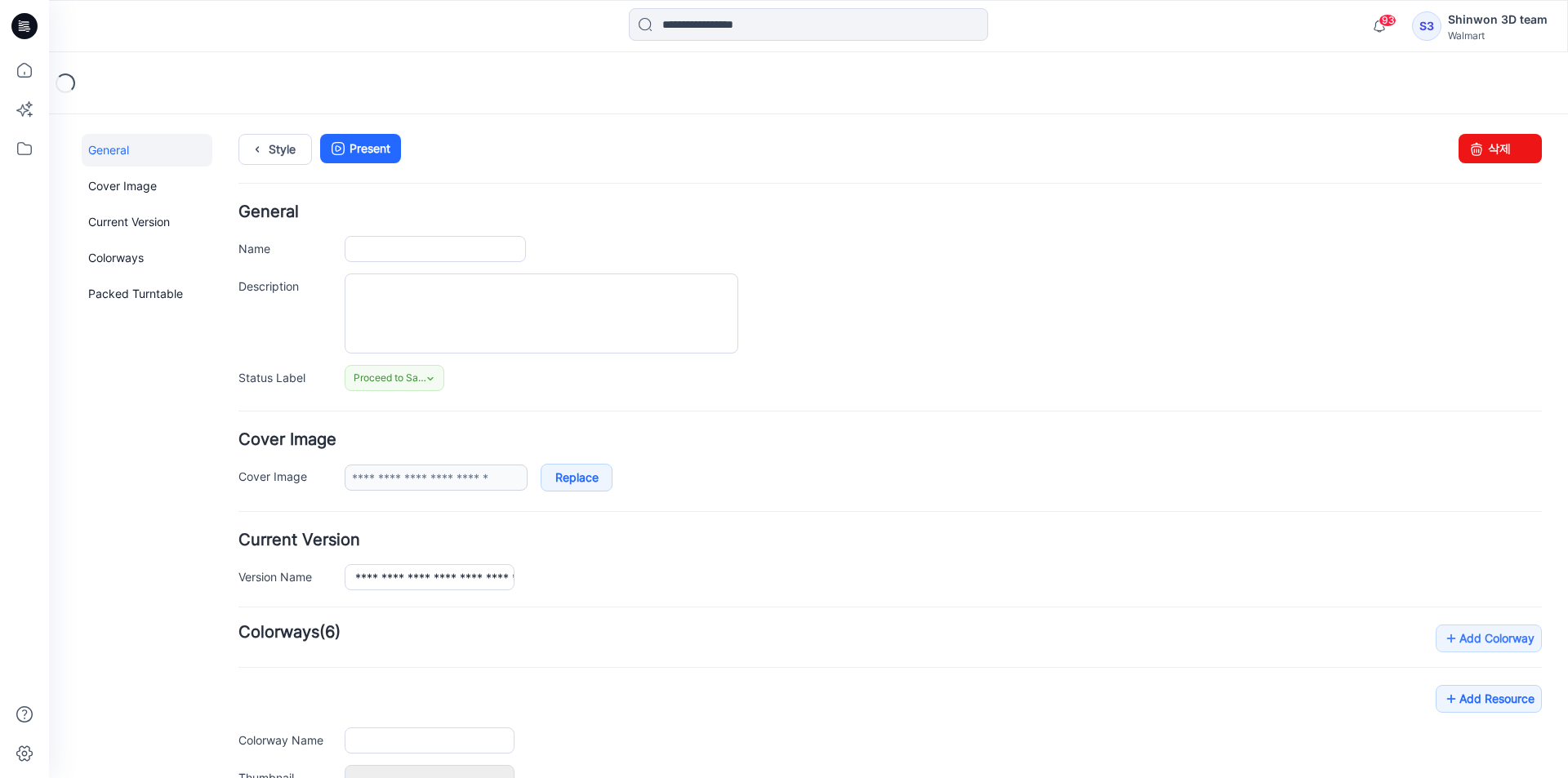
type input "**********"
type textarea "**********"
type input "**********"
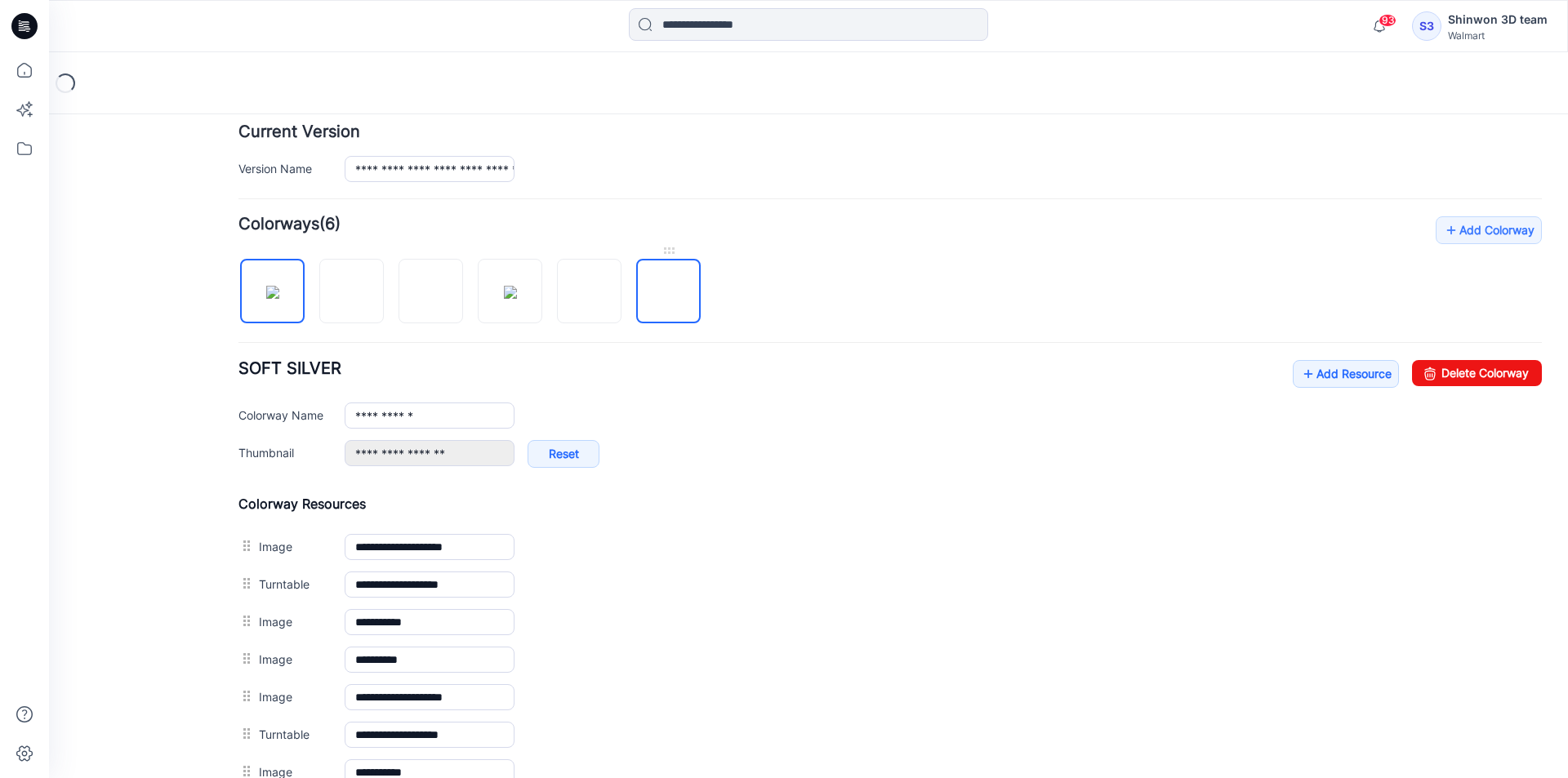
click at [669, 292] on img at bounding box center [669, 292] width 0 height 0
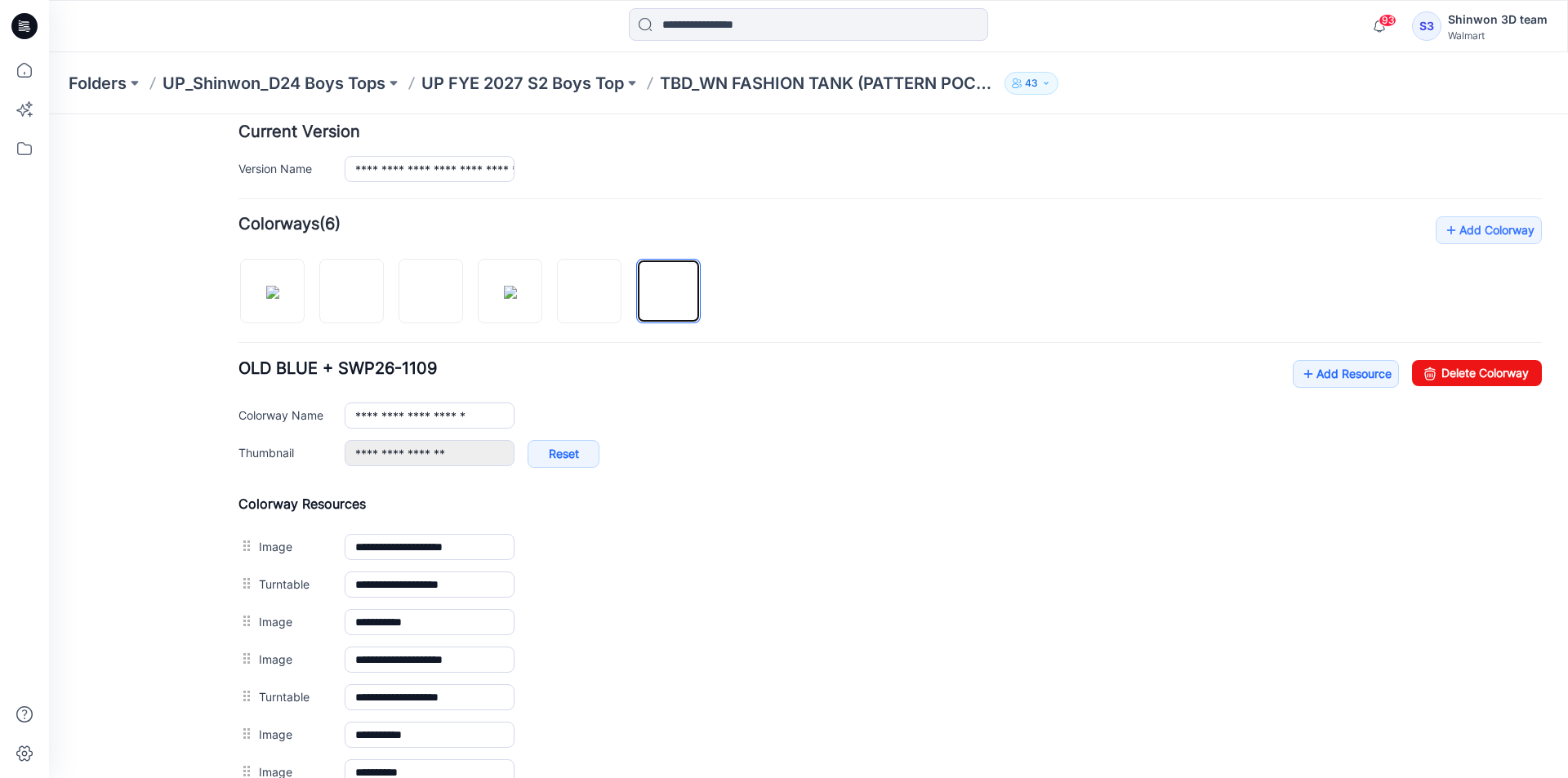
scroll to position [834, 0]
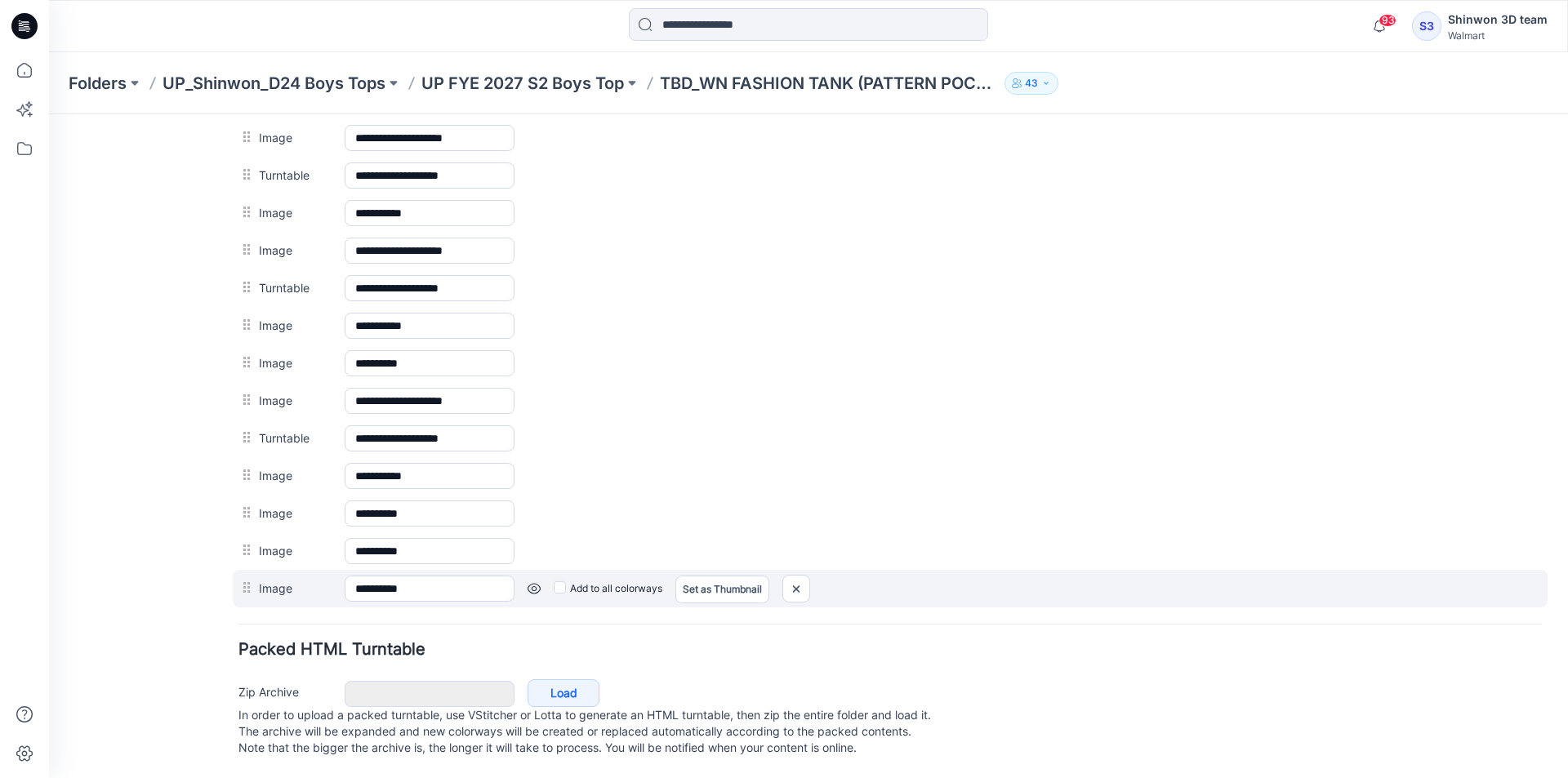
click at [530, 582] on link at bounding box center [534, 589] width 13 height 13
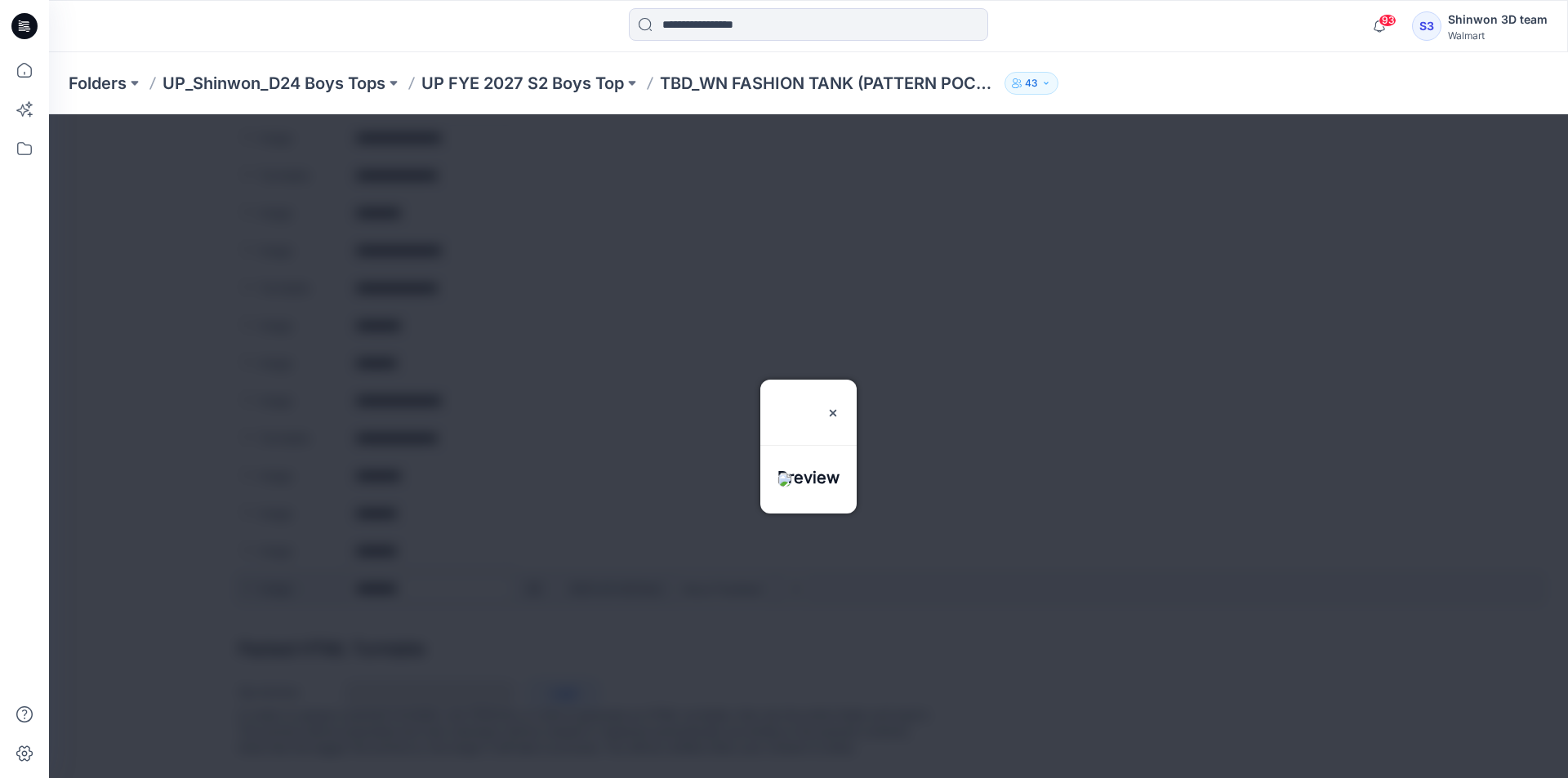
click at [530, 569] on div at bounding box center [808, 446] width 1519 height 664
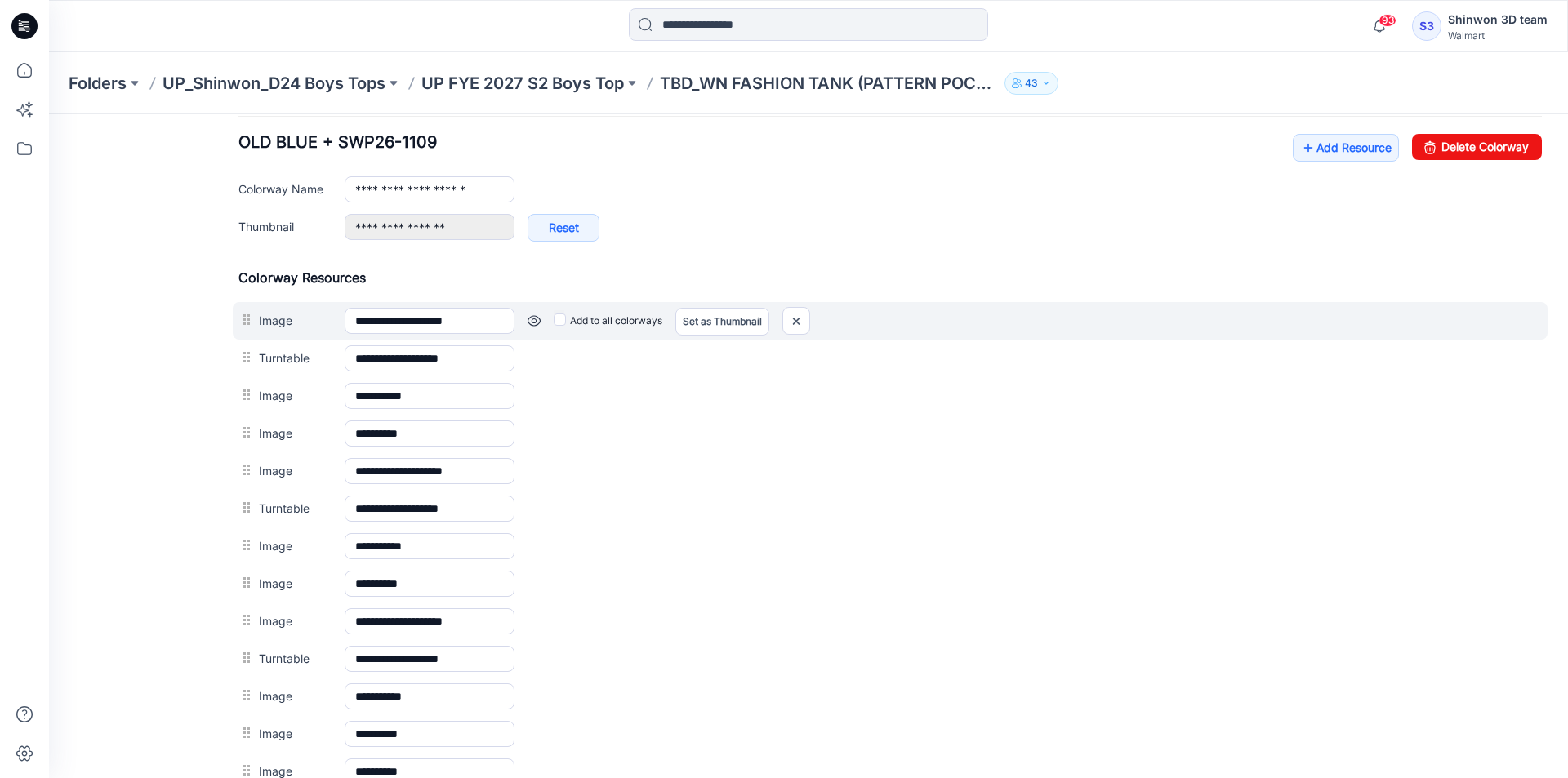
scroll to position [507, 0]
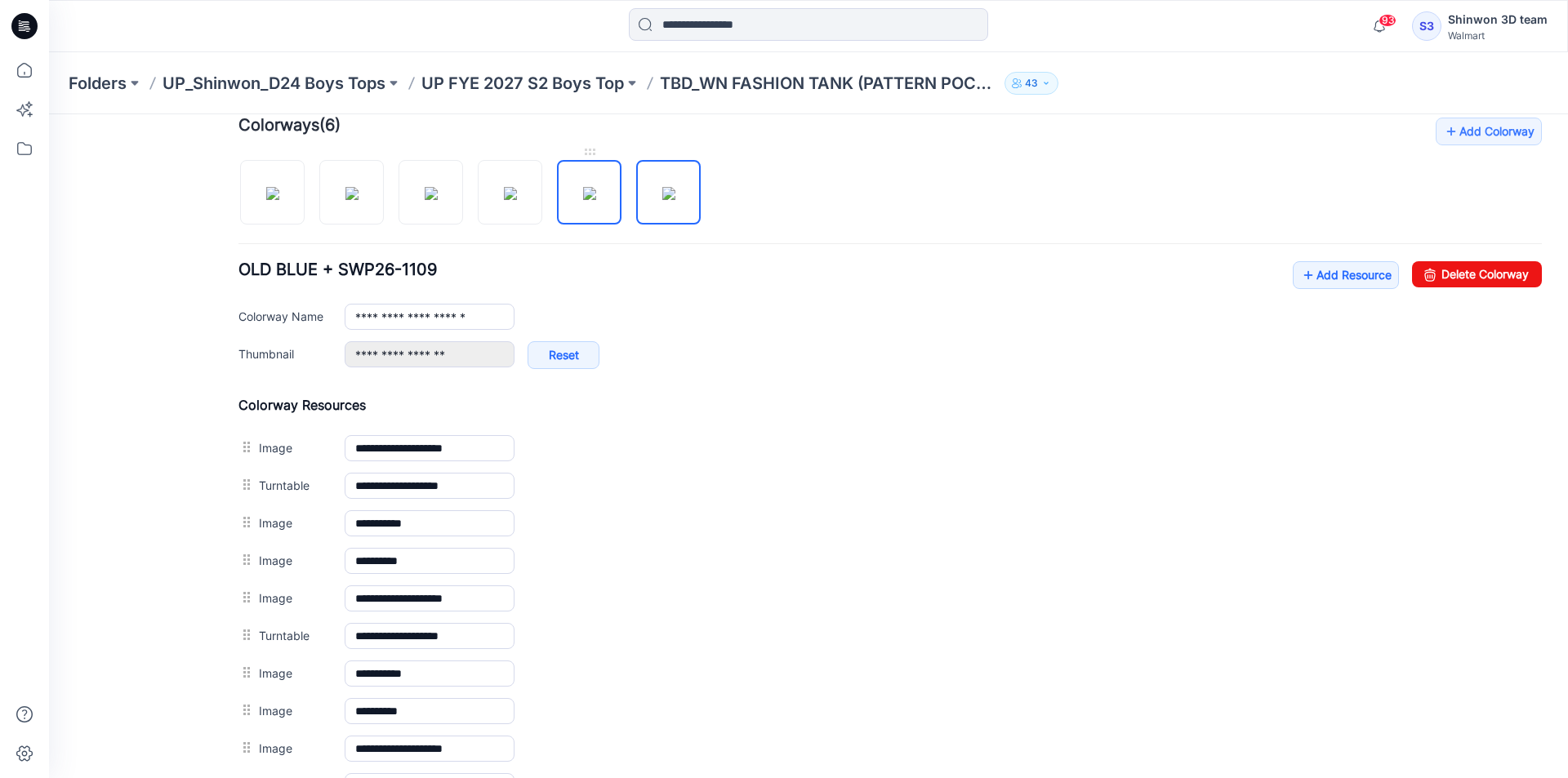
click at [596, 192] on img at bounding box center [590, 193] width 13 height 13
click at [662, 200] on img at bounding box center [669, 193] width 13 height 13
click at [626, 205] on div at bounding box center [476, 184] width 475 height 84
click at [585, 200] on img at bounding box center [590, 193] width 13 height 13
type input "**********"
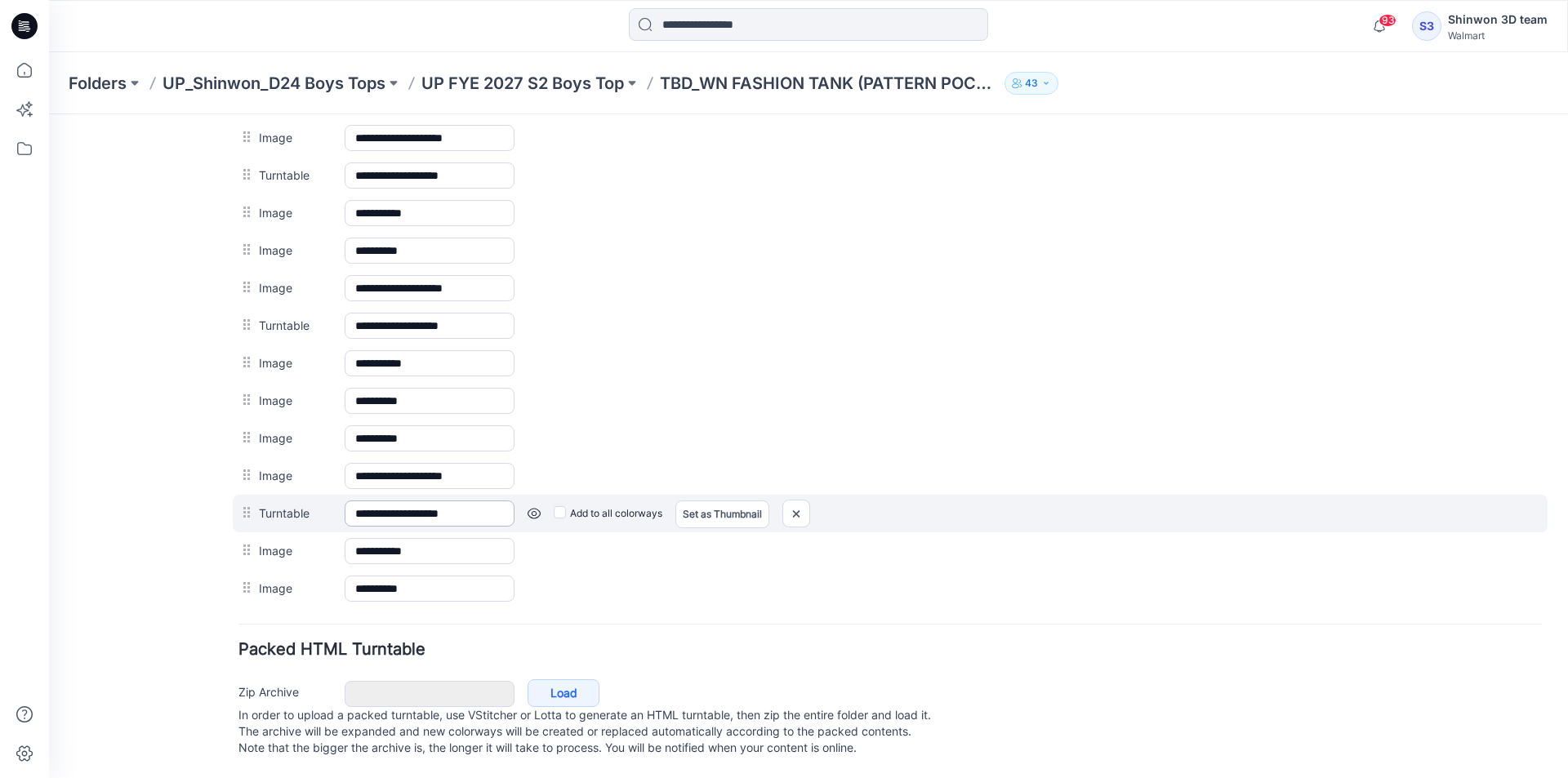
scroll to position [752, 0]
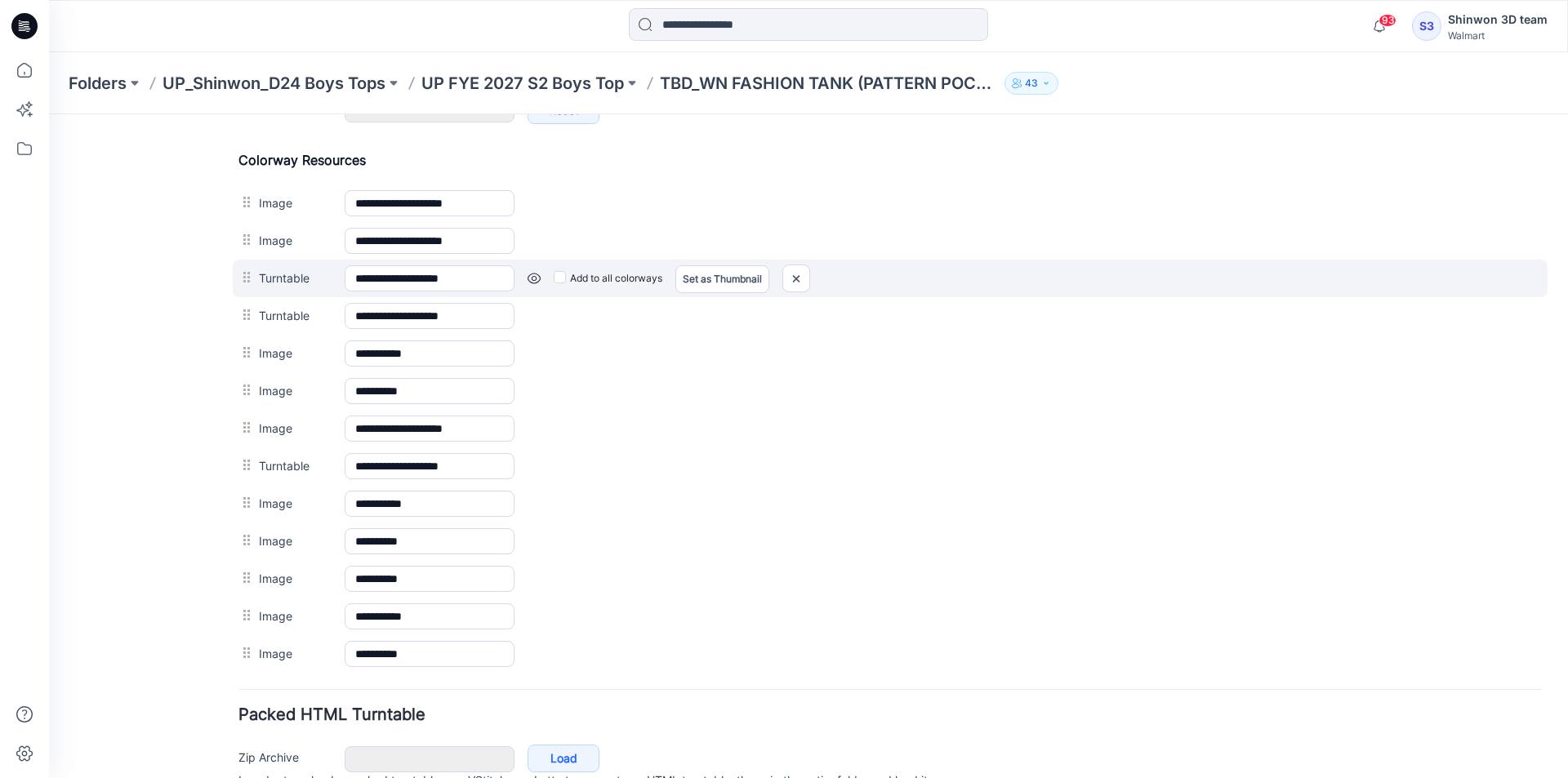
click at [527, 279] on link at bounding box center [534, 278] width 13 height 13
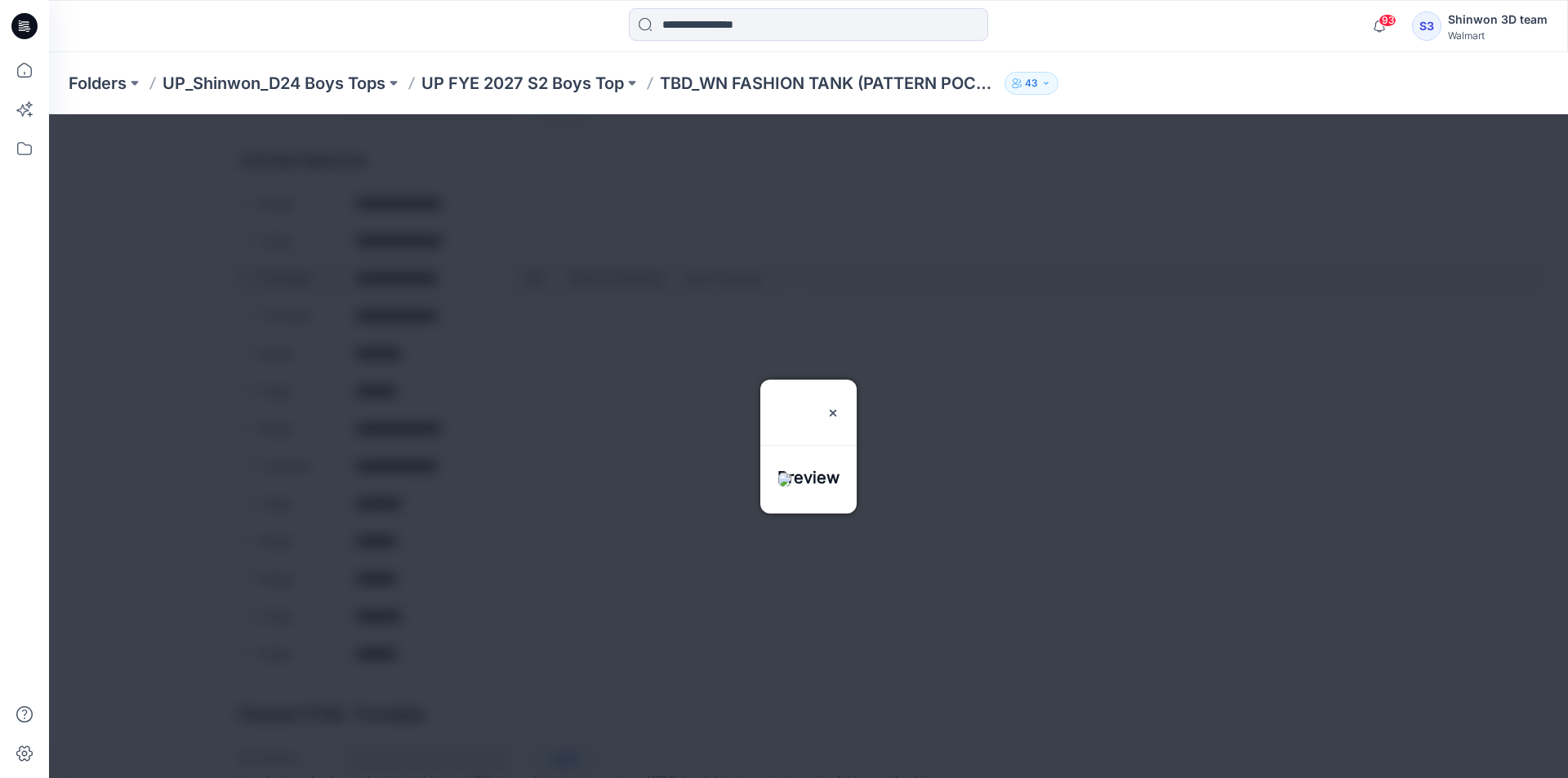
click at [527, 280] on div at bounding box center [808, 446] width 1519 height 664
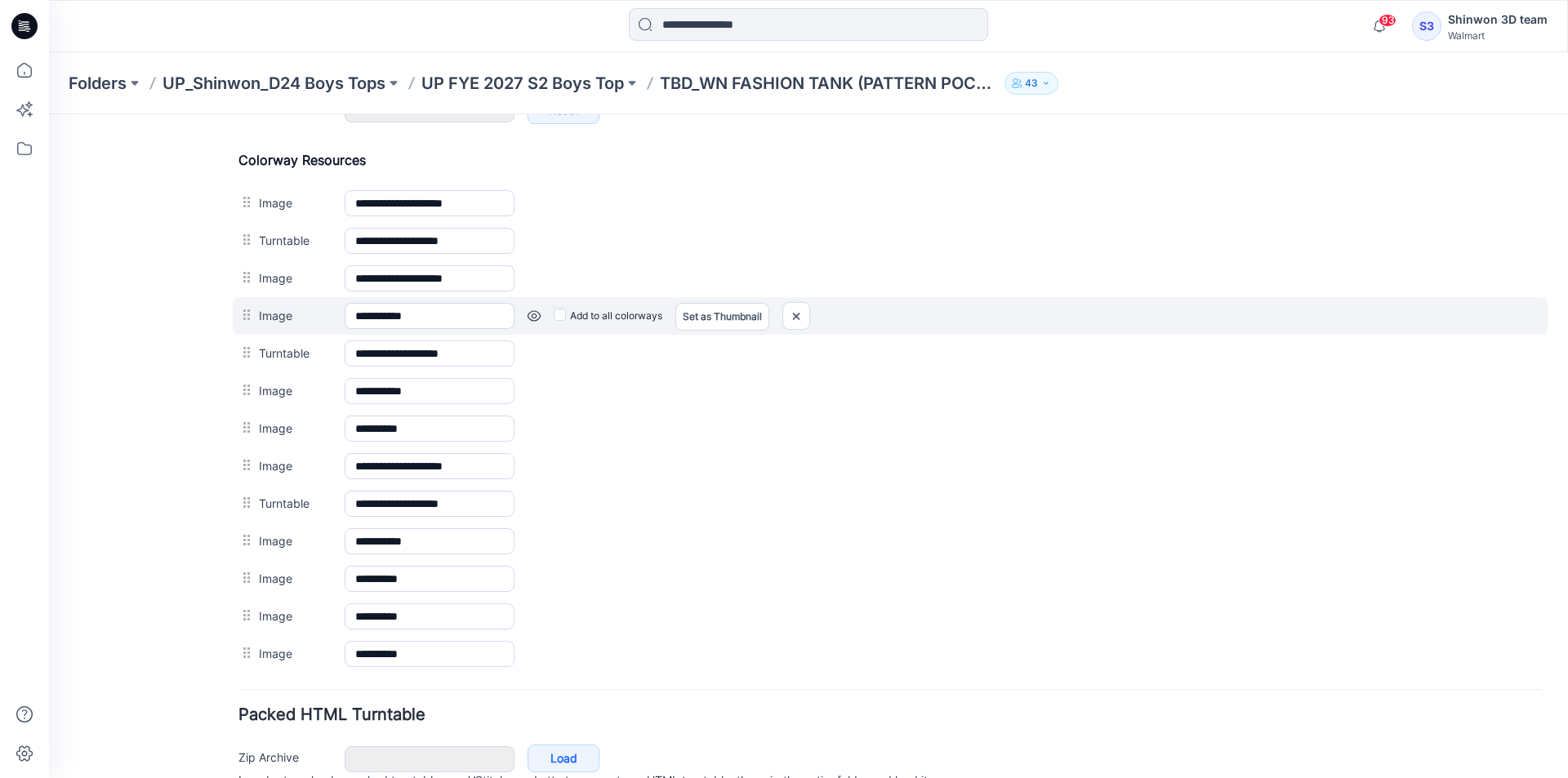
click at [528, 312] on link at bounding box center [534, 316] width 13 height 13
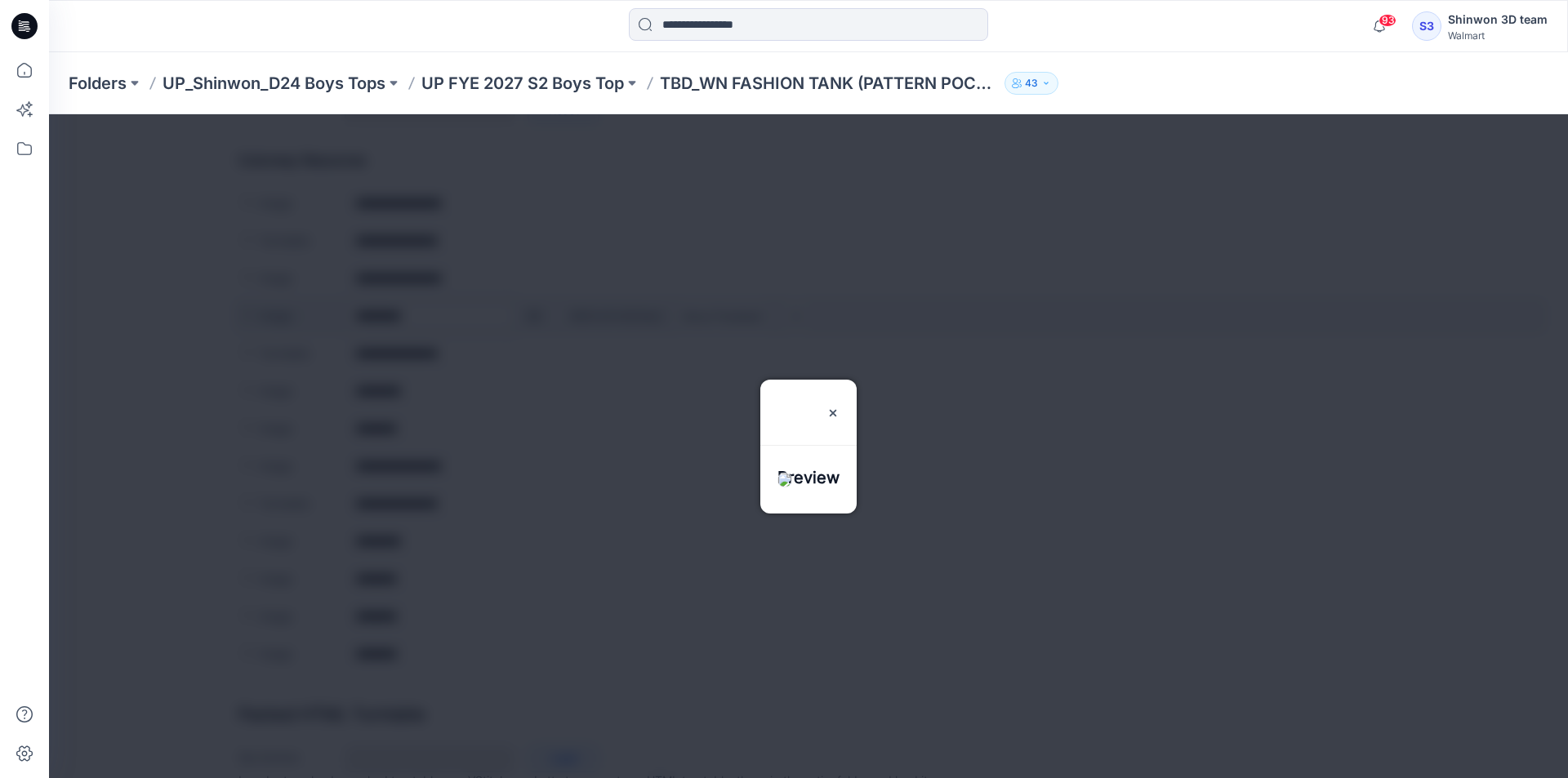
click at [528, 312] on div at bounding box center [808, 446] width 1519 height 664
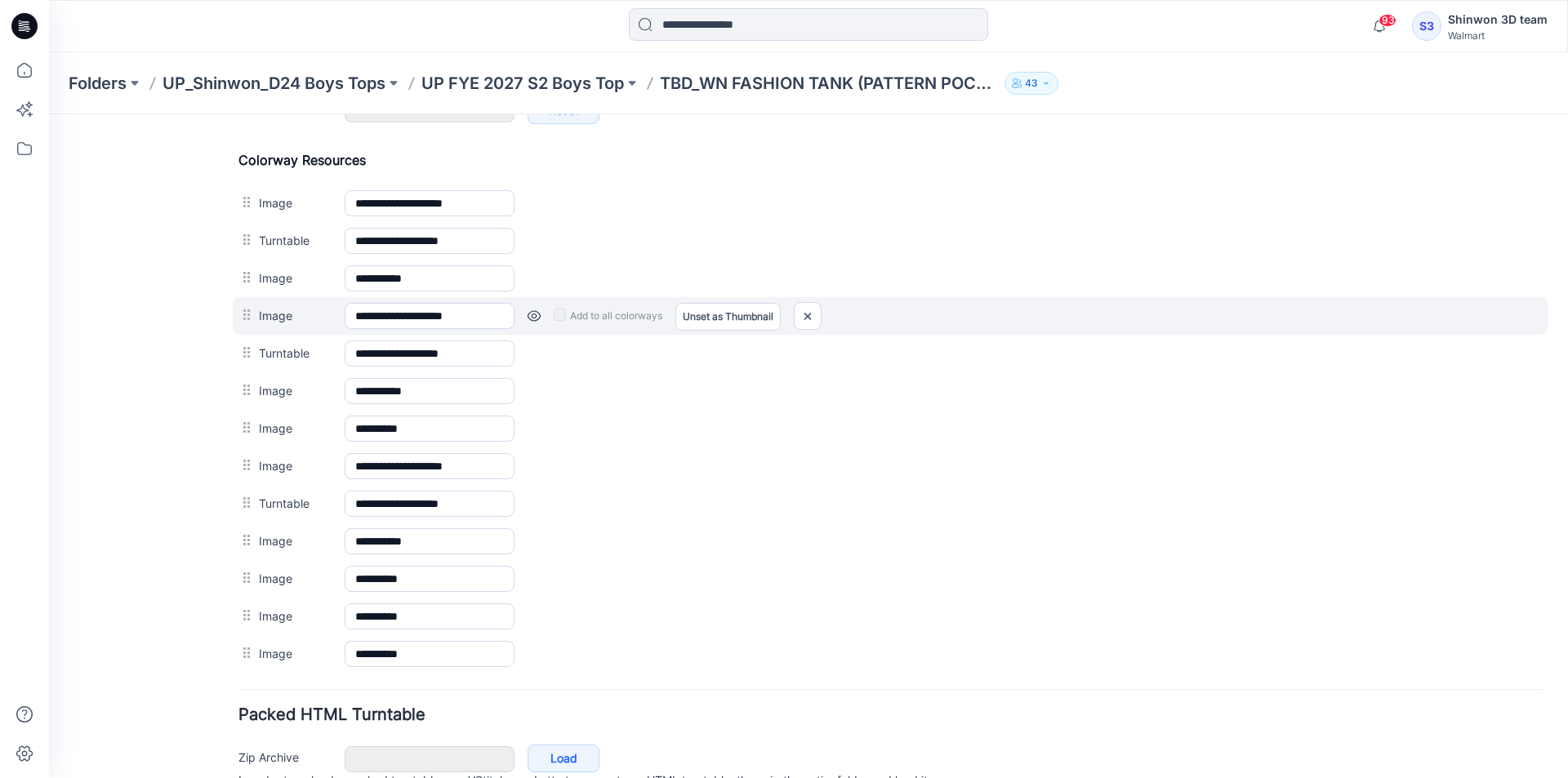
click at [531, 318] on link at bounding box center [534, 316] width 13 height 13
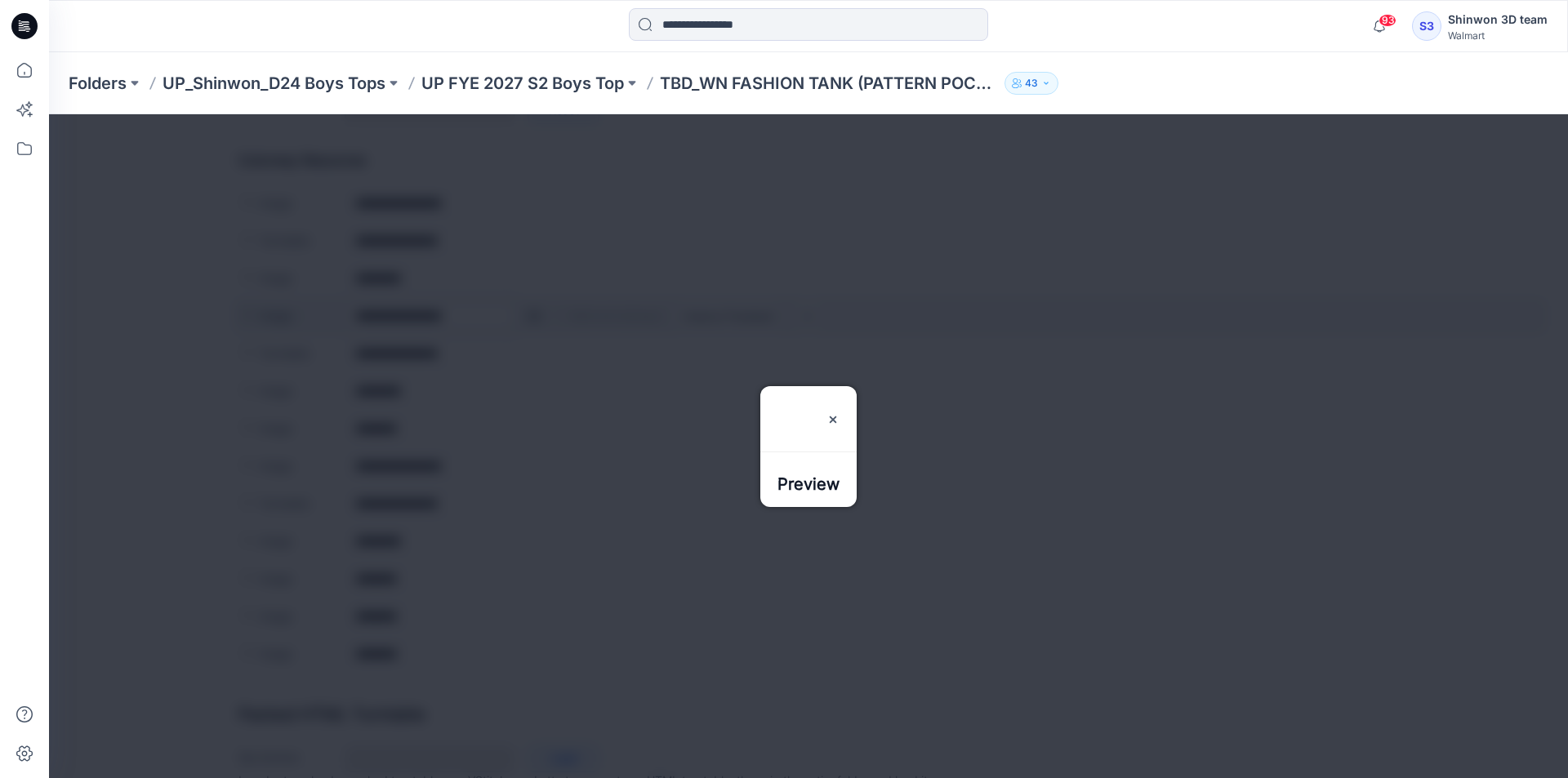
click at [531, 318] on div at bounding box center [808, 446] width 1519 height 664
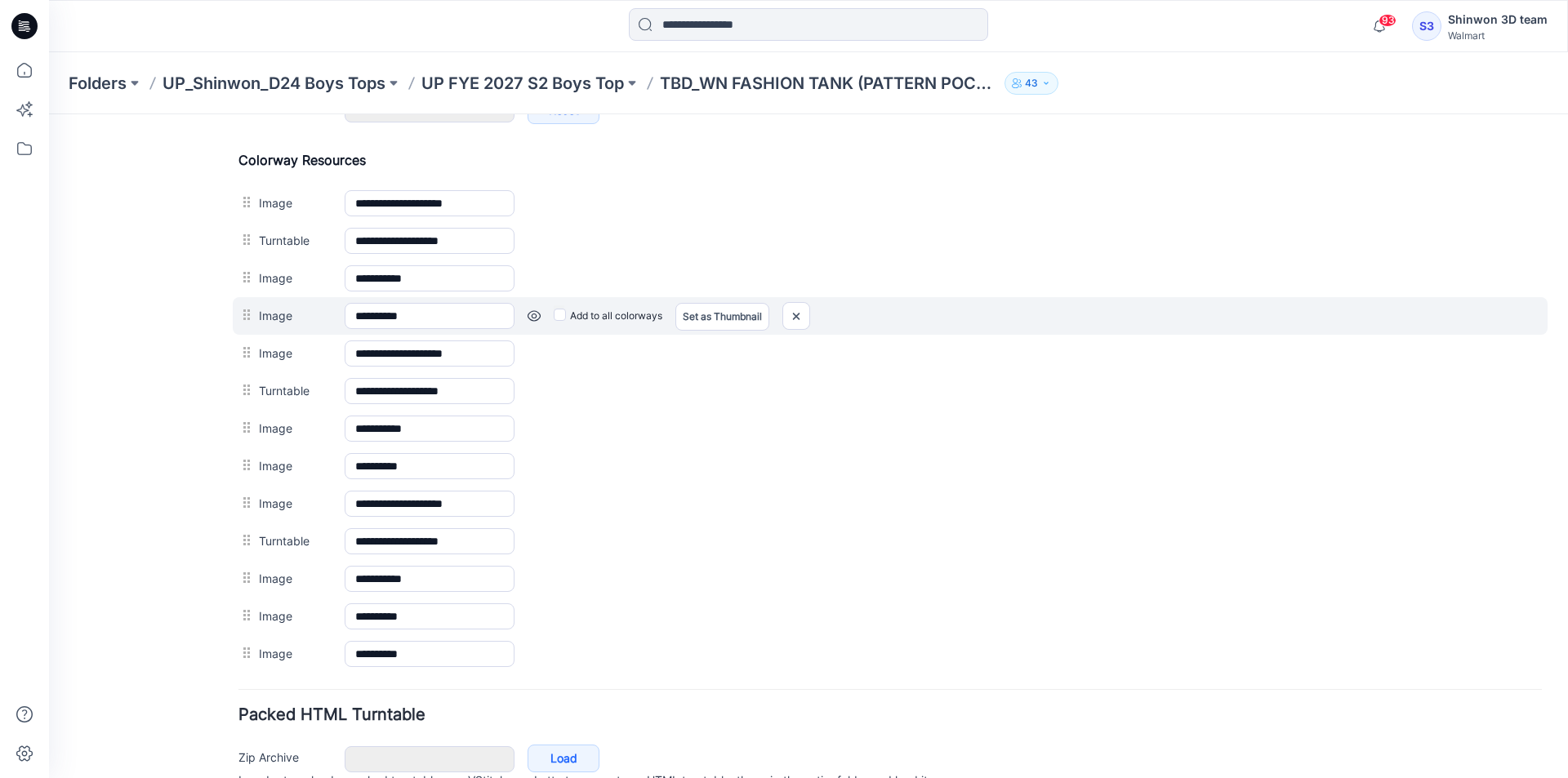
click at [537, 319] on link at bounding box center [534, 316] width 13 height 13
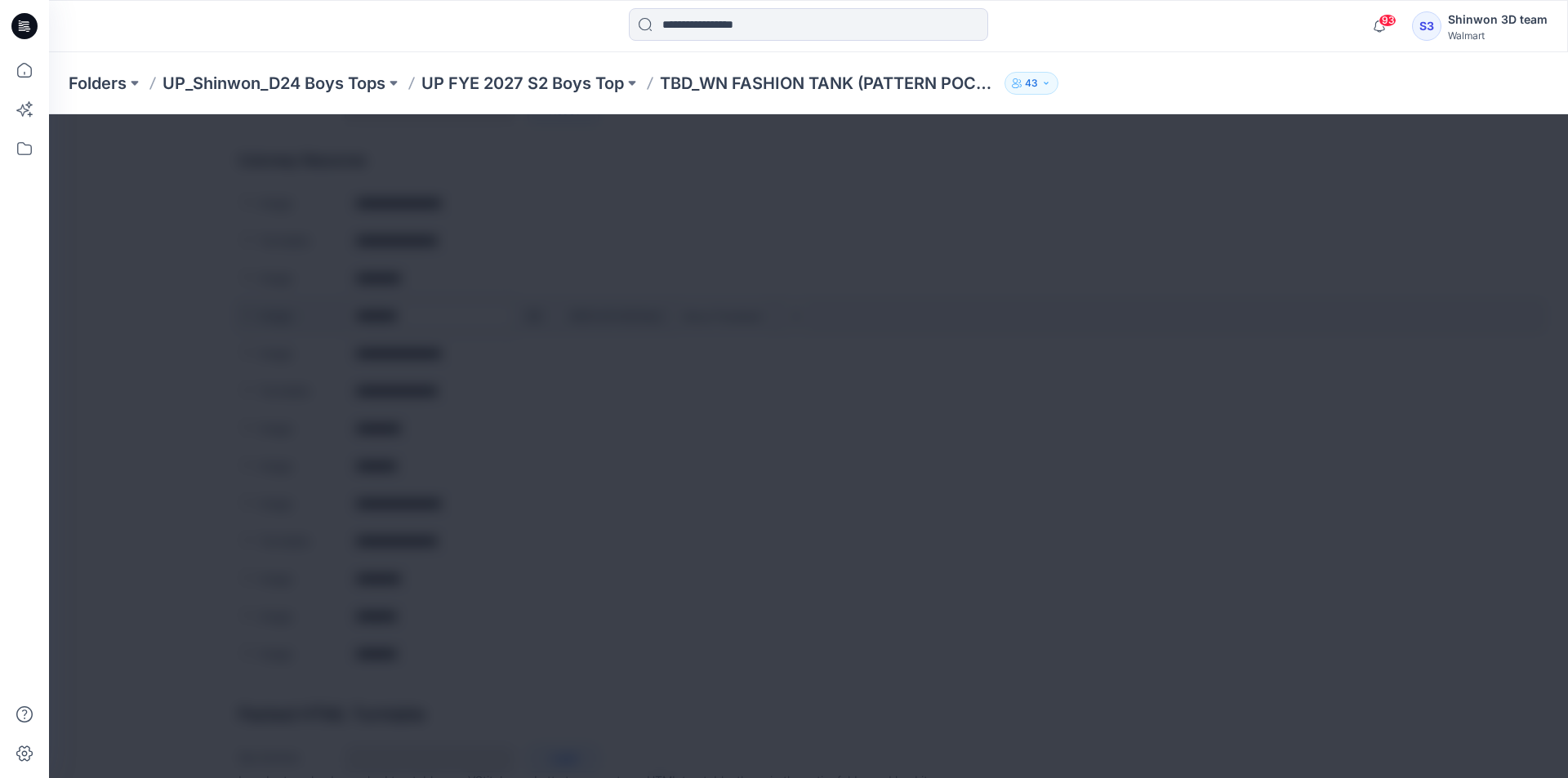
click at [537, 319] on div at bounding box center [808, 446] width 1519 height 664
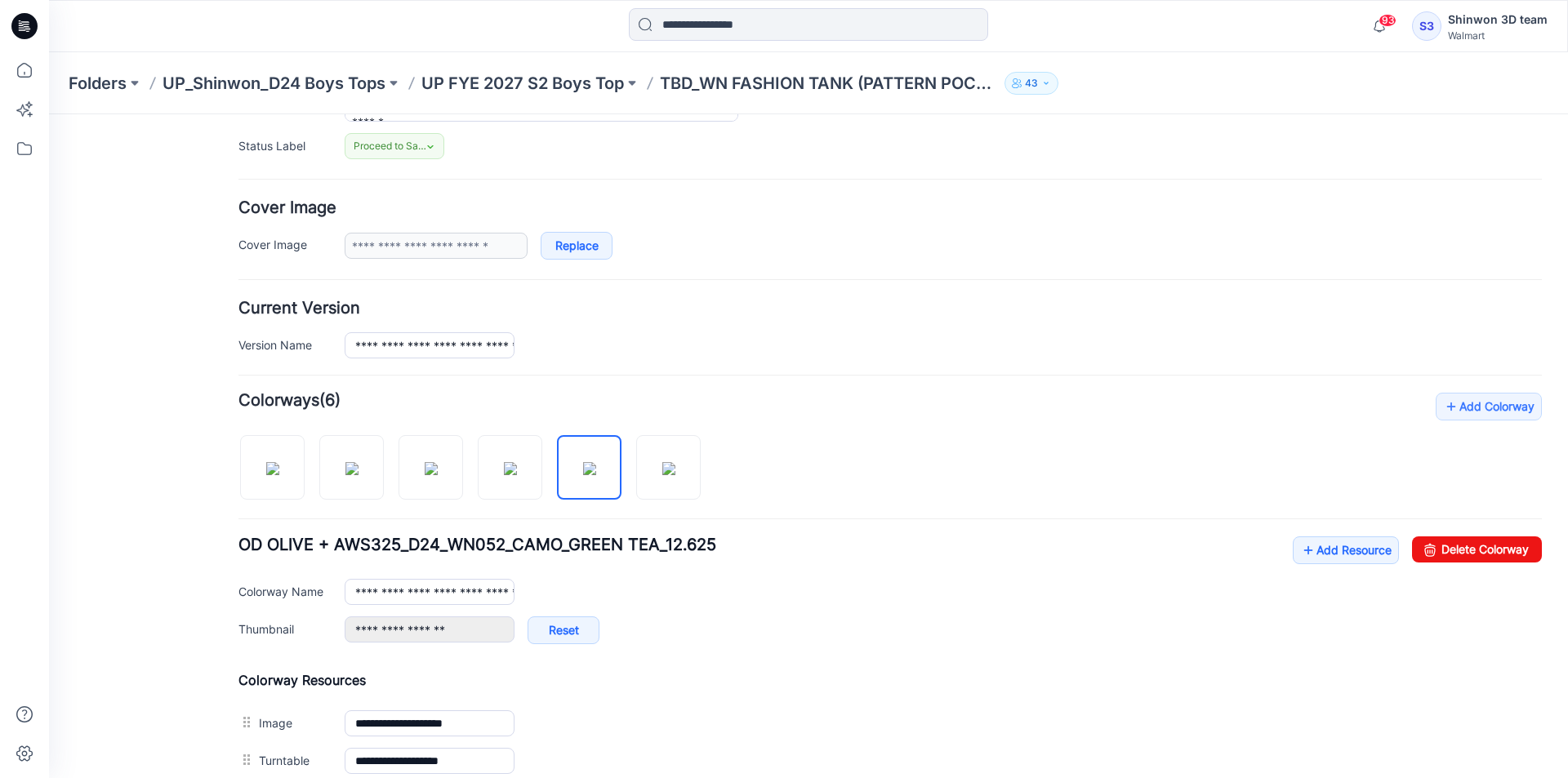
scroll to position [0, 0]
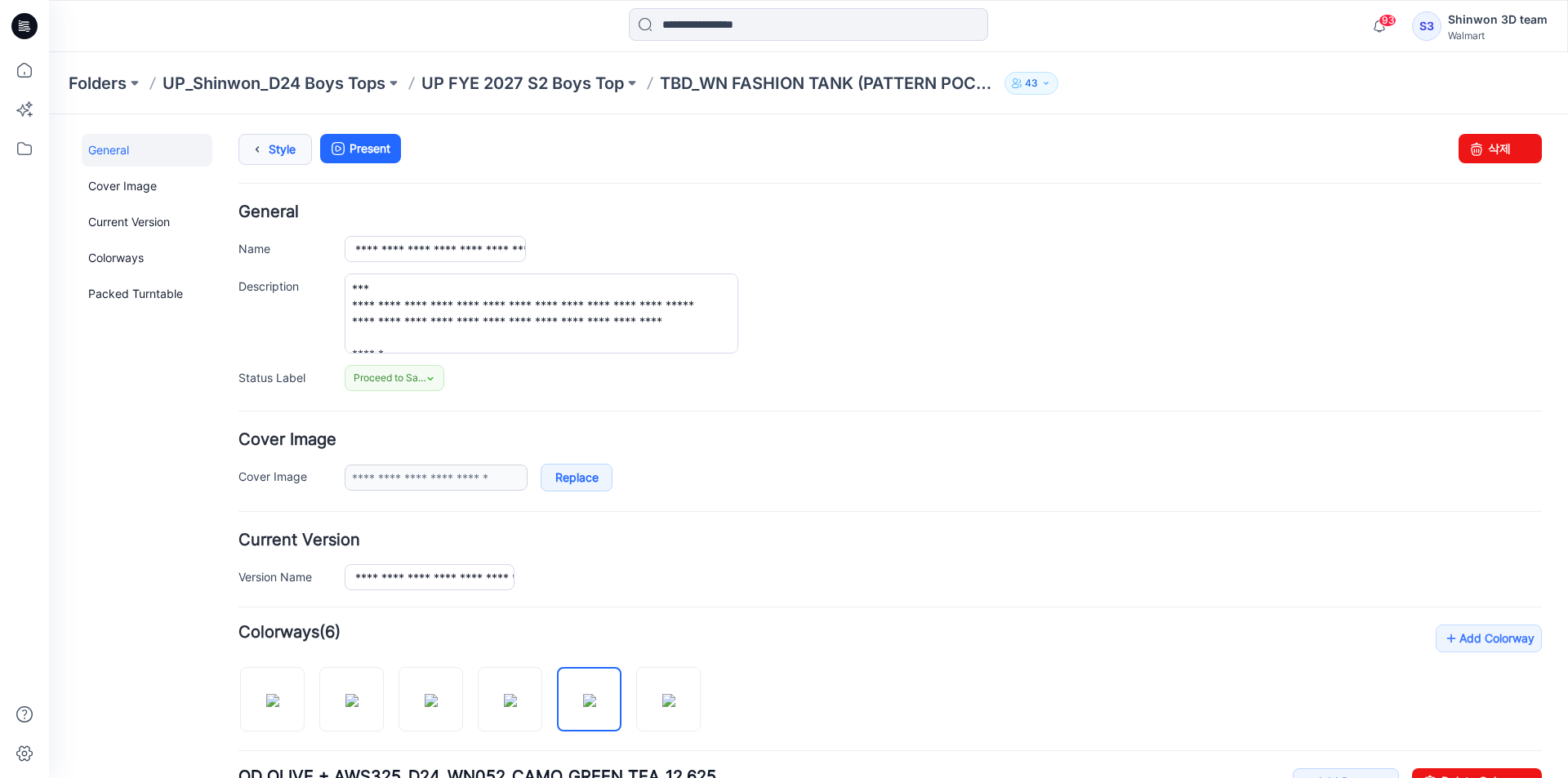
click at [266, 150] on icon at bounding box center [257, 150] width 23 height 29
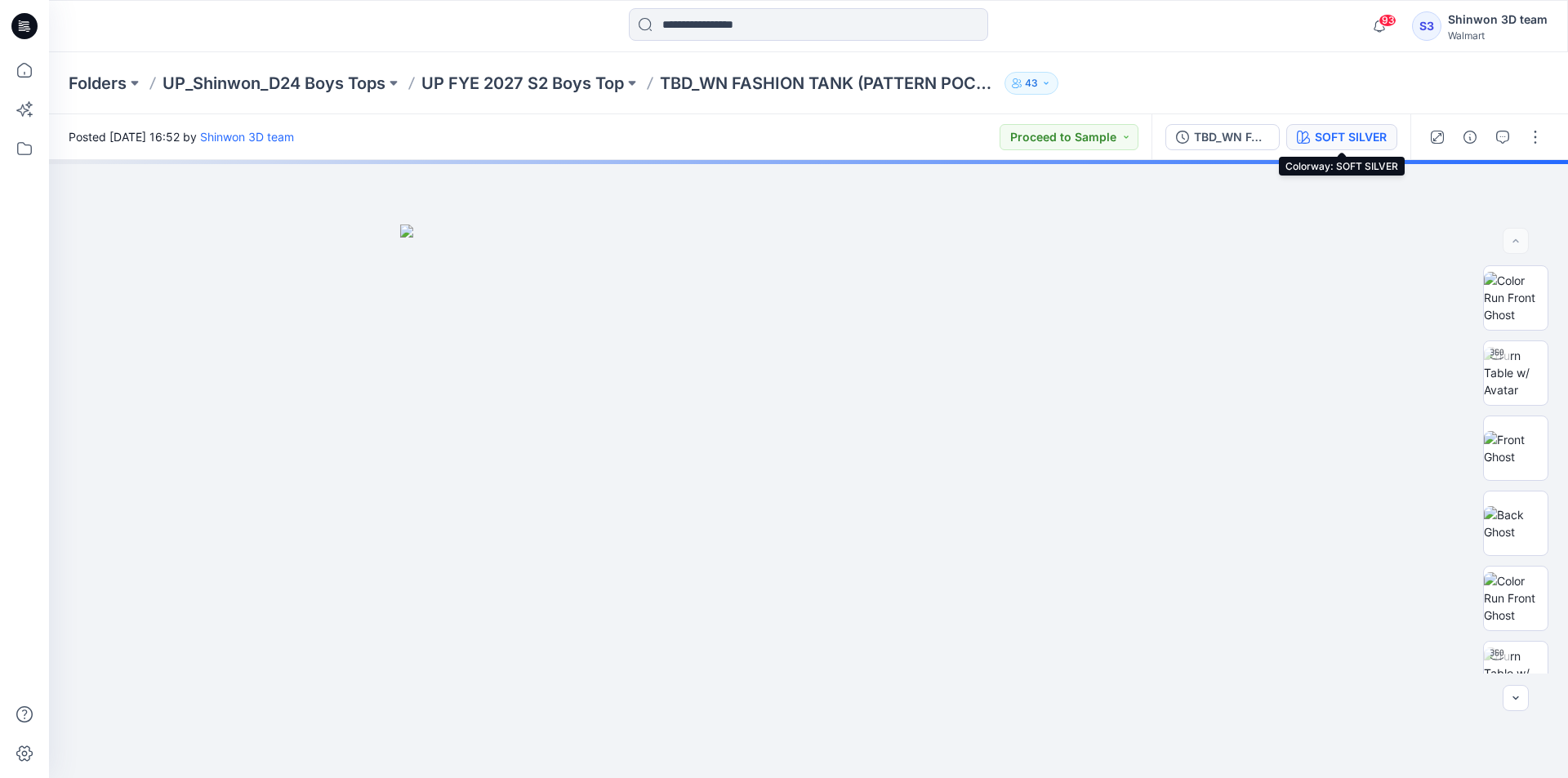
click at [1335, 127] on button "SOFT SILVER" at bounding box center [1342, 138] width 111 height 26
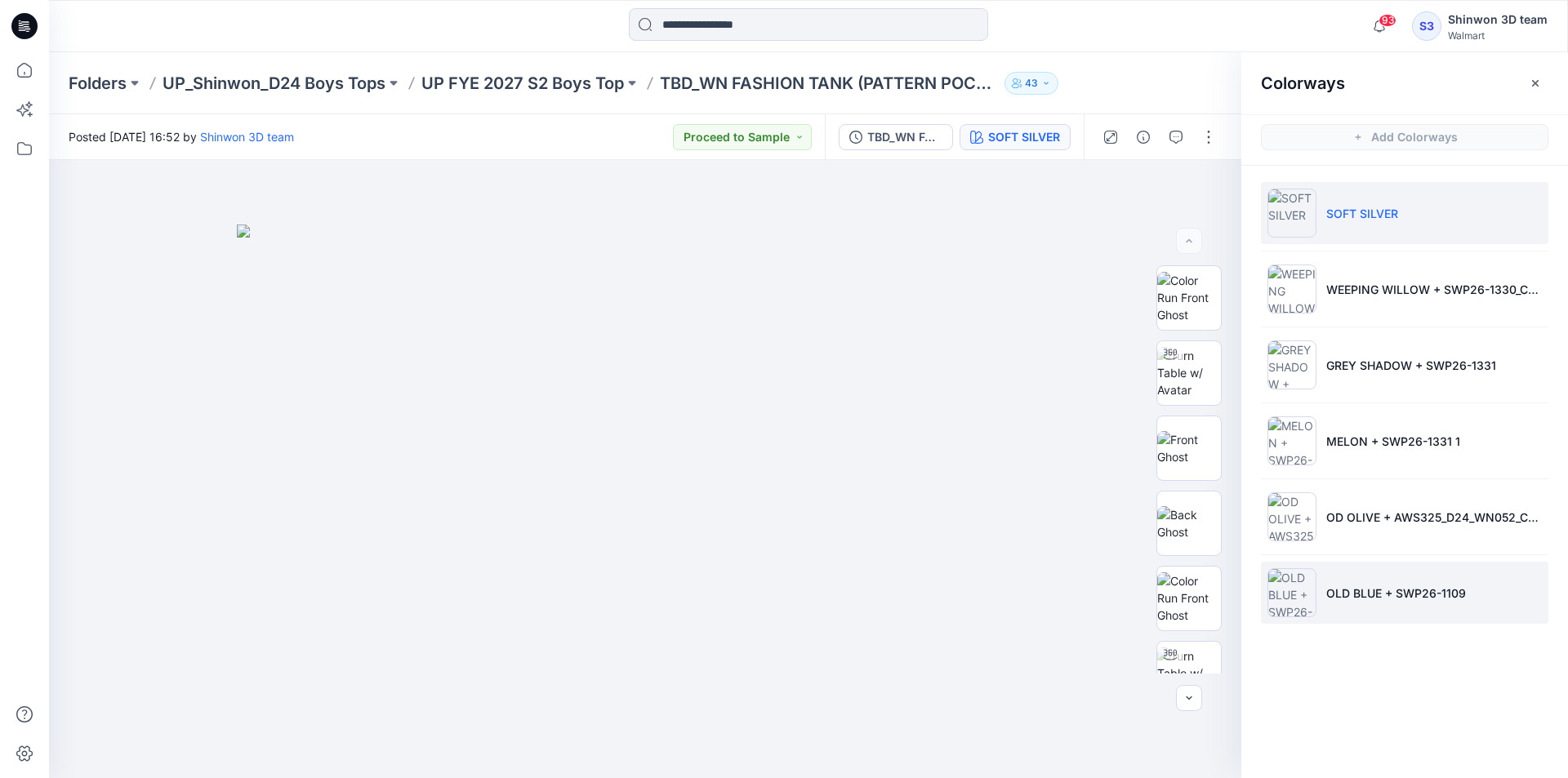
click at [1321, 563] on li "OLD BLUE + SWP26-1109" at bounding box center [1404, 593] width 287 height 62
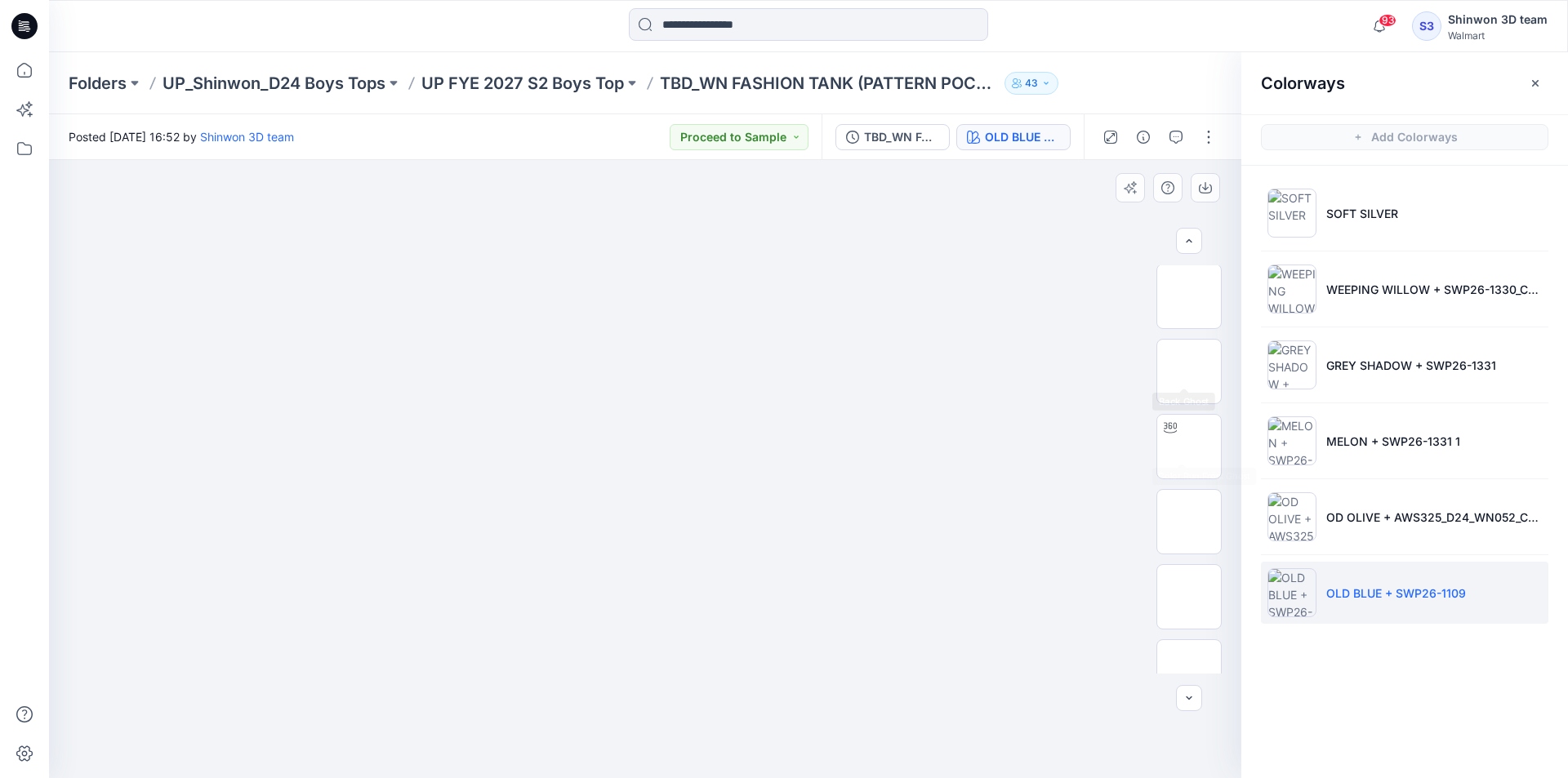
scroll to position [634, 0]
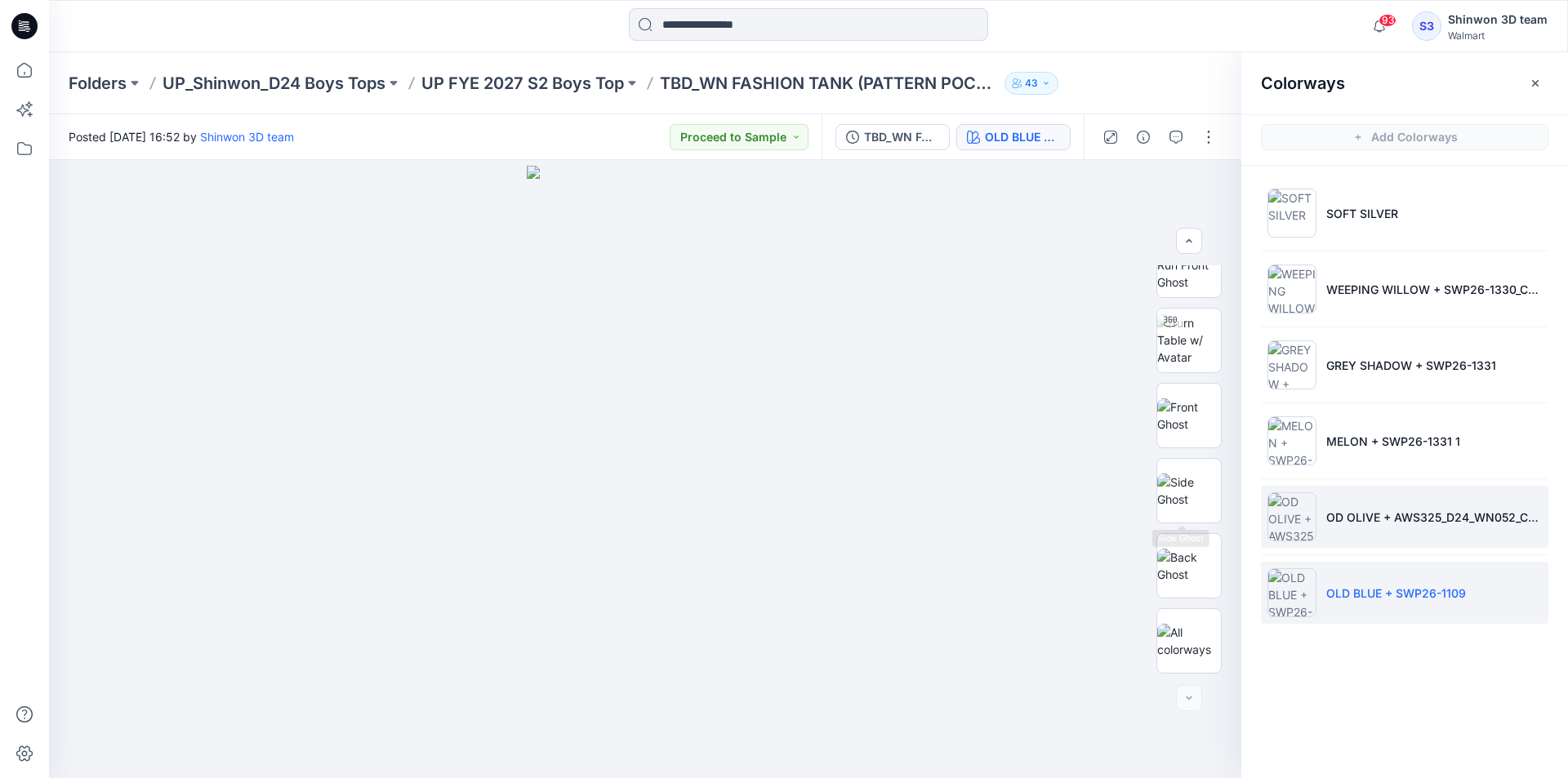
click at [1293, 516] on img at bounding box center [1292, 517] width 49 height 49
click at [1340, 515] on p "OD OLIVE + AWS325_D24_WN052_CAMO_GREEN TEA_12.625" at bounding box center [1434, 517] width 215 height 17
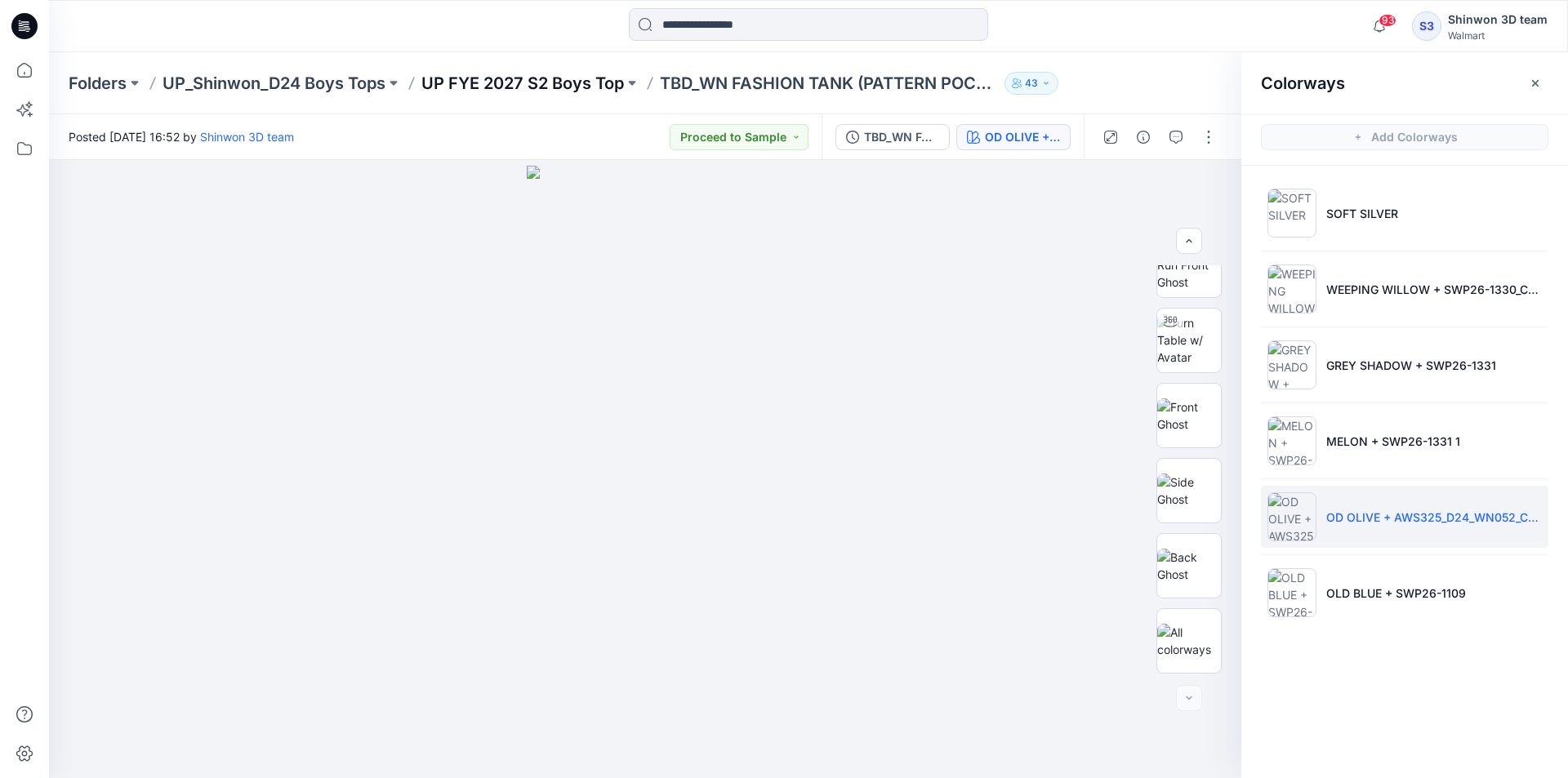
click at [557, 81] on p "UP FYE 2027 S2 Boys Top" at bounding box center [522, 84] width 202 height 23
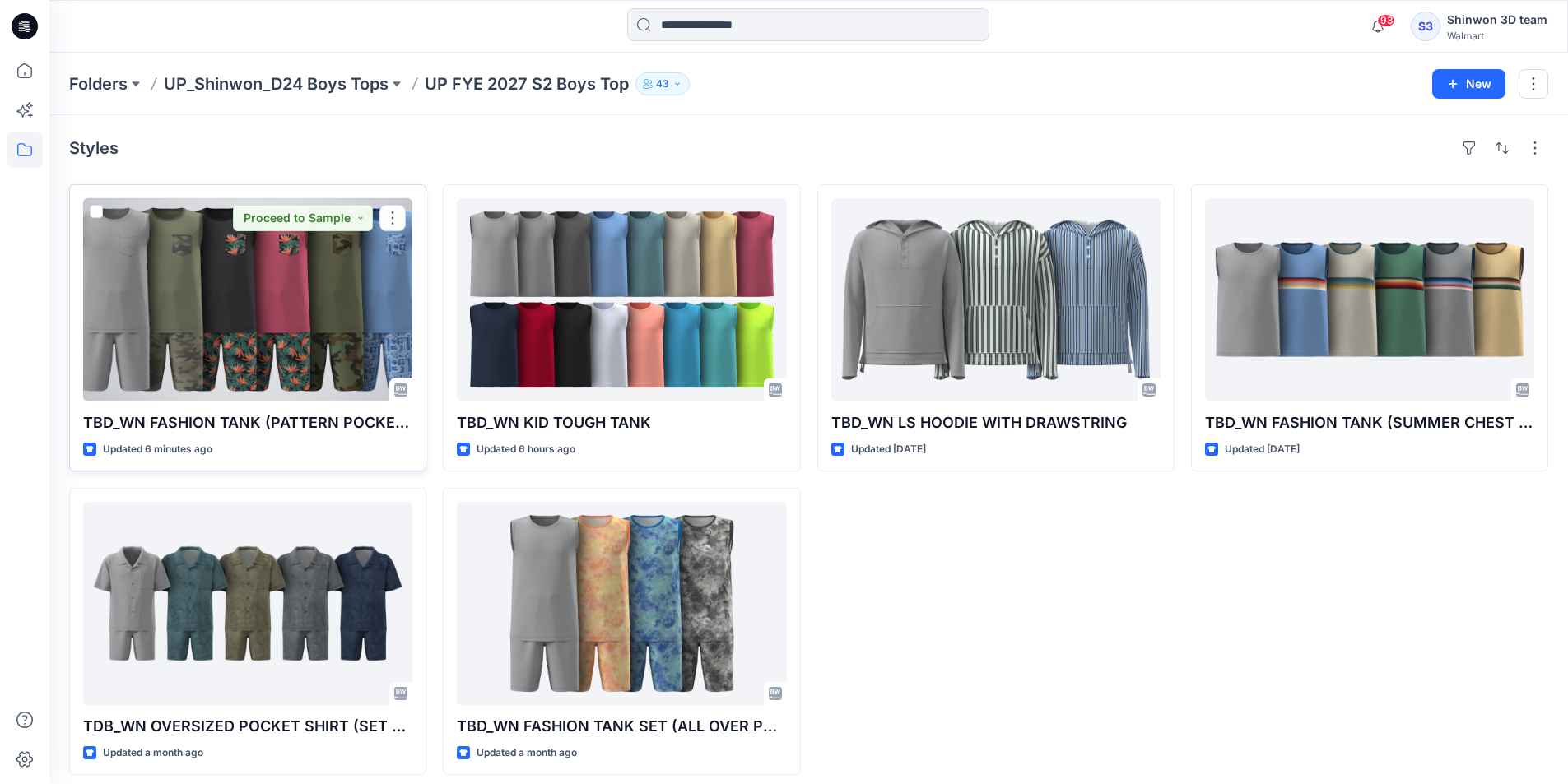
click at [357, 287] on div at bounding box center [248, 300] width 329 height 203
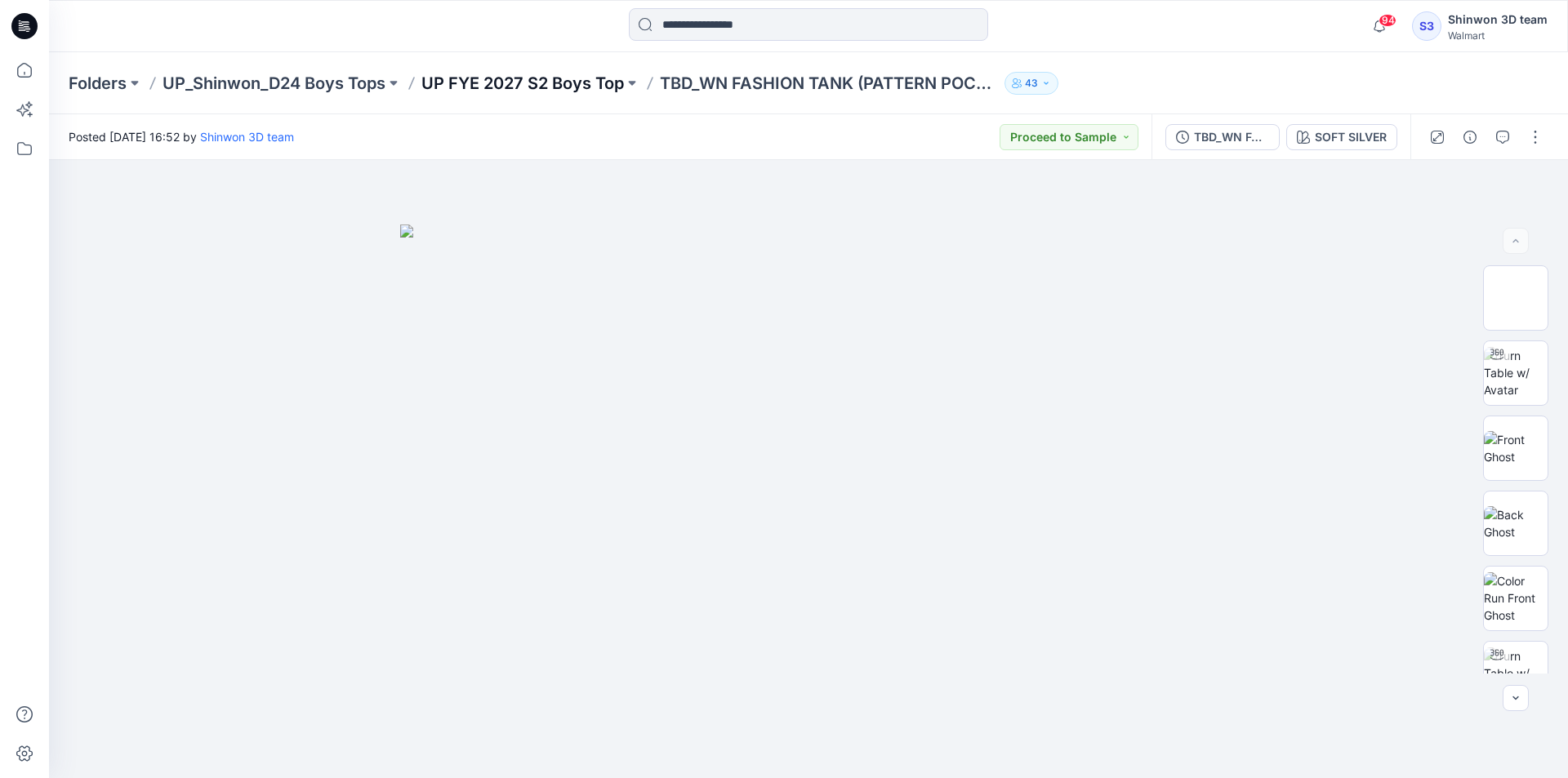
click at [609, 91] on p "UP FYE 2027 S2 Boys Top" at bounding box center [522, 84] width 202 height 23
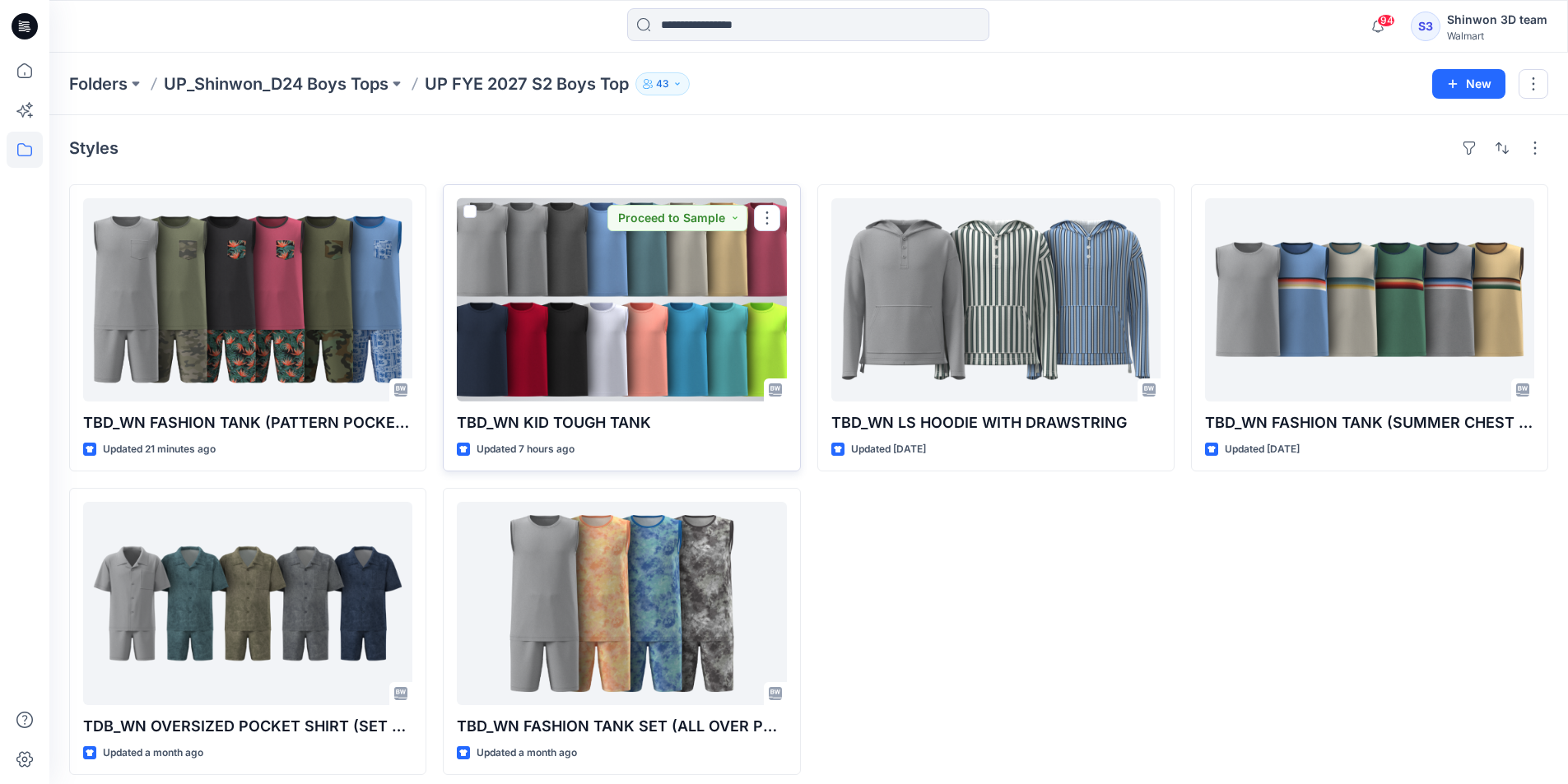
click at [649, 305] on div at bounding box center [621, 300] width 329 height 203
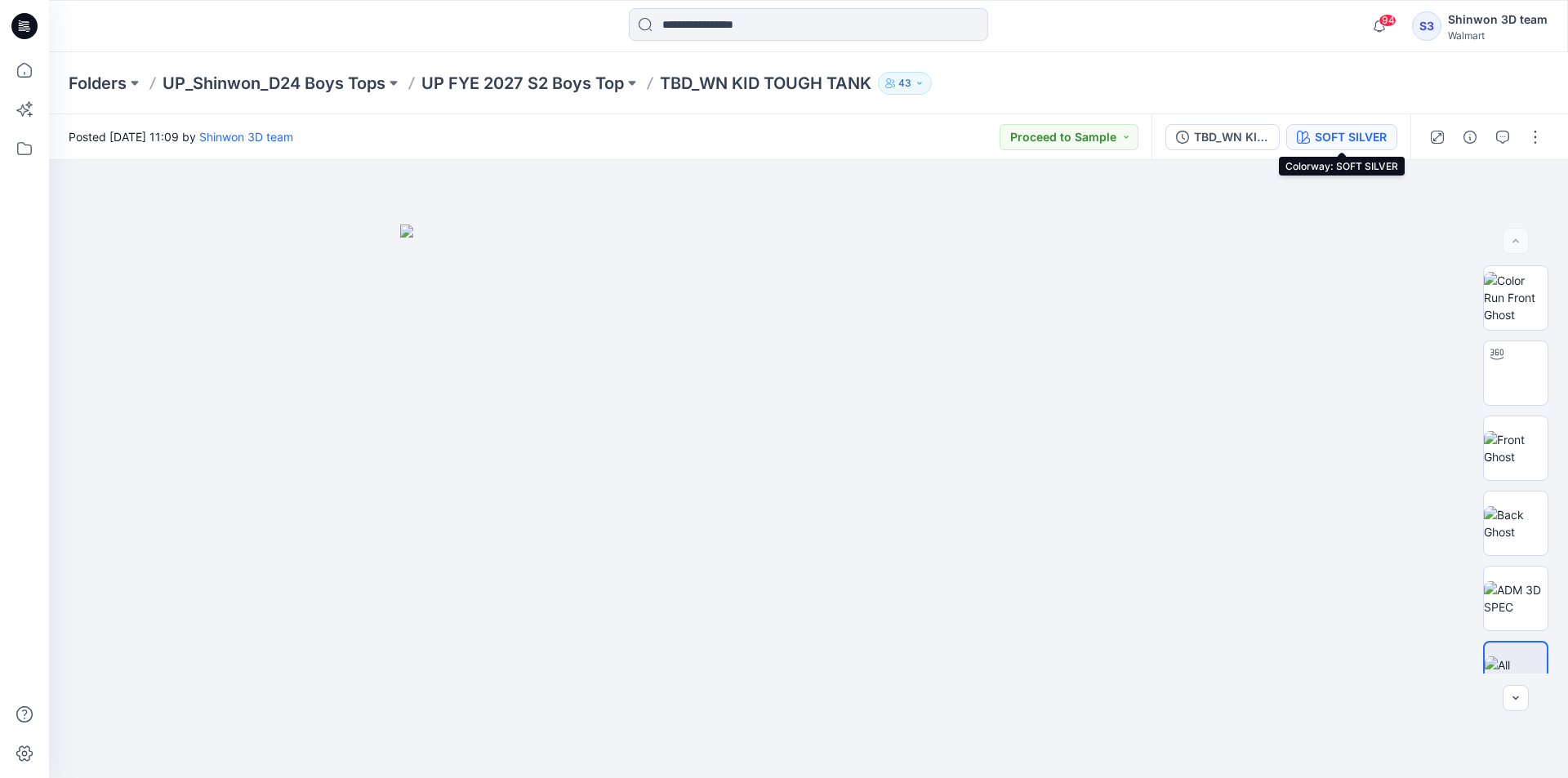
click at [1349, 133] on div "SOFT SILVER" at bounding box center [1351, 138] width 72 height 18
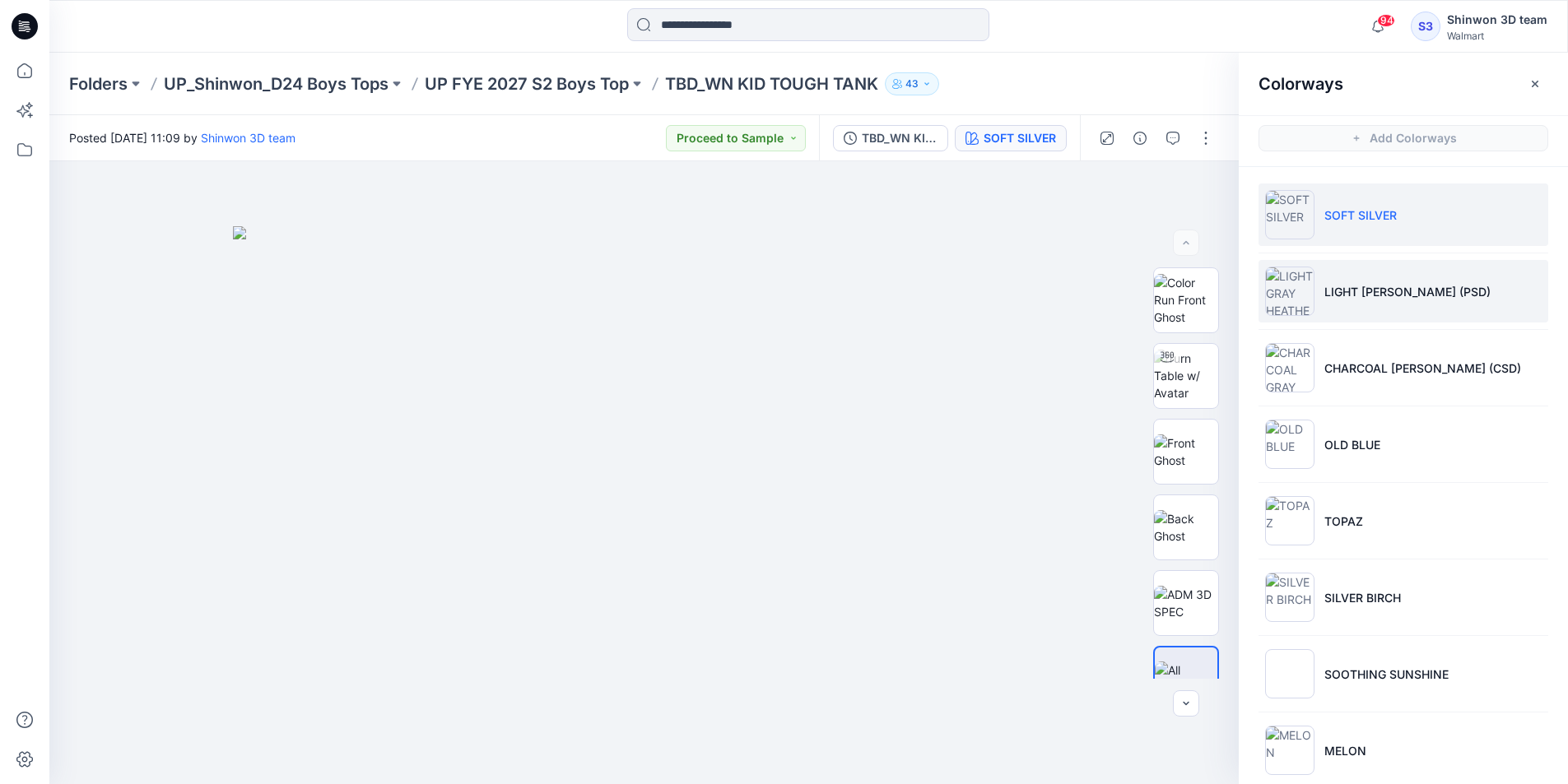
click at [1446, 304] on li "LIGHT [PERSON_NAME] (PSD)" at bounding box center [1403, 291] width 290 height 63
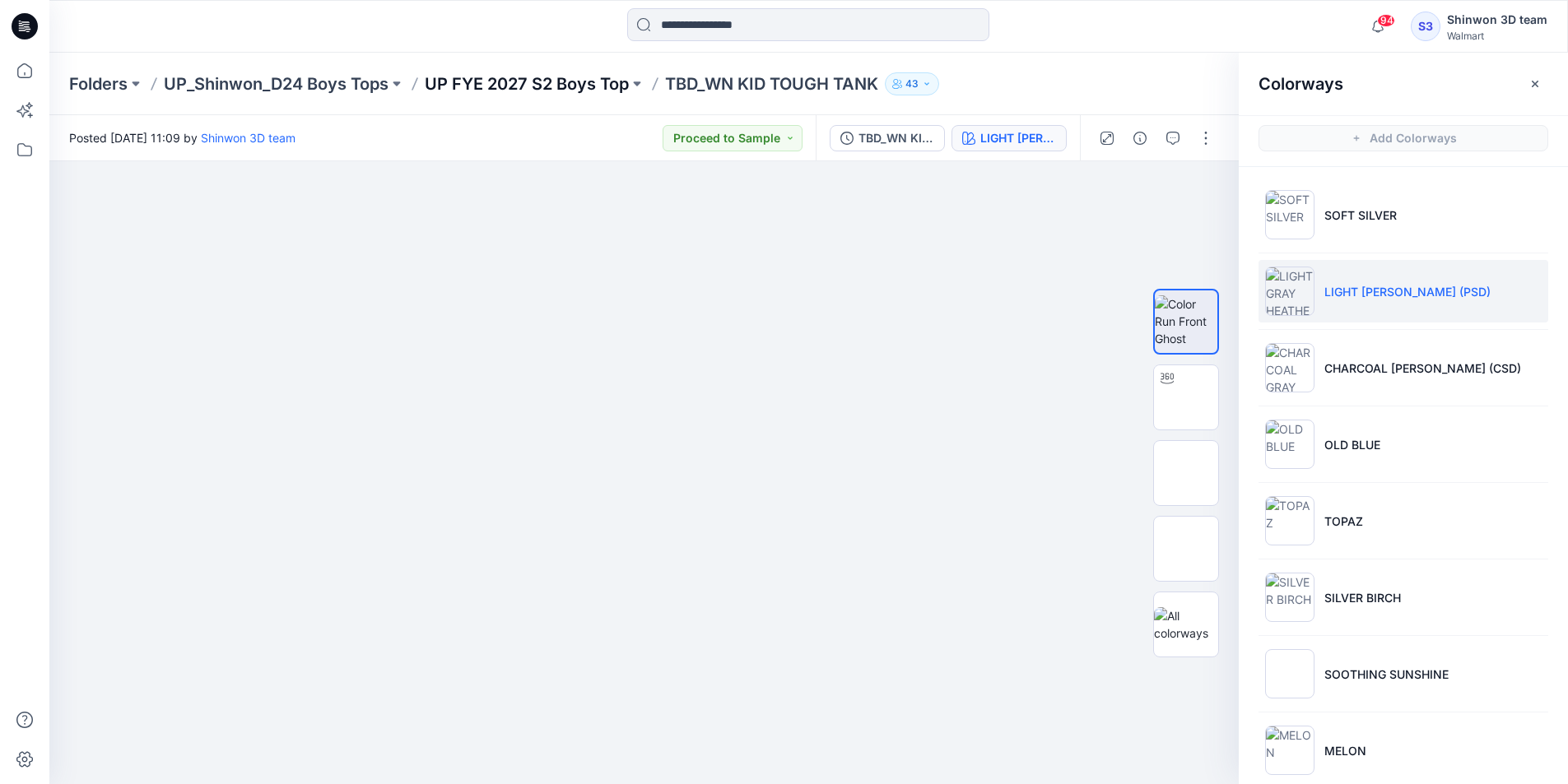
click at [519, 76] on p "UP FYE 2027 S2 Boys Top" at bounding box center [527, 84] width 204 height 23
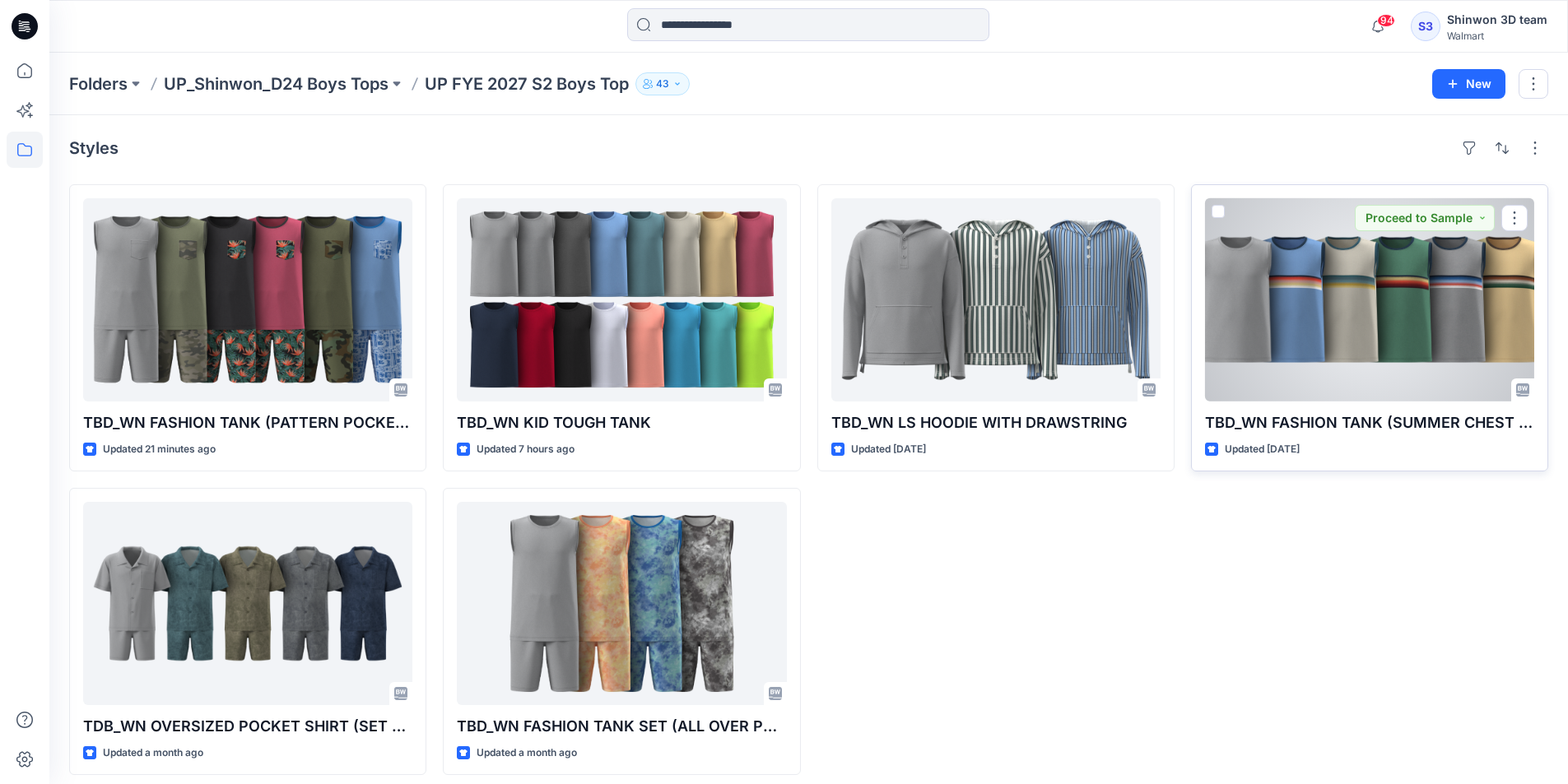
click at [1287, 314] on div at bounding box center [1369, 300] width 329 height 203
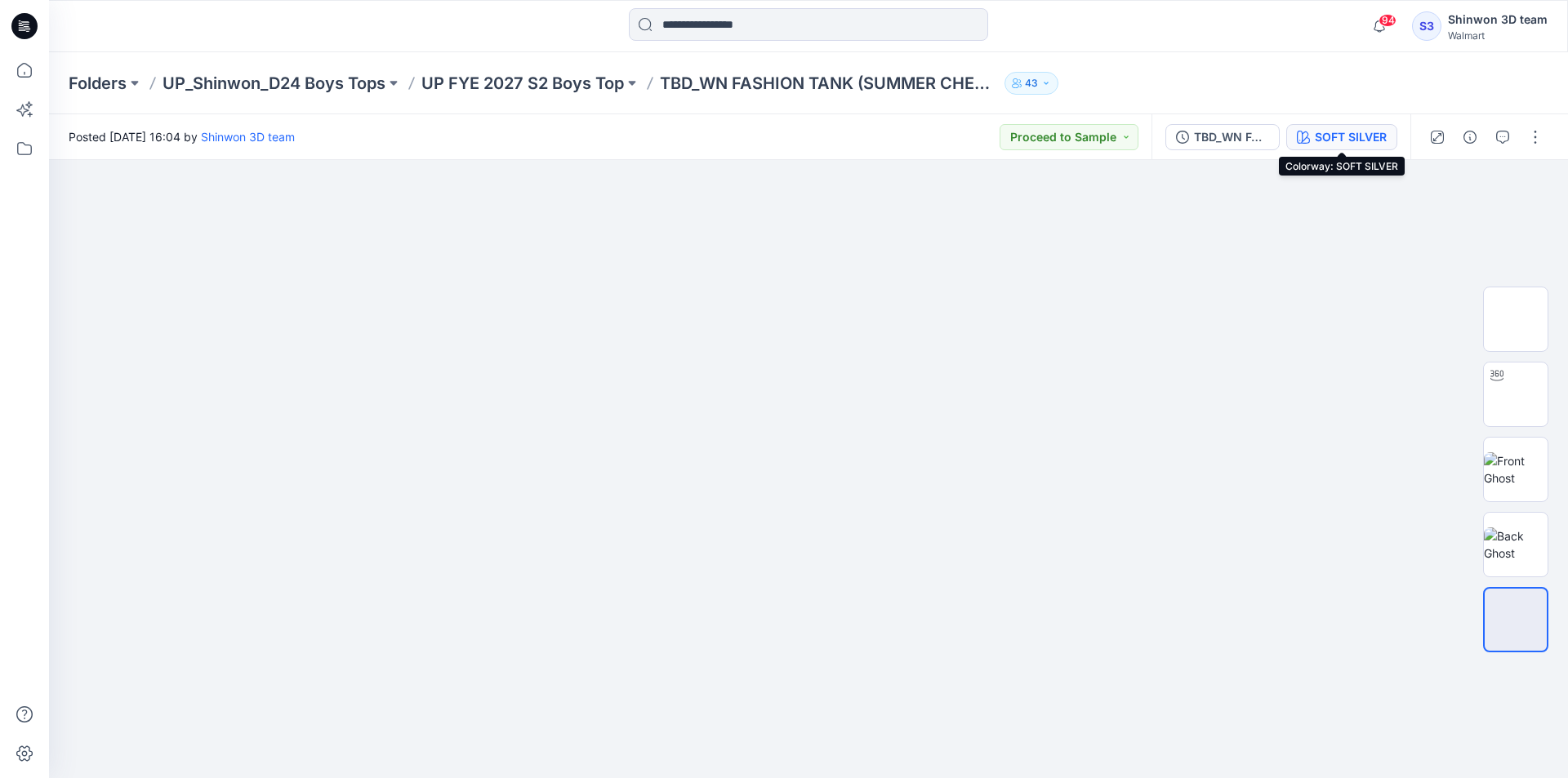
click at [1354, 141] on div "SOFT SILVER" at bounding box center [1351, 138] width 72 height 18
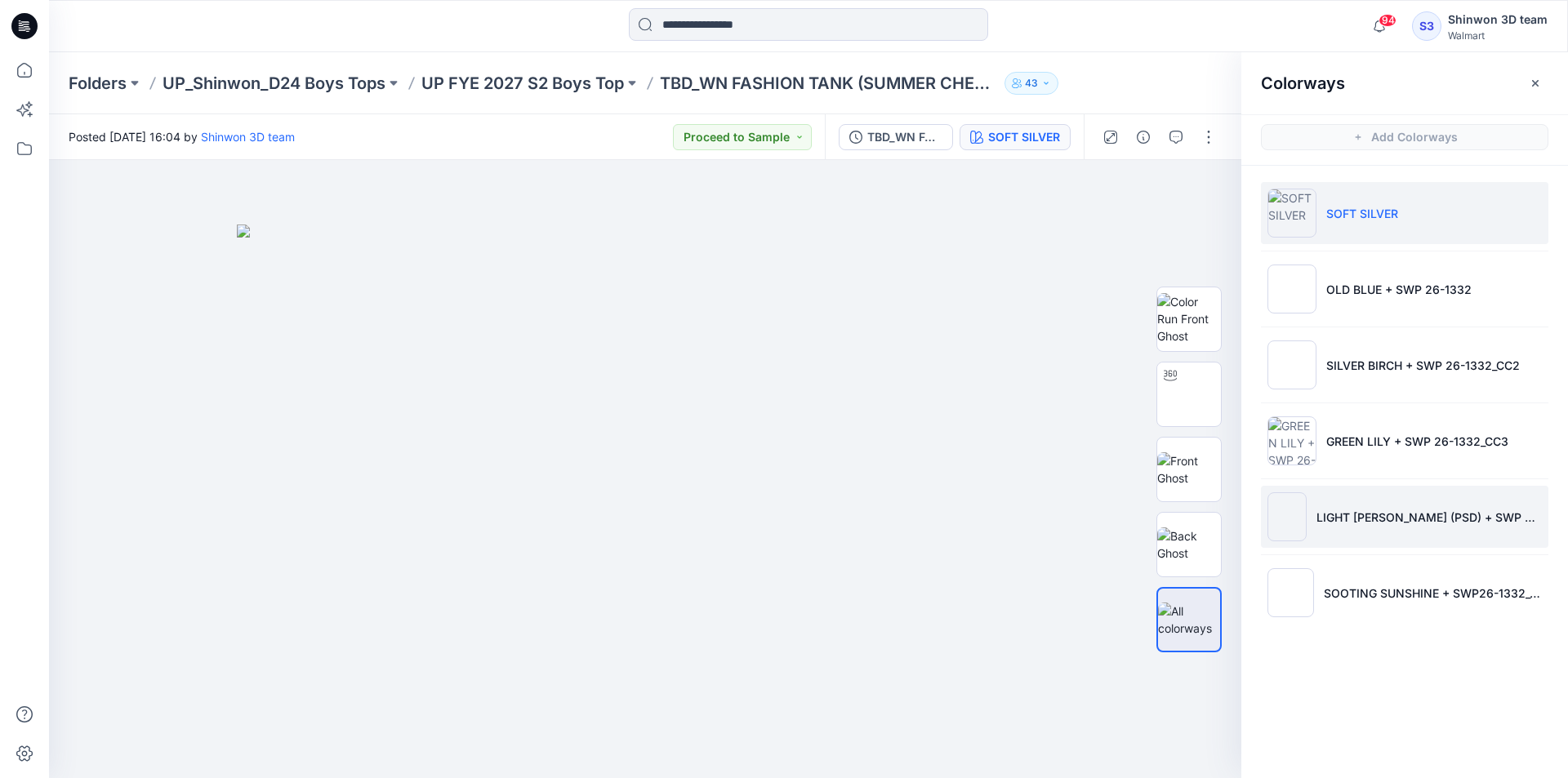
click at [1413, 534] on li "LIGHT [PERSON_NAME] (PSD) + SWP 26-1332_CC1)" at bounding box center [1404, 517] width 287 height 62
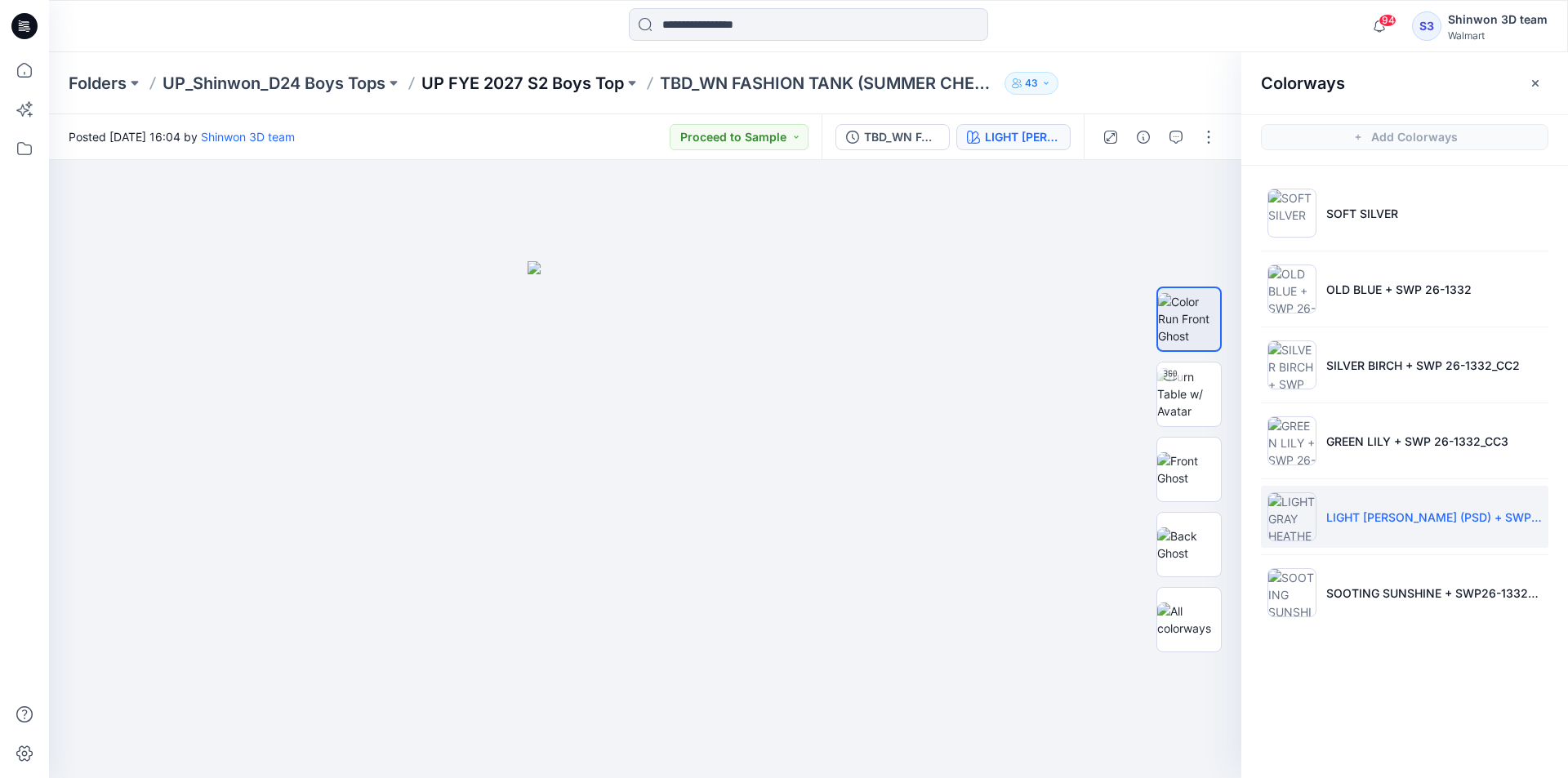
click at [603, 85] on p "UP FYE 2027 S2 Boys Top" at bounding box center [522, 84] width 202 height 23
